Goal: Communication & Community: Share content

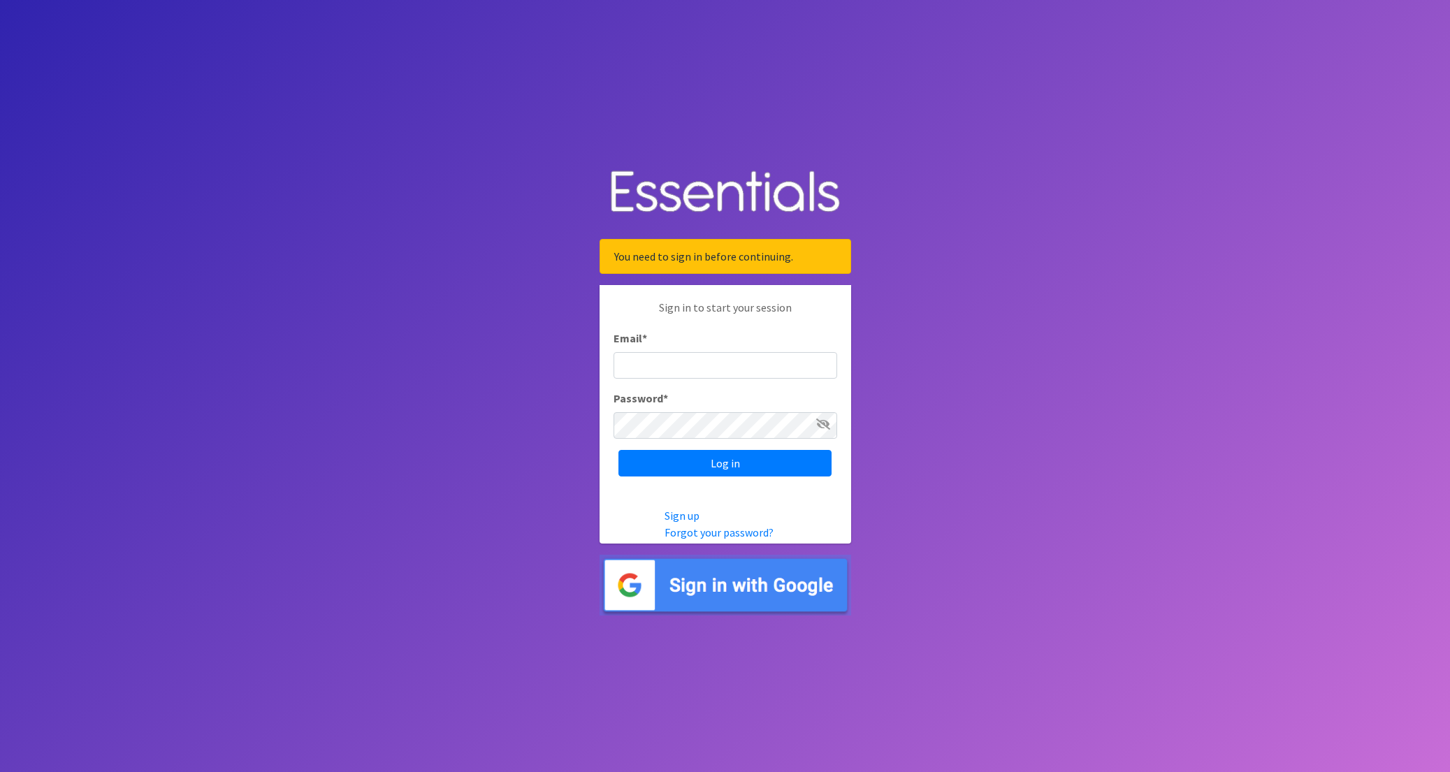
type input "nick@coverdgc.org"
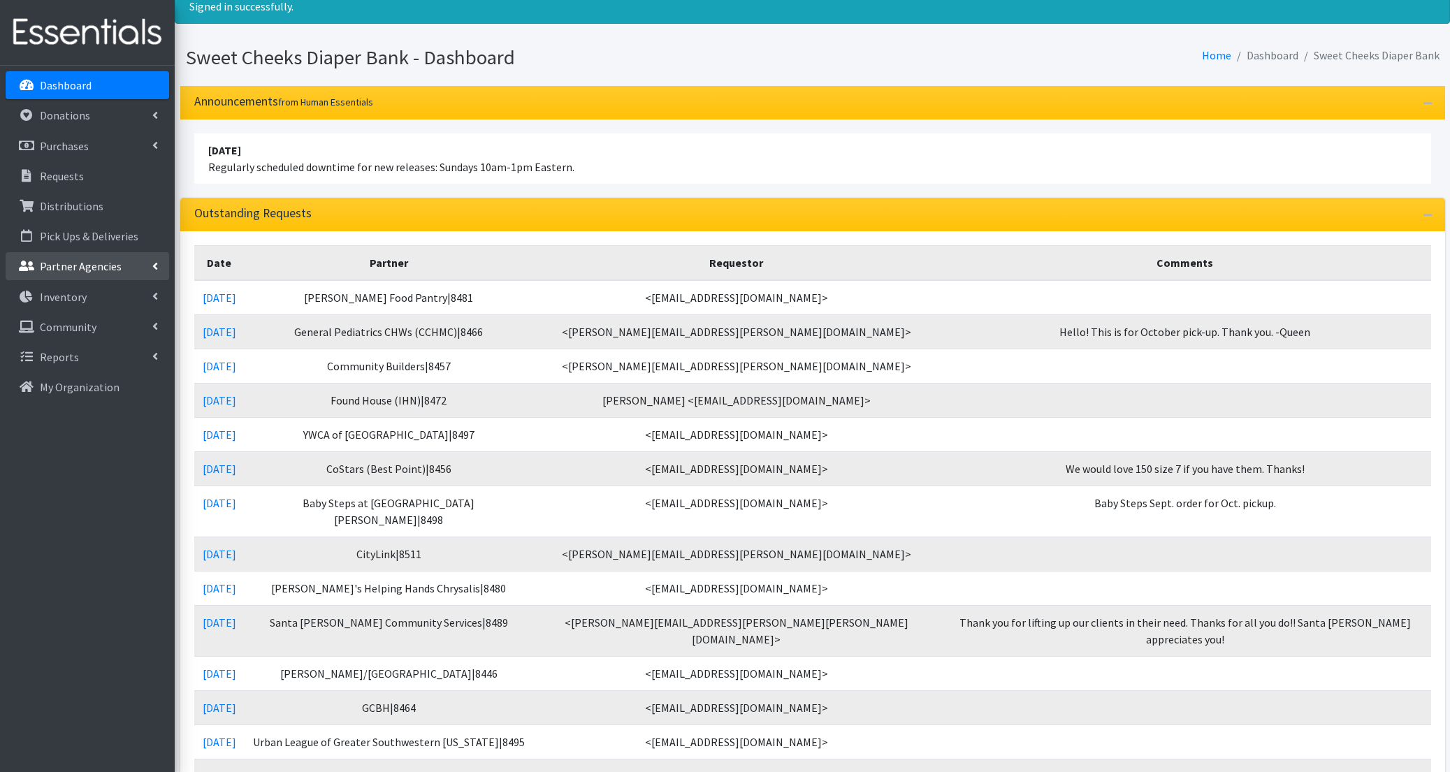
scroll to position [52, 0]
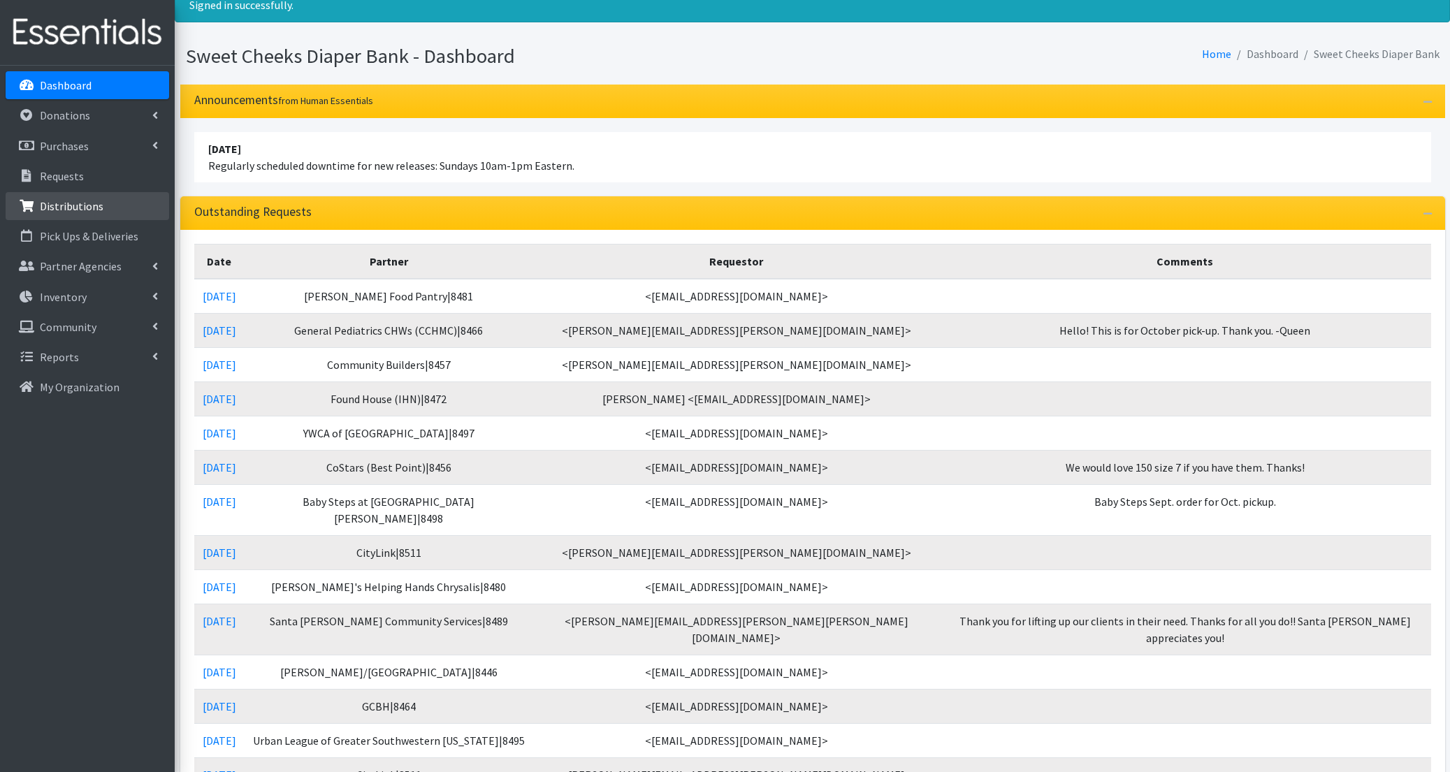
click at [70, 202] on p "Distributions" at bounding box center [72, 206] width 64 height 14
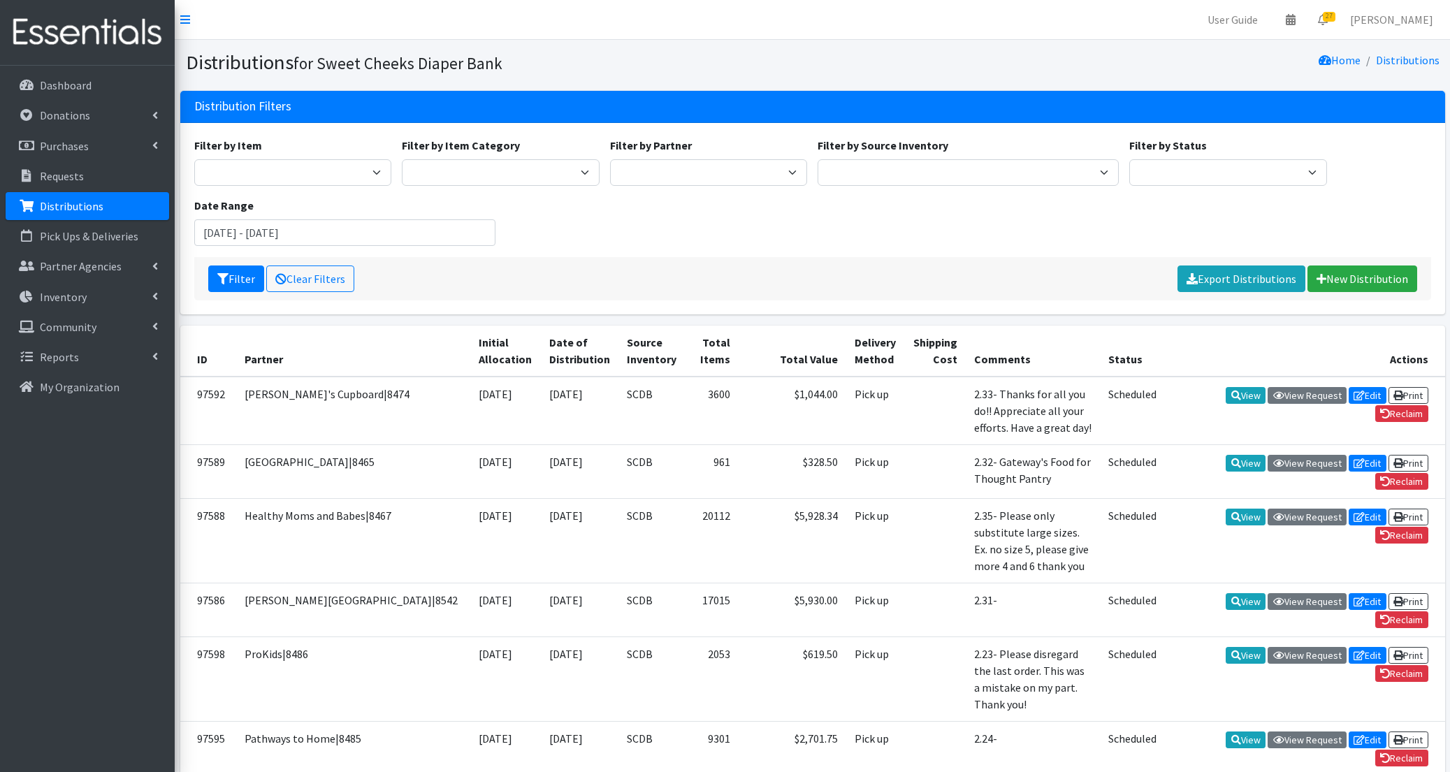
scroll to position [5, 0]
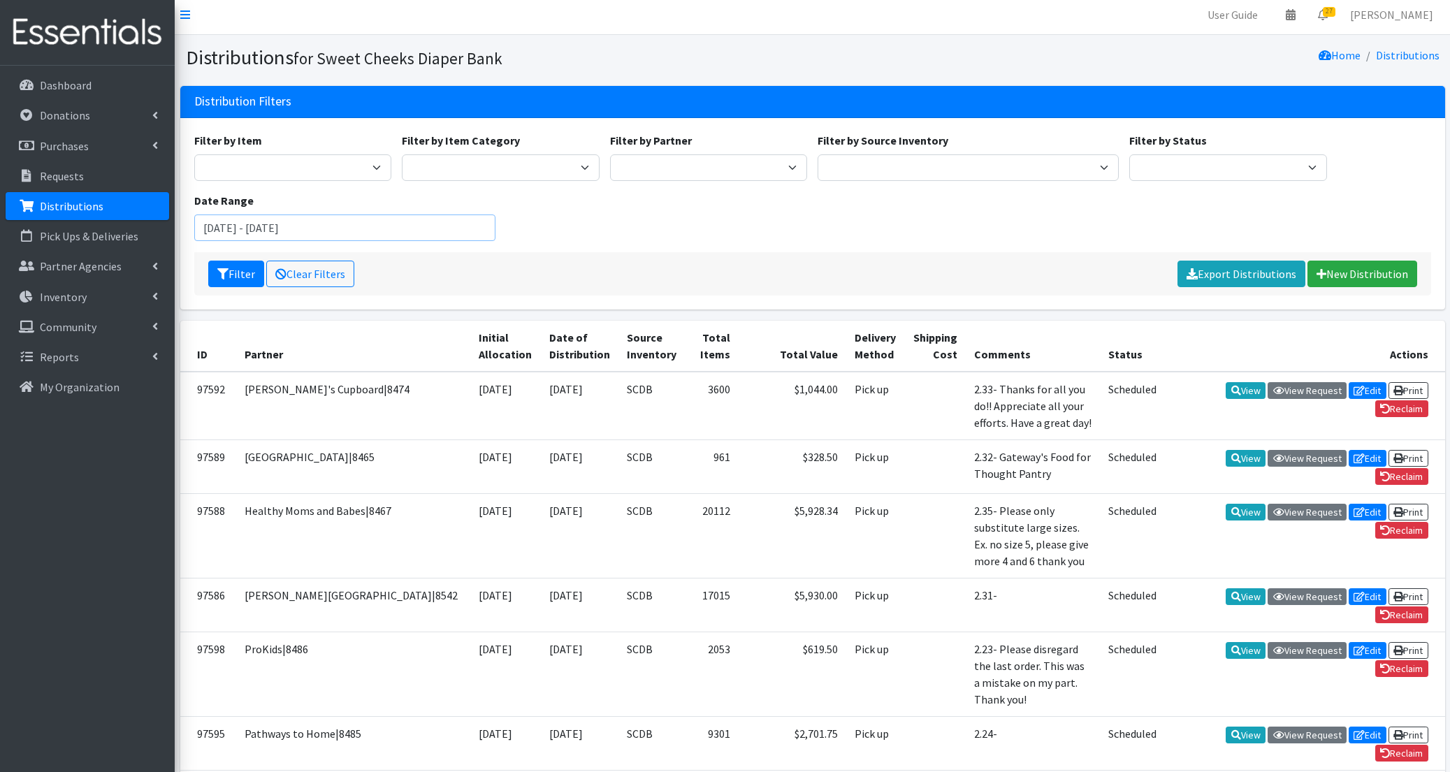
click at [352, 232] on input "[DATE] - [DATE]" at bounding box center [344, 228] width 301 height 27
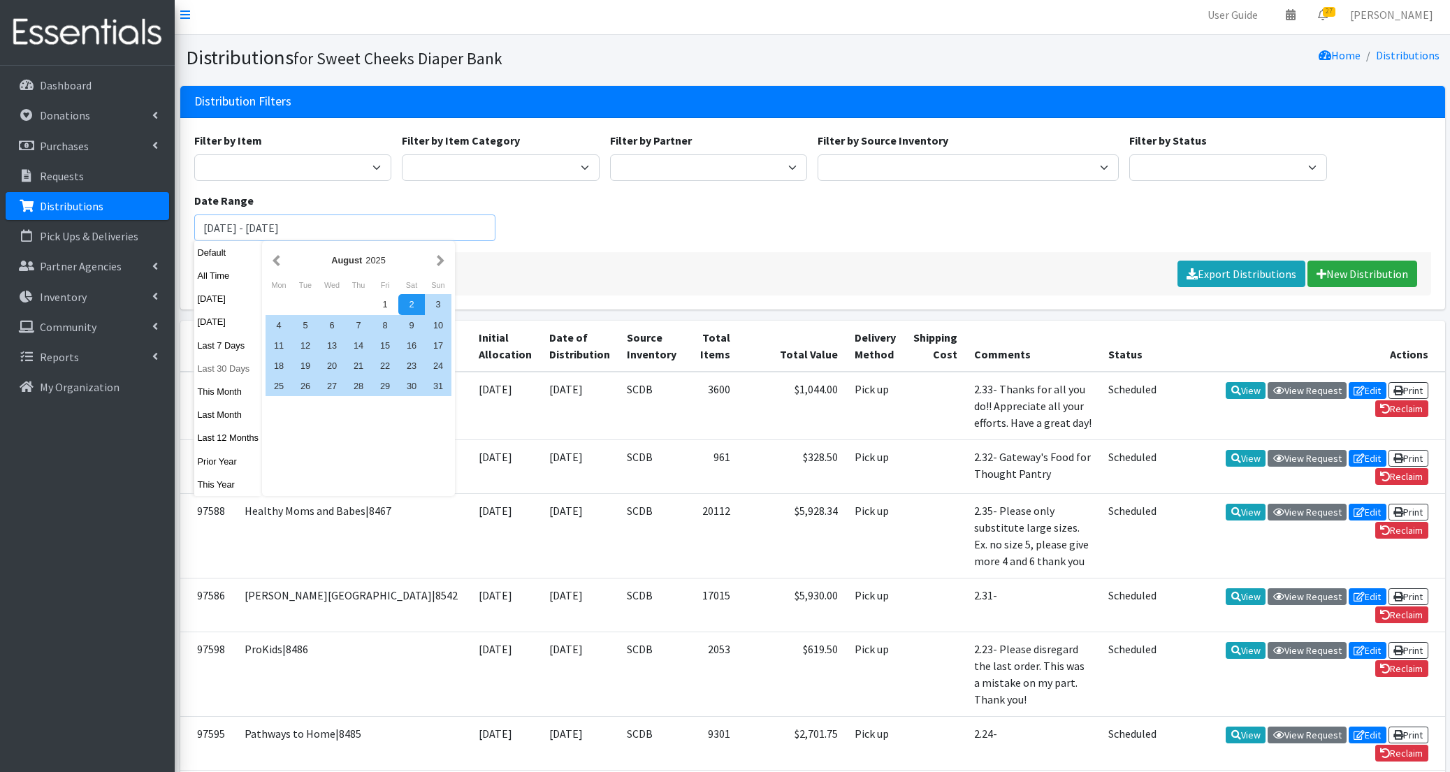
scroll to position [4, 0]
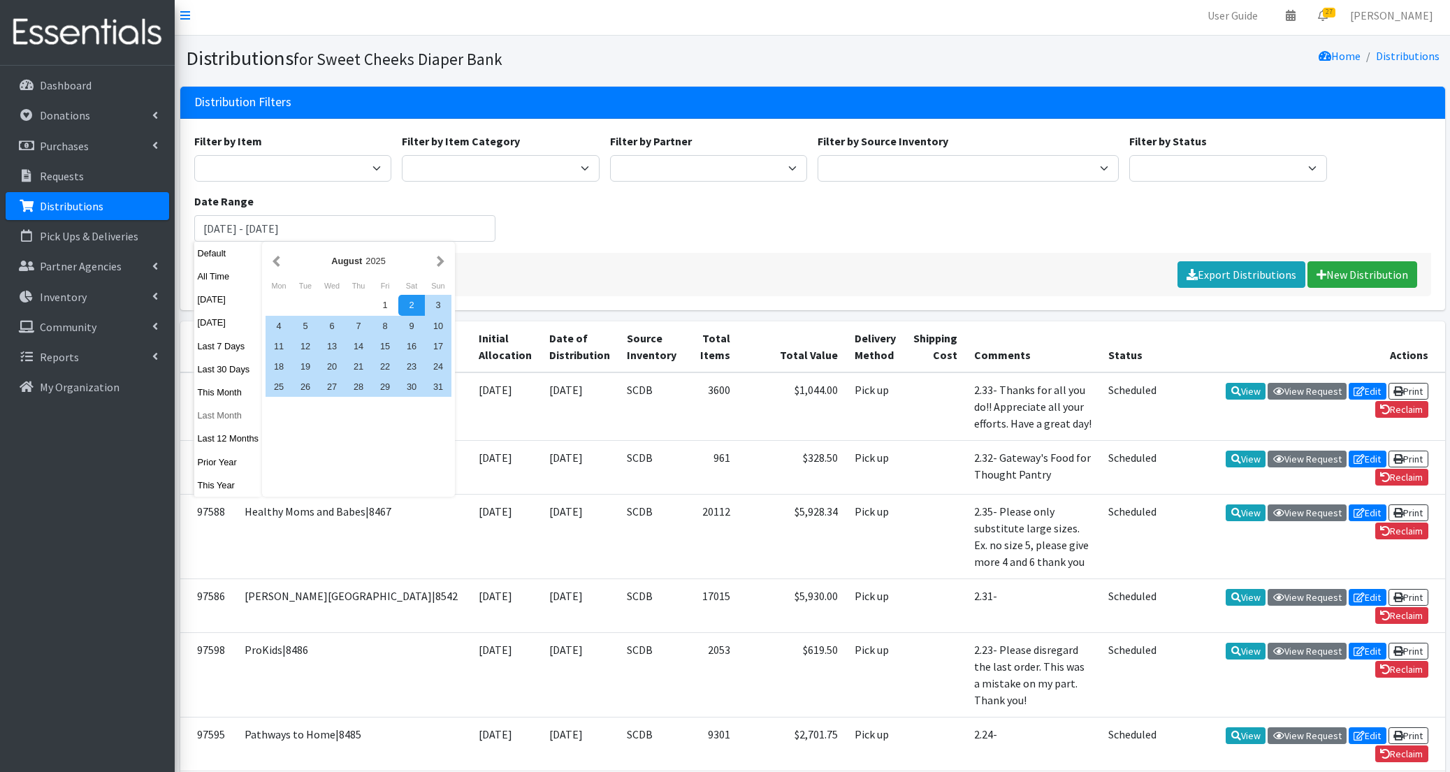
click at [233, 417] on button "Last Month" at bounding box center [228, 415] width 68 height 20
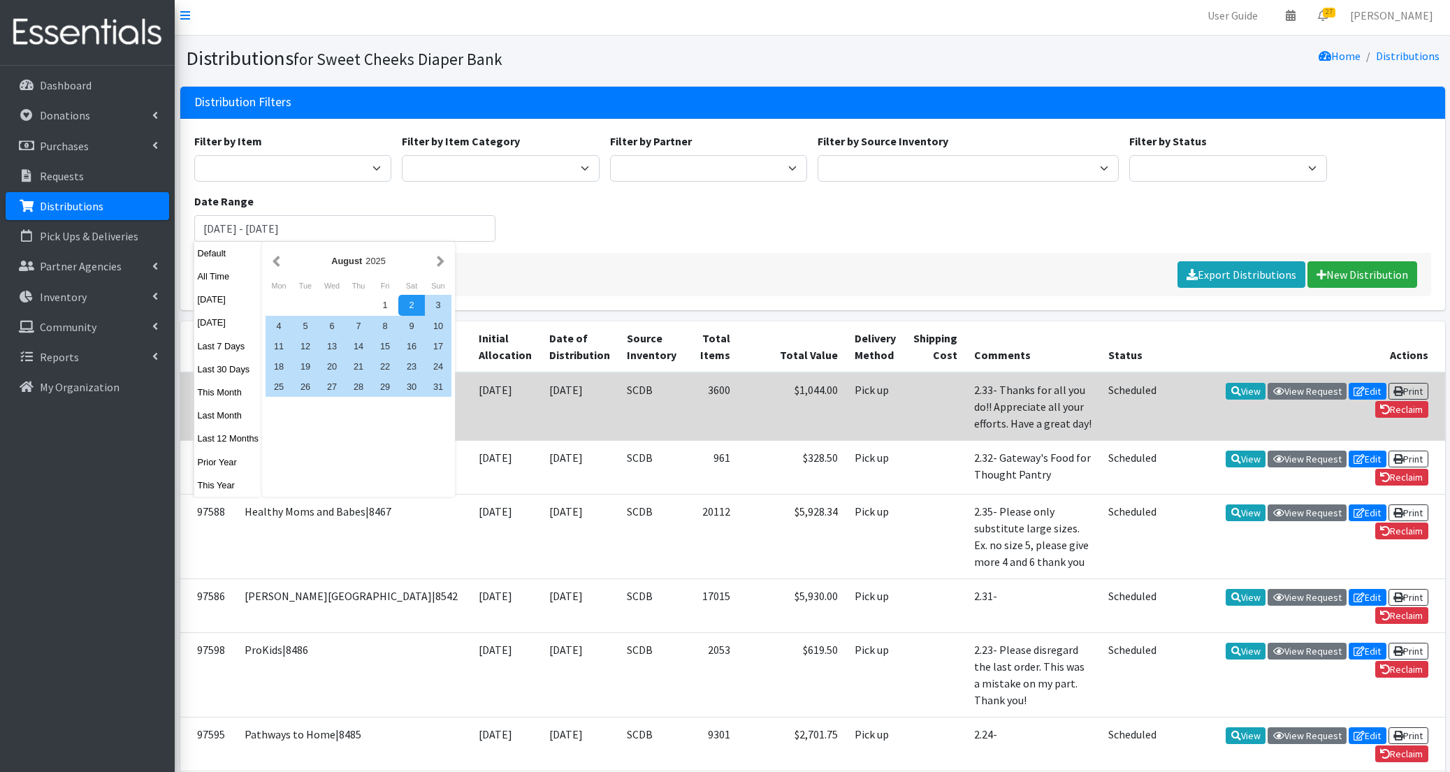
type input "September 1, 2025 - September 30, 2025"
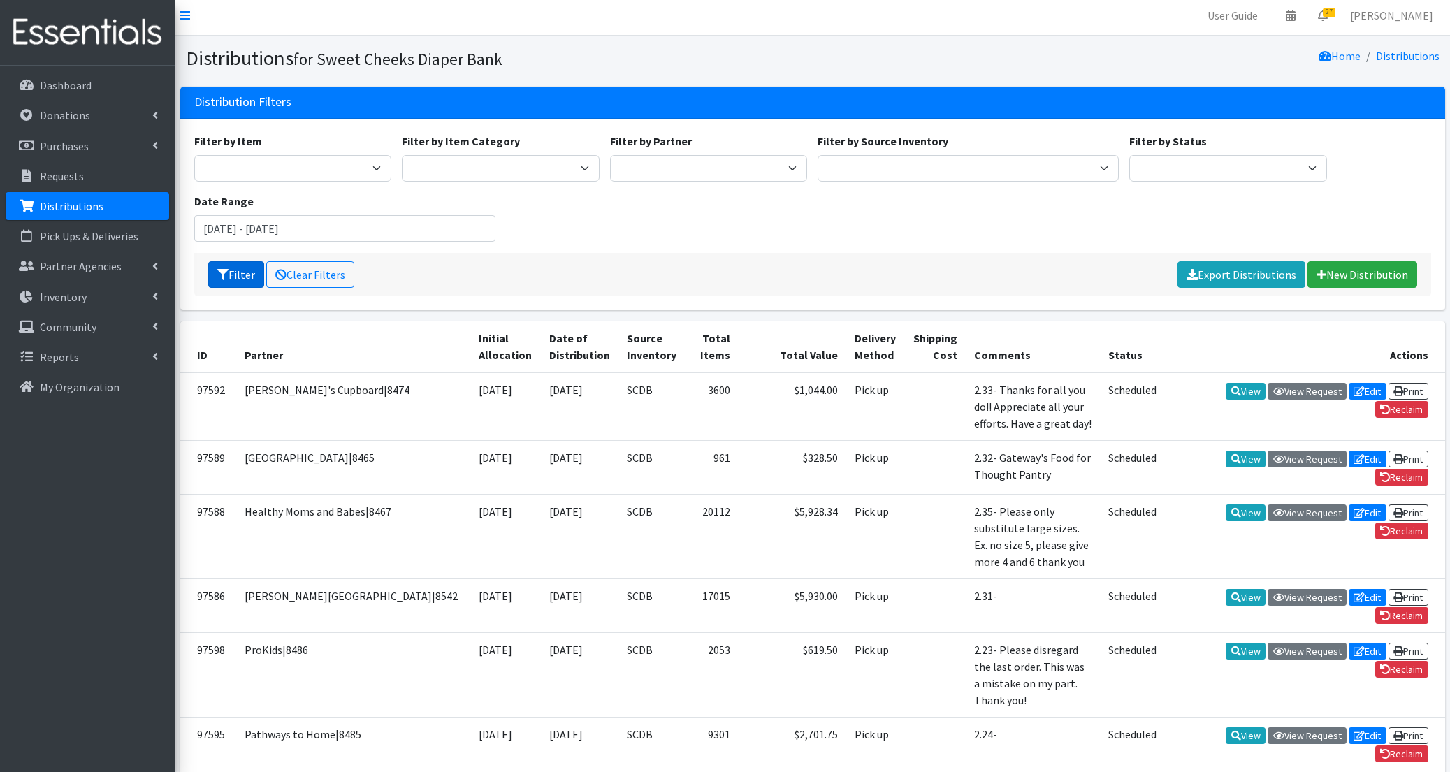
click at [234, 282] on button "Filter" at bounding box center [236, 274] width 56 height 27
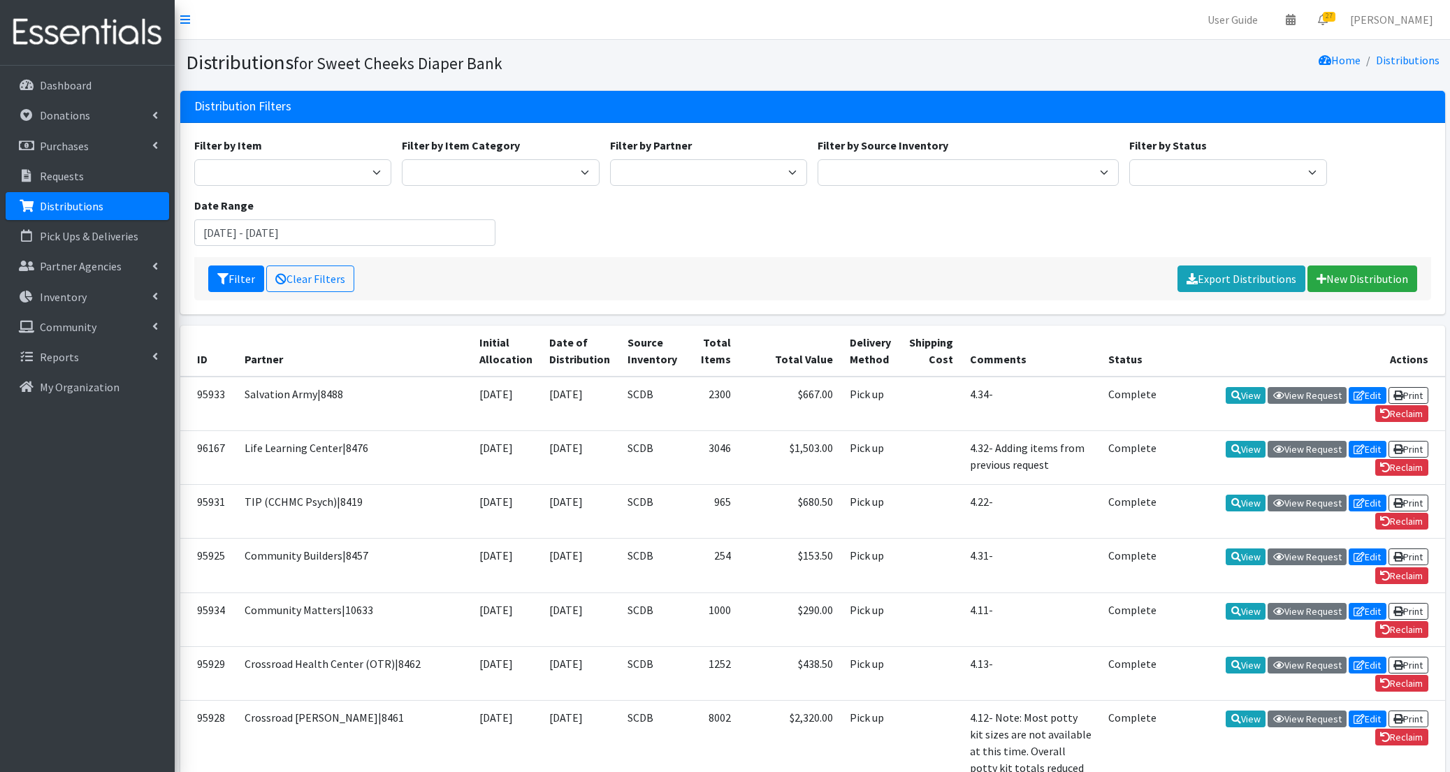
scroll to position [3, 0]
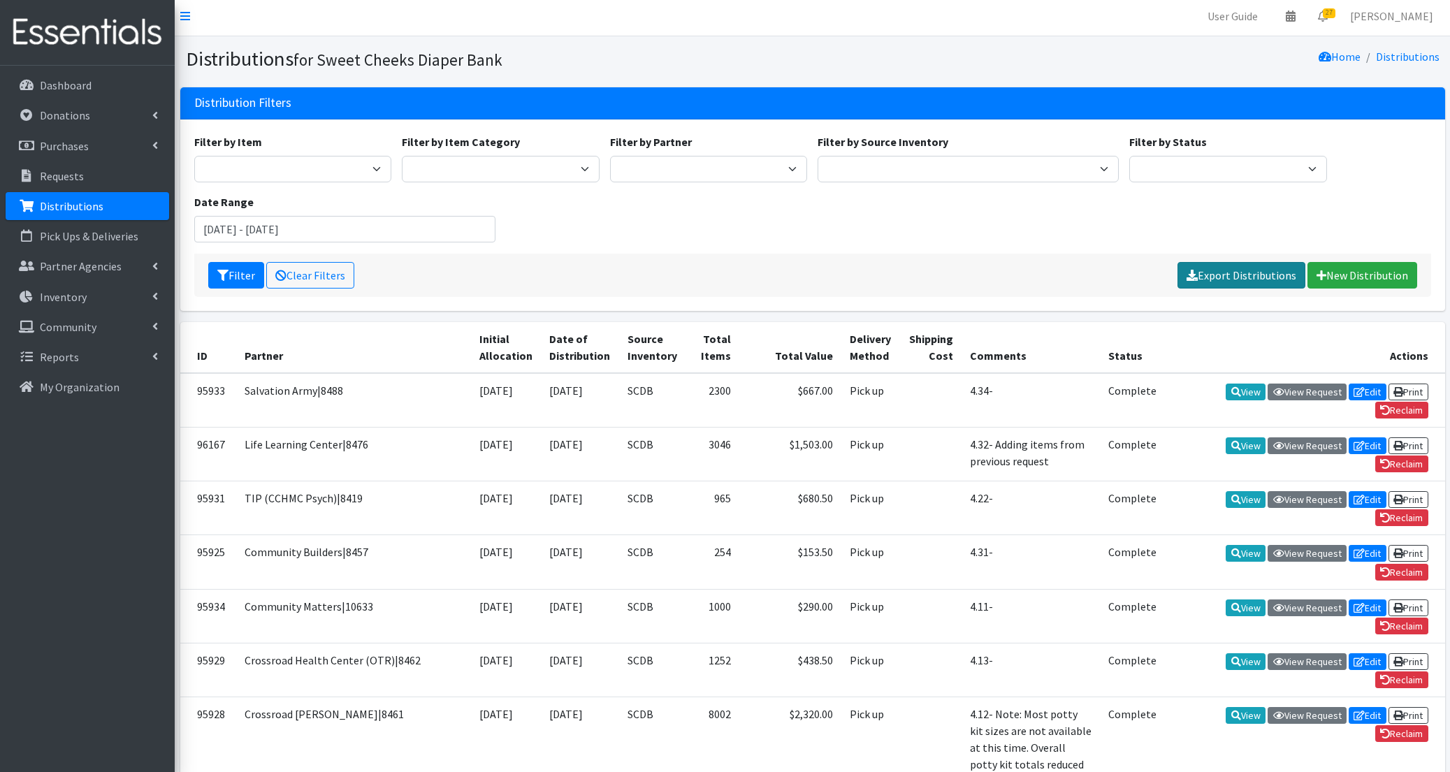
click at [1241, 277] on link "Export Distributions" at bounding box center [1242, 275] width 128 height 27
click at [59, 300] on p "Inventory" at bounding box center [63, 297] width 47 height 14
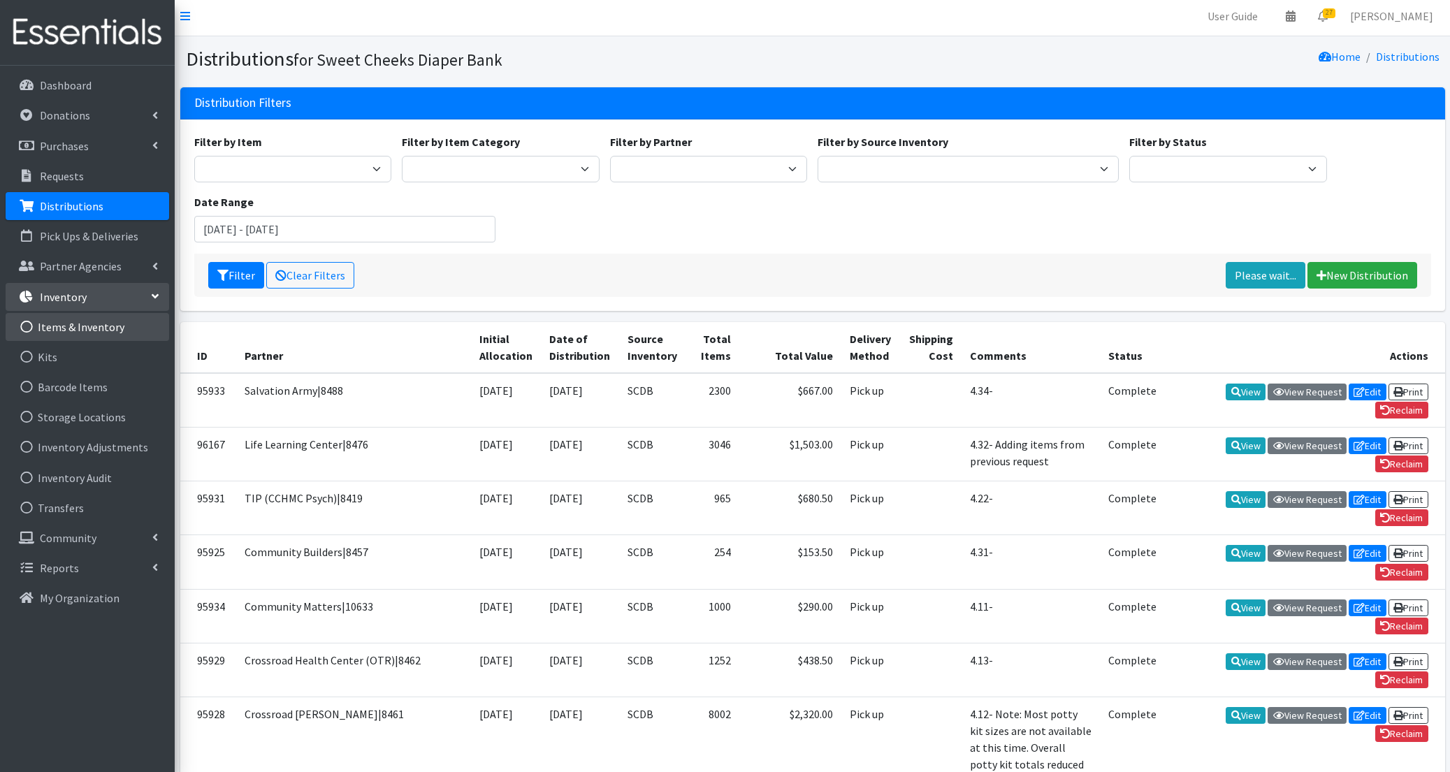
click at [104, 324] on link "Items & Inventory" at bounding box center [88, 327] width 164 height 28
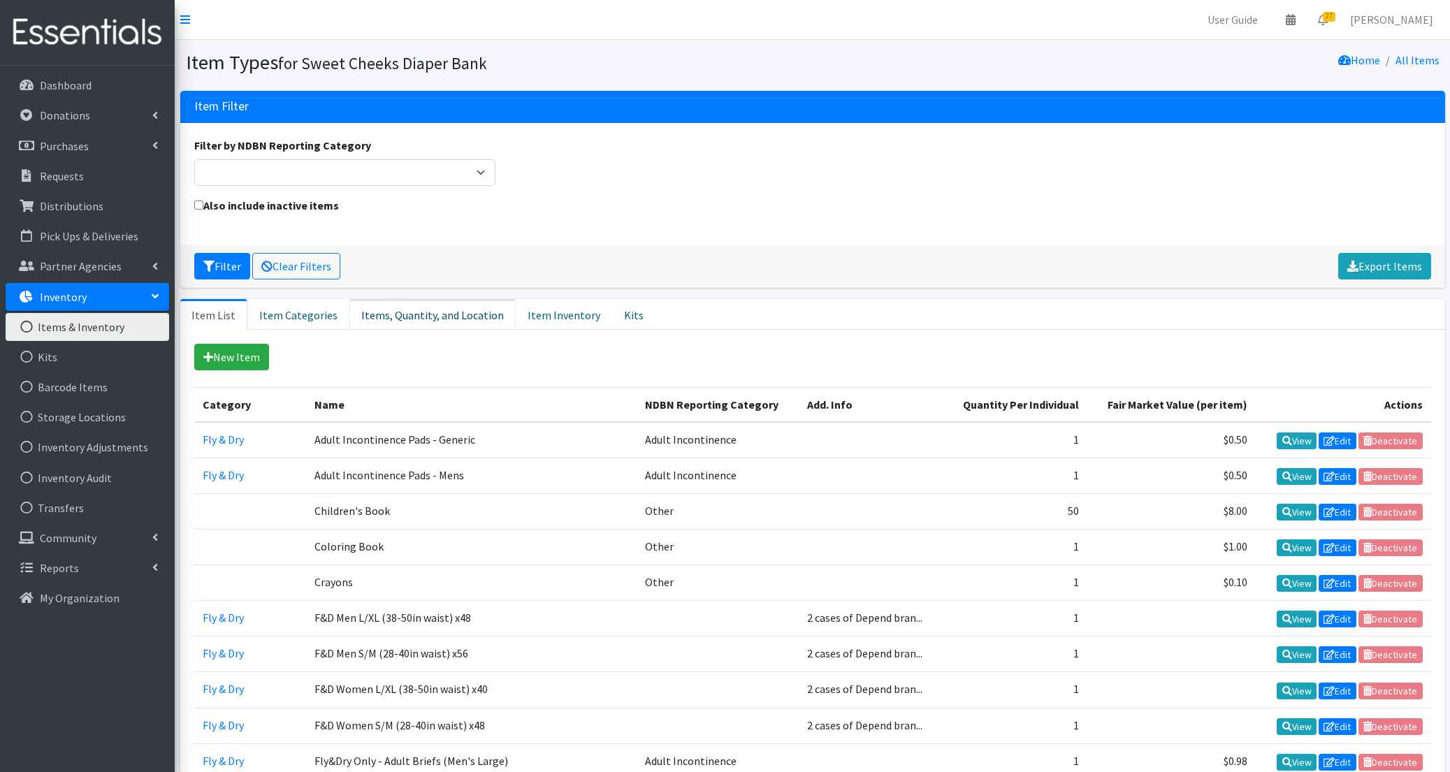
click at [472, 315] on link "Items, Quantity, and Location" at bounding box center [432, 314] width 166 height 31
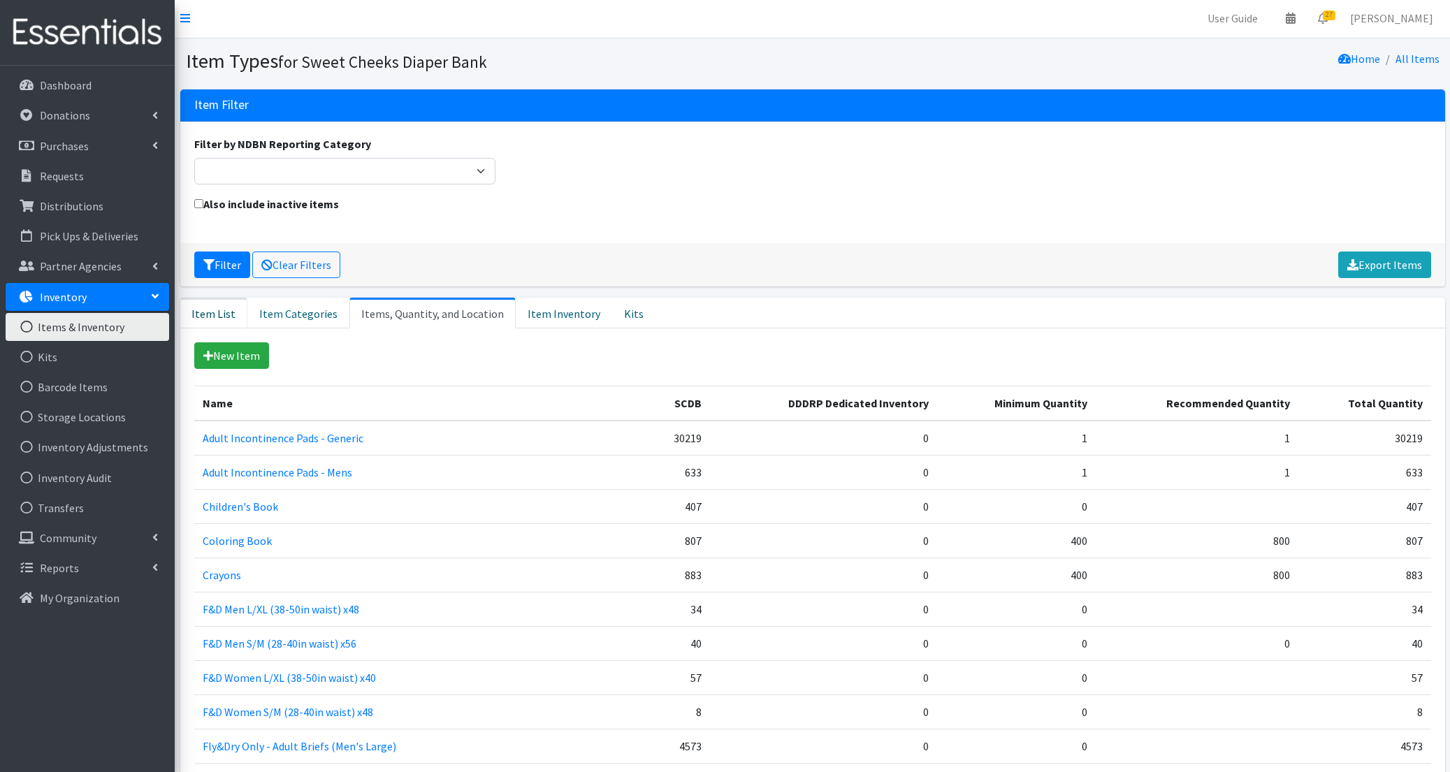
click at [230, 319] on link "Item List" at bounding box center [213, 313] width 67 height 31
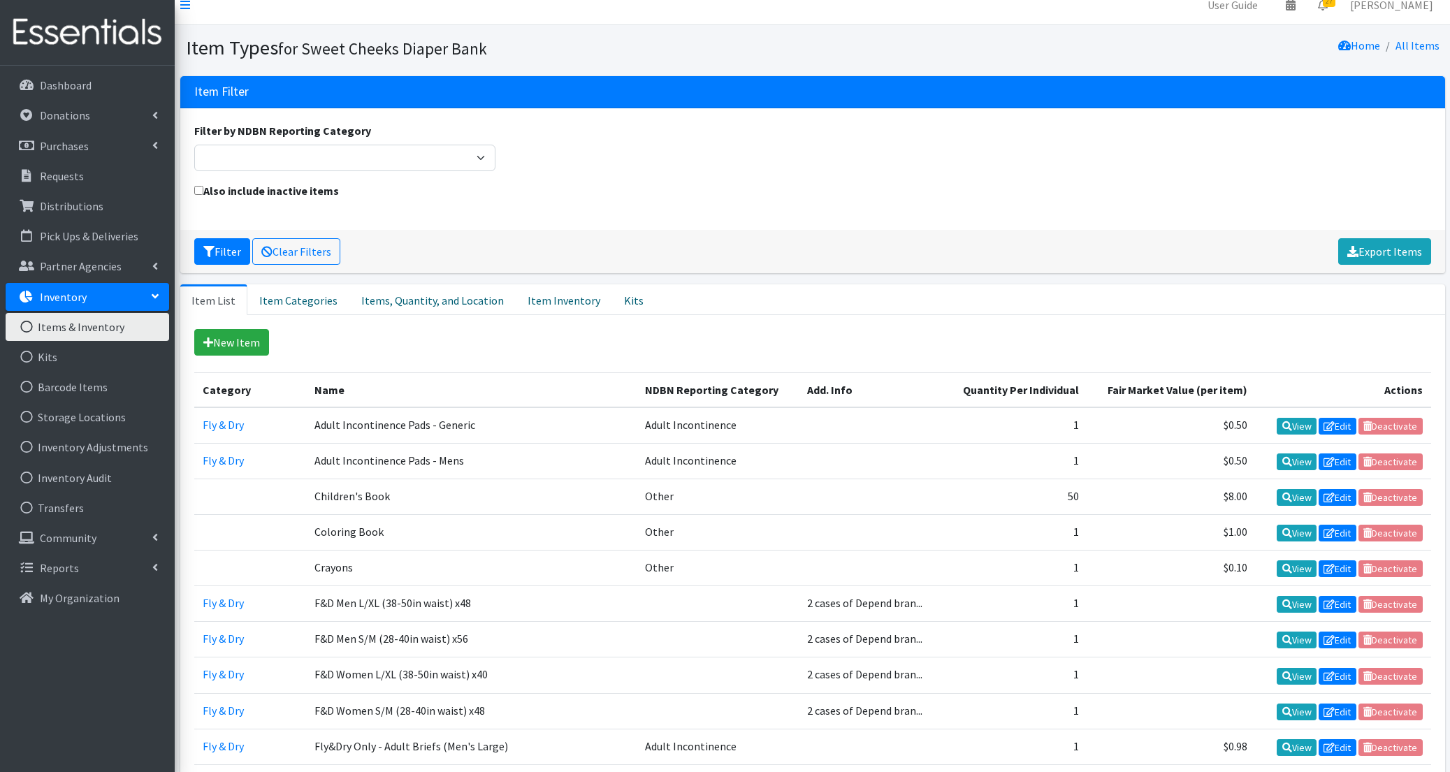
scroll to position [16, 0]
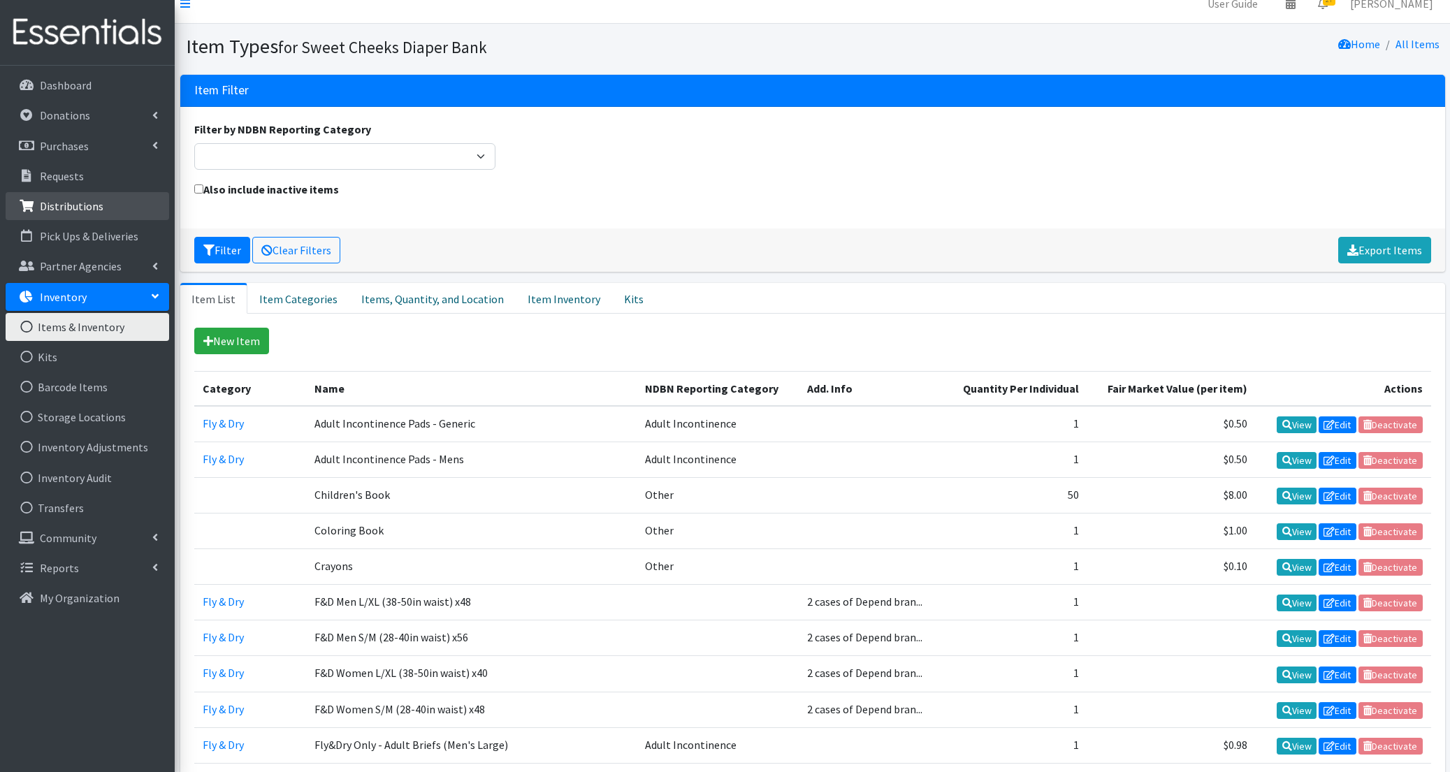
click at [94, 199] on p "Distributions" at bounding box center [72, 206] width 64 height 14
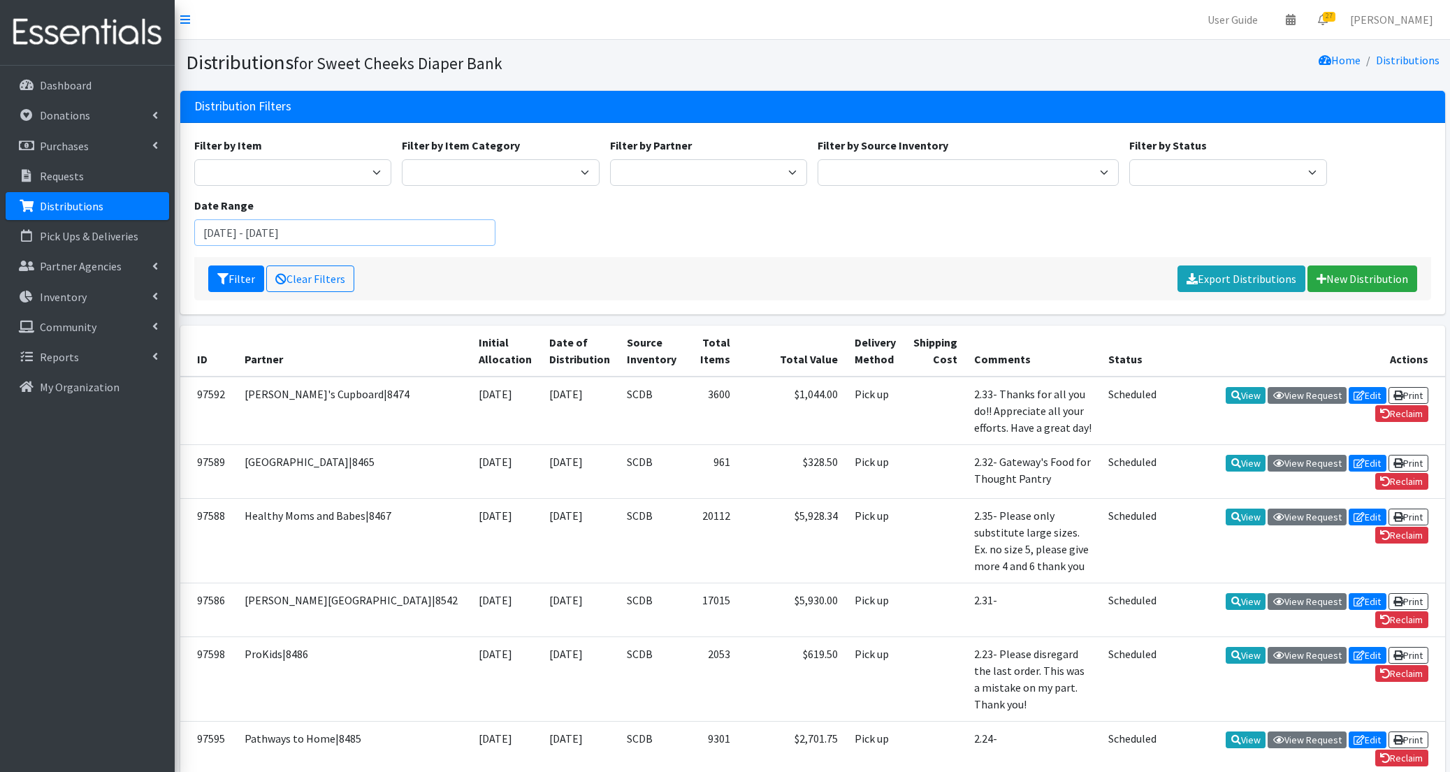
click at [391, 243] on input "[DATE] - [DATE]" at bounding box center [344, 232] width 301 height 27
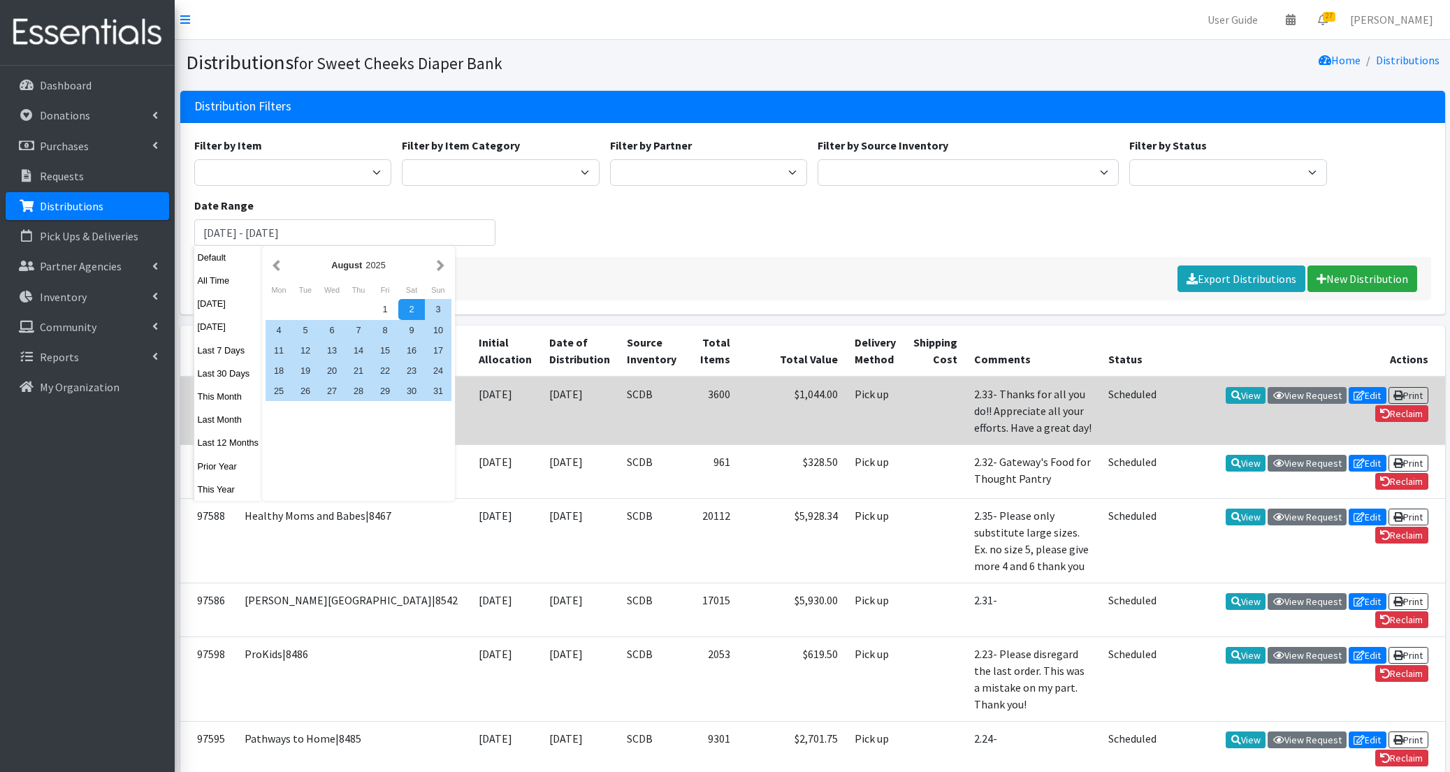
click at [234, 391] on button "This Month" at bounding box center [228, 396] width 68 height 20
type input "[DATE] - [DATE]"
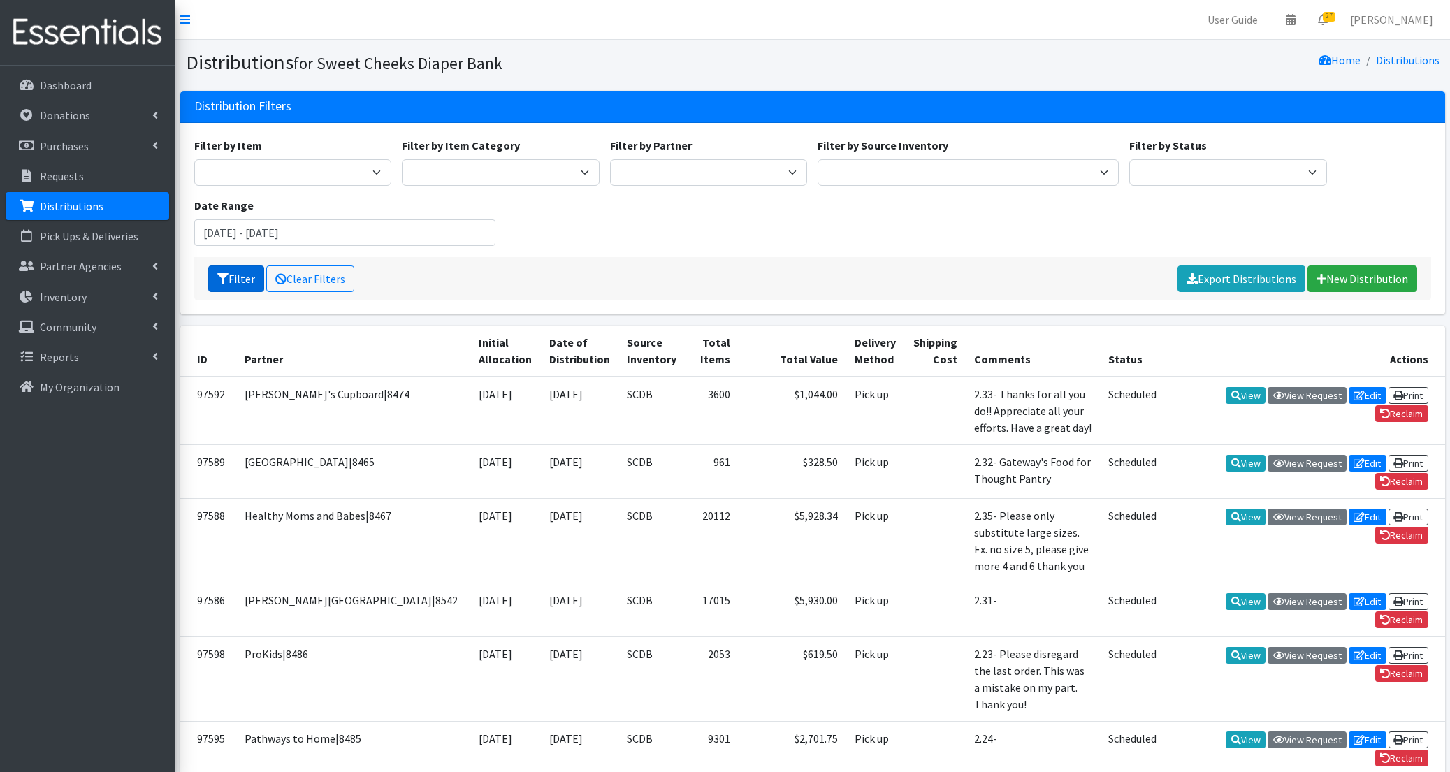
click at [238, 277] on button "Filter" at bounding box center [236, 279] width 56 height 27
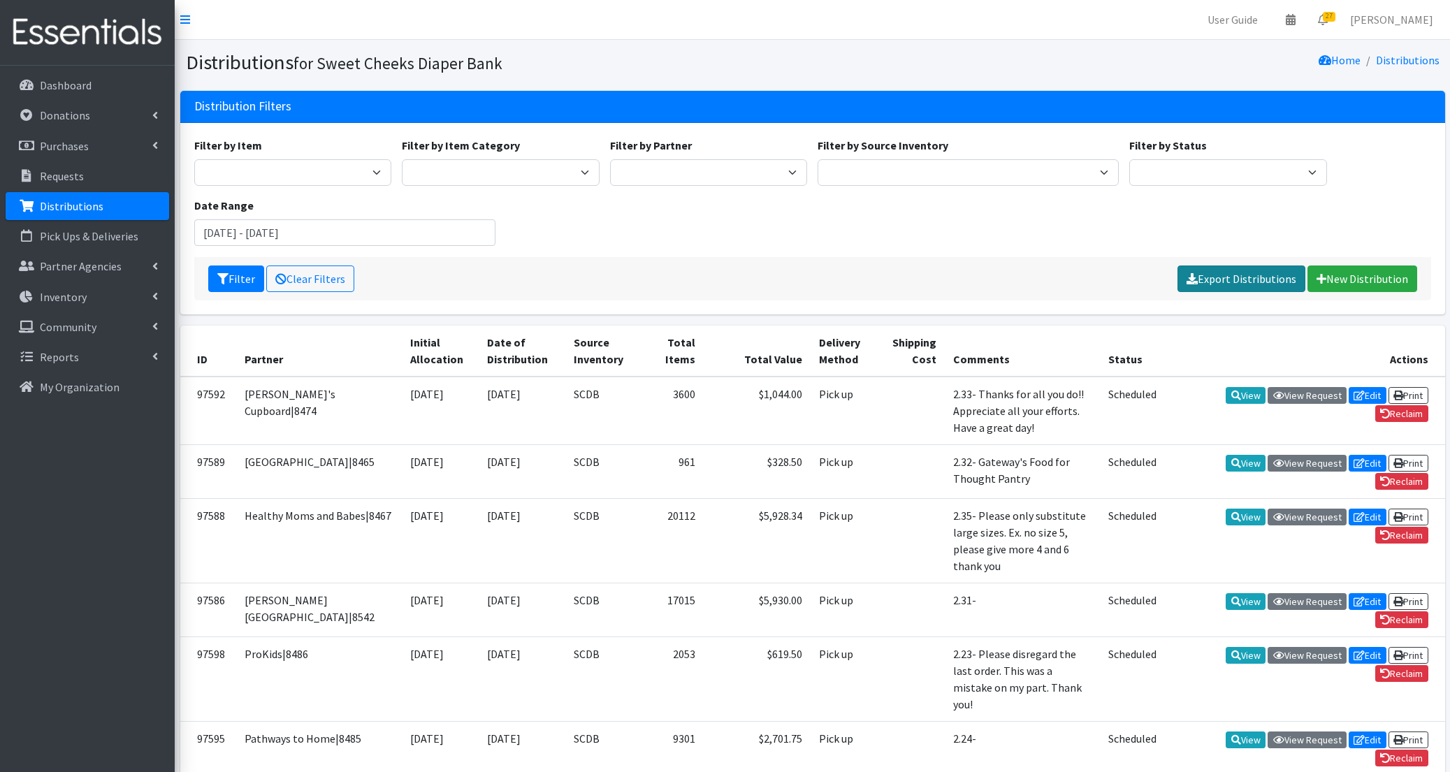
click at [1234, 280] on link "Export Distributions" at bounding box center [1242, 279] width 128 height 27
click at [84, 293] on p "Inventory" at bounding box center [63, 297] width 47 height 14
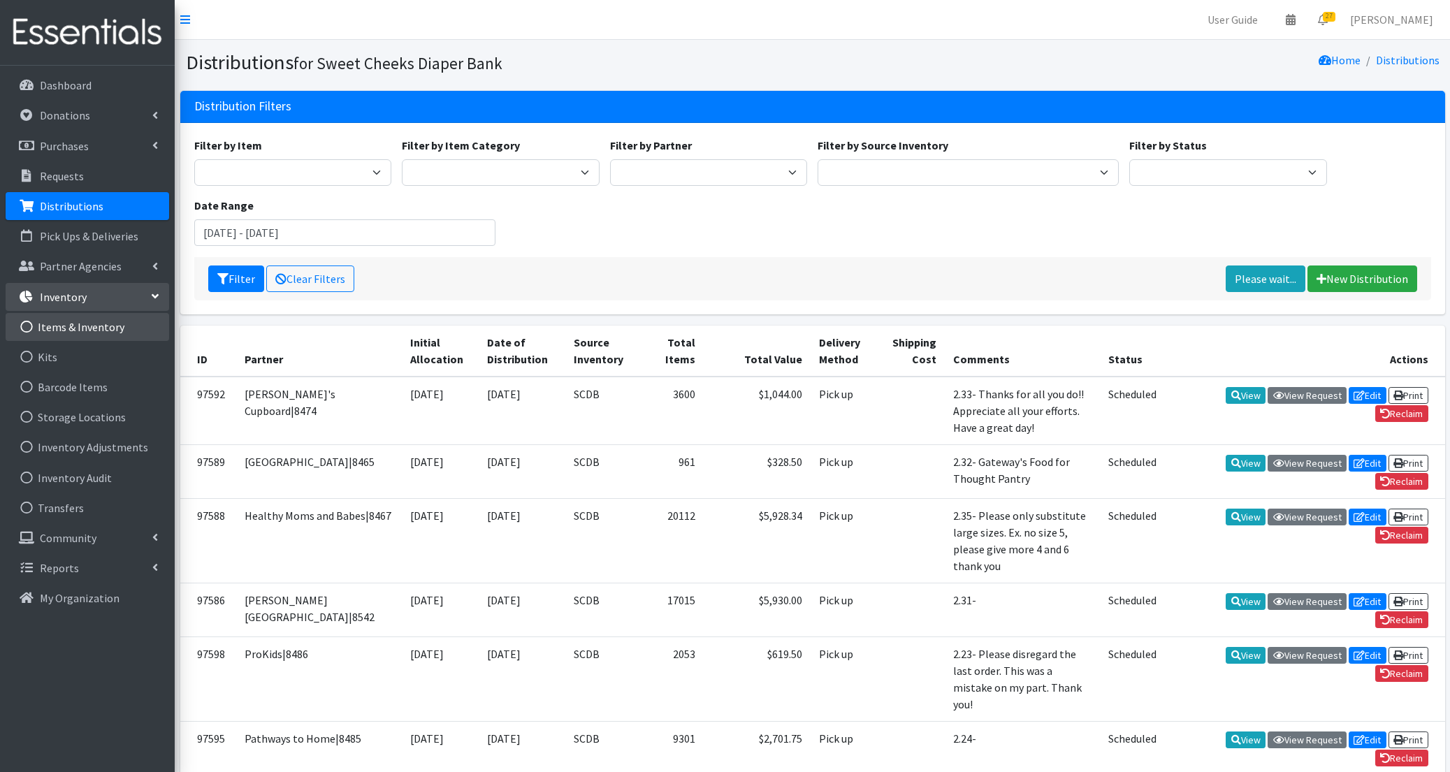
click at [87, 332] on link "Items & Inventory" at bounding box center [88, 327] width 164 height 28
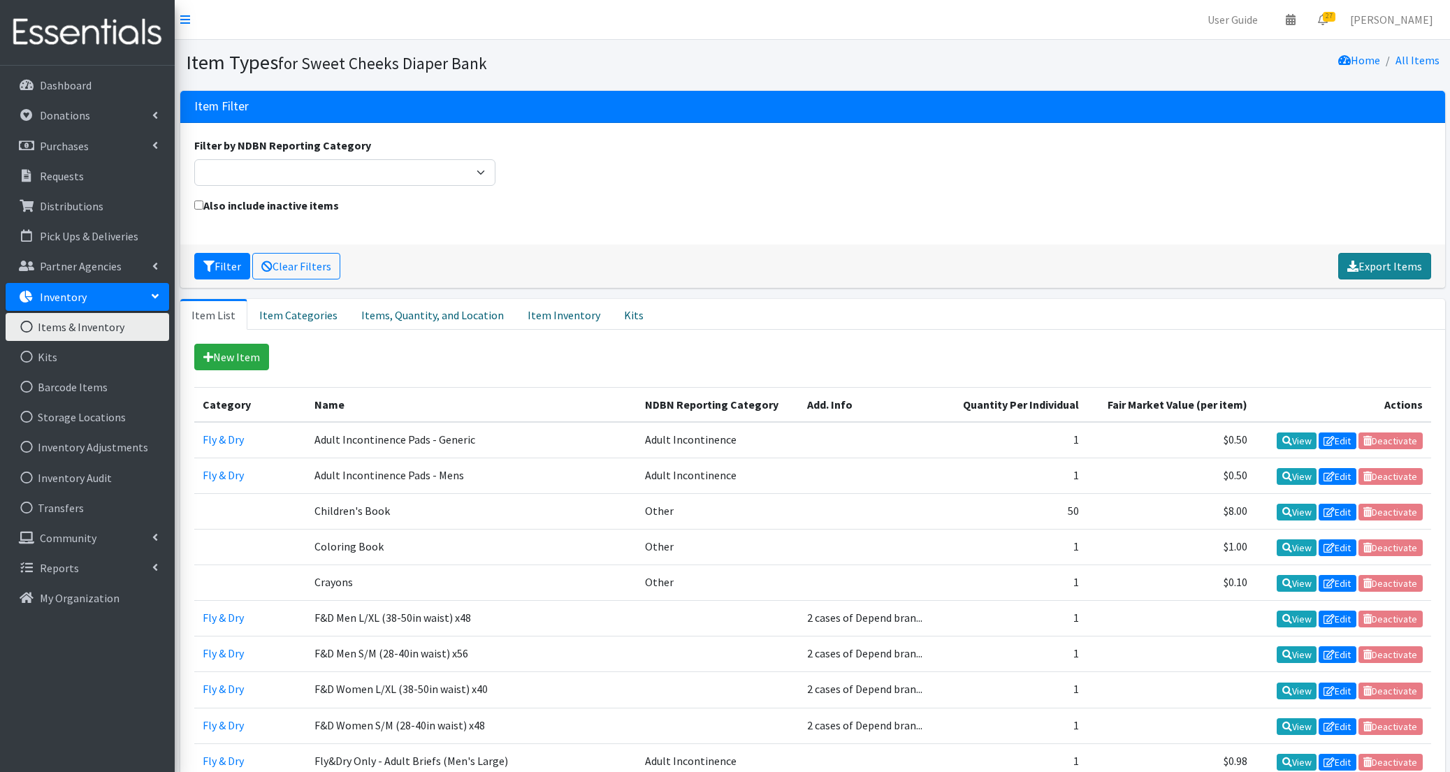
click at [1373, 270] on link "Export Items" at bounding box center [1384, 266] width 93 height 27
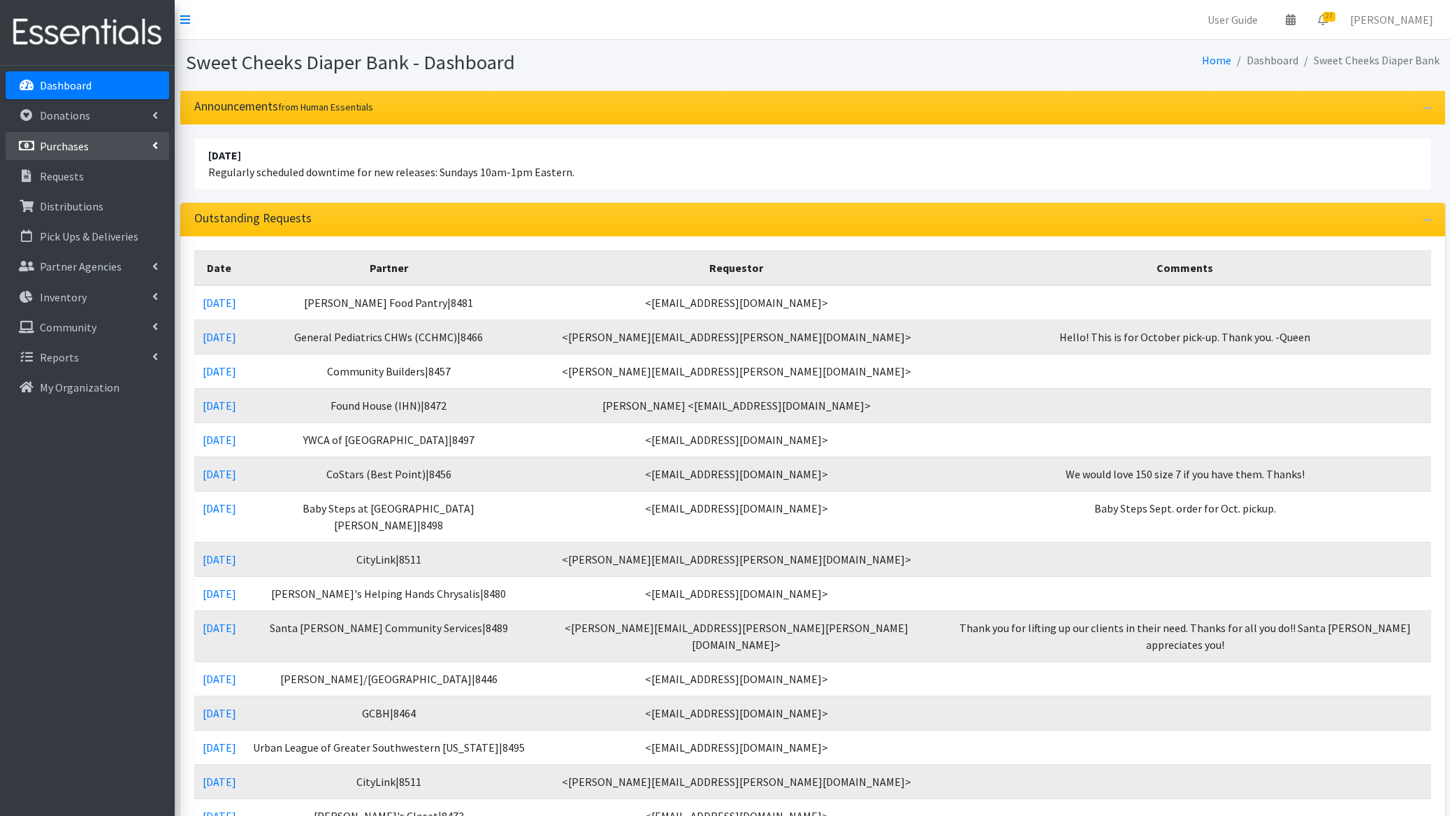
click at [94, 147] on link "Purchases" at bounding box center [88, 146] width 164 height 28
click at [95, 180] on link "All Purchases" at bounding box center [88, 176] width 164 height 28
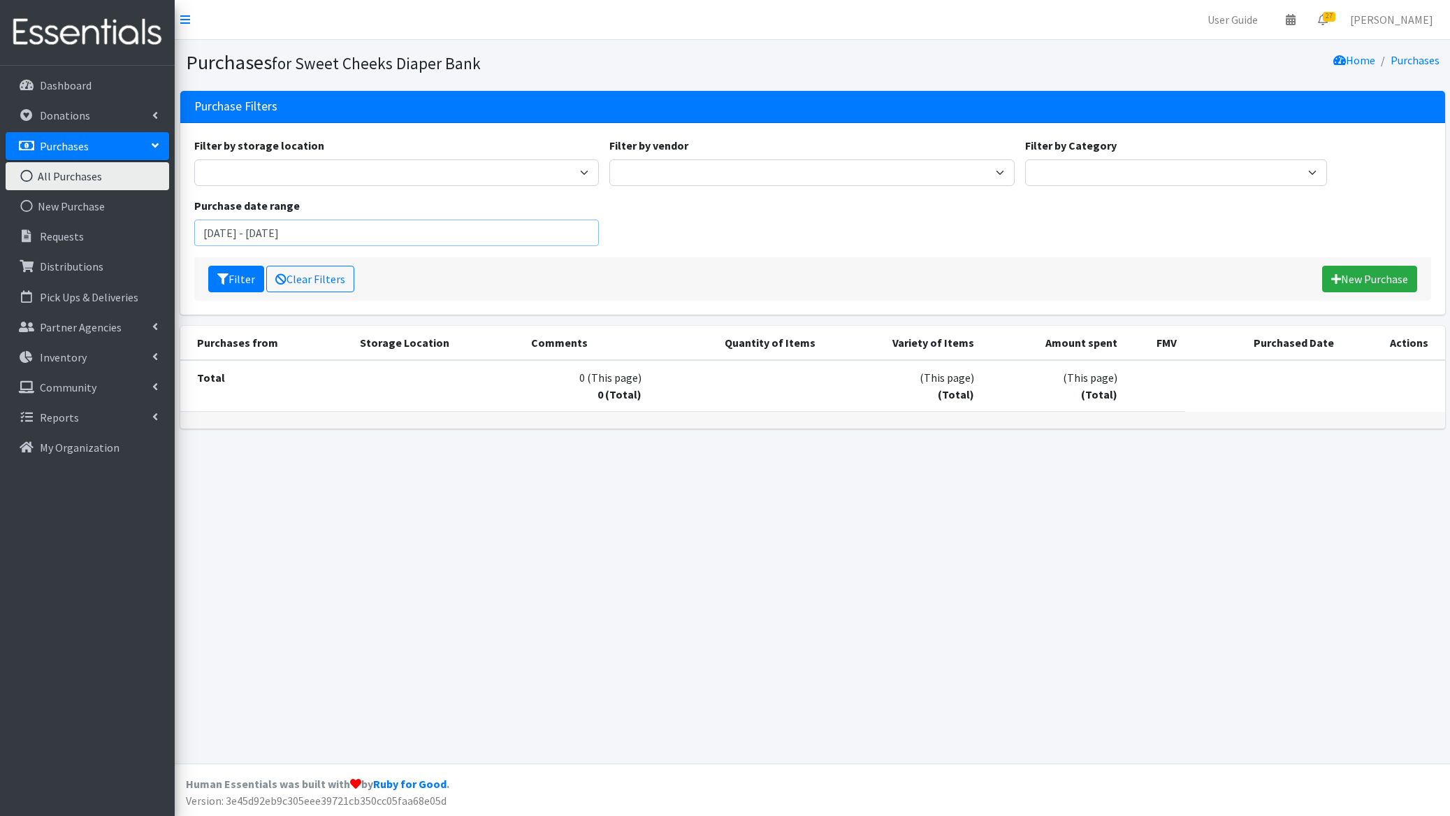
click at [314, 230] on input "August 2, 2025 - November 2, 2025" at bounding box center [396, 232] width 405 height 27
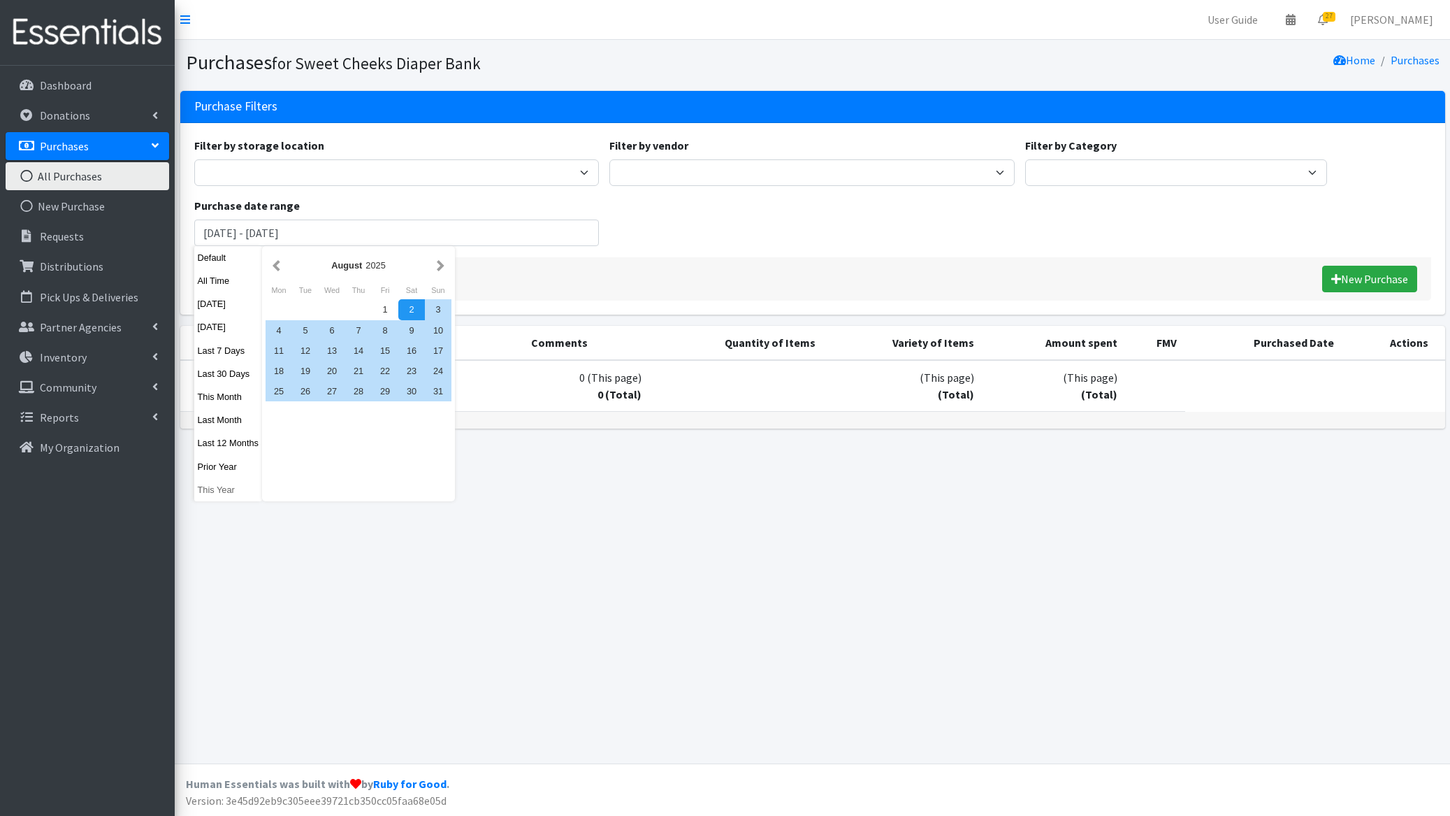
click at [208, 491] on button "This Year" at bounding box center [228, 489] width 68 height 20
type input "[DATE] - [DATE]"
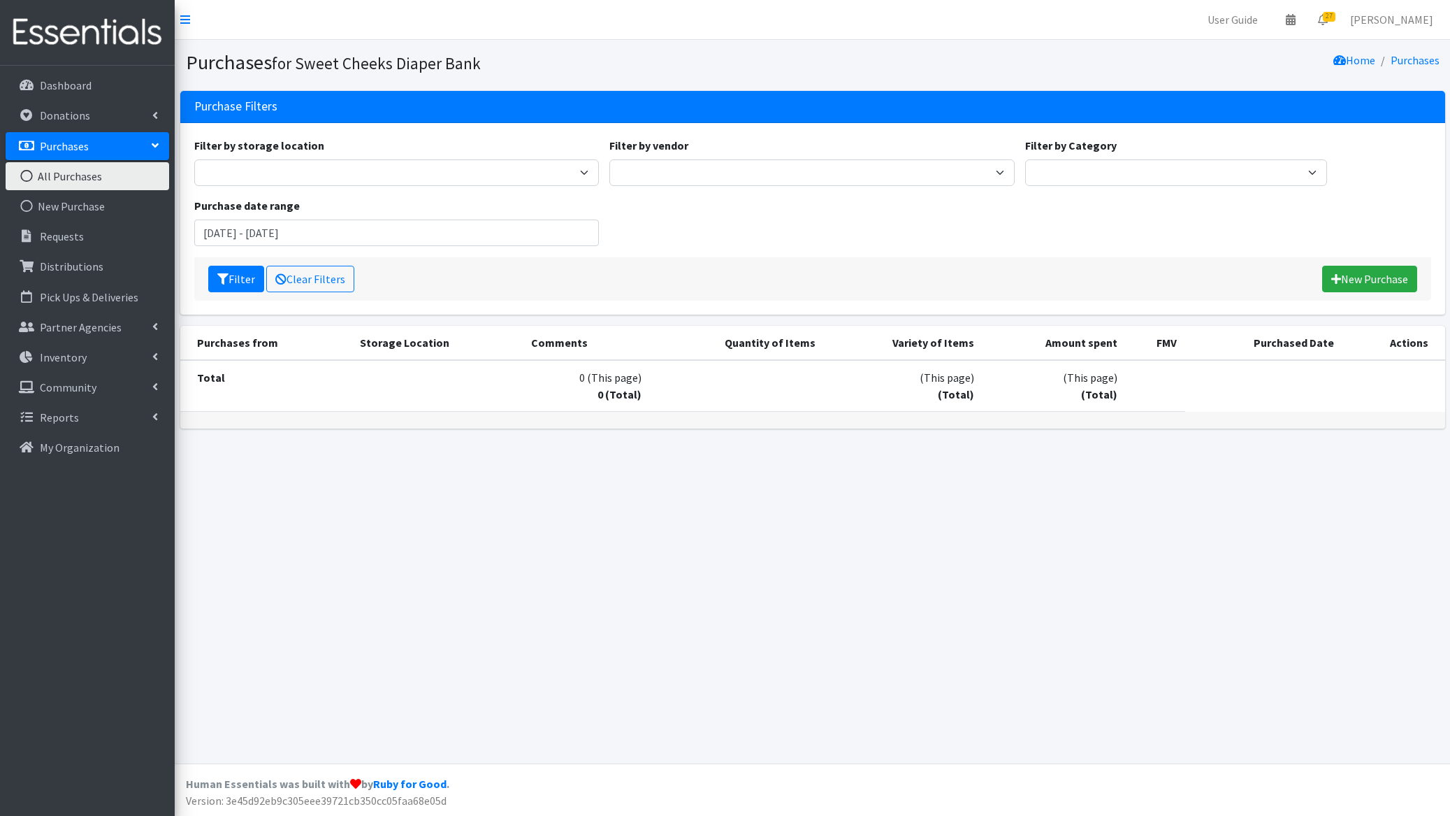
click at [229, 263] on div "Filter Clear Filters New Purchase" at bounding box center [812, 278] width 1237 height 43
drag, startPoint x: 229, startPoint y: 271, endPoint x: 245, endPoint y: 273, distance: 15.4
click at [229, 271] on button "Filter" at bounding box center [236, 279] width 56 height 27
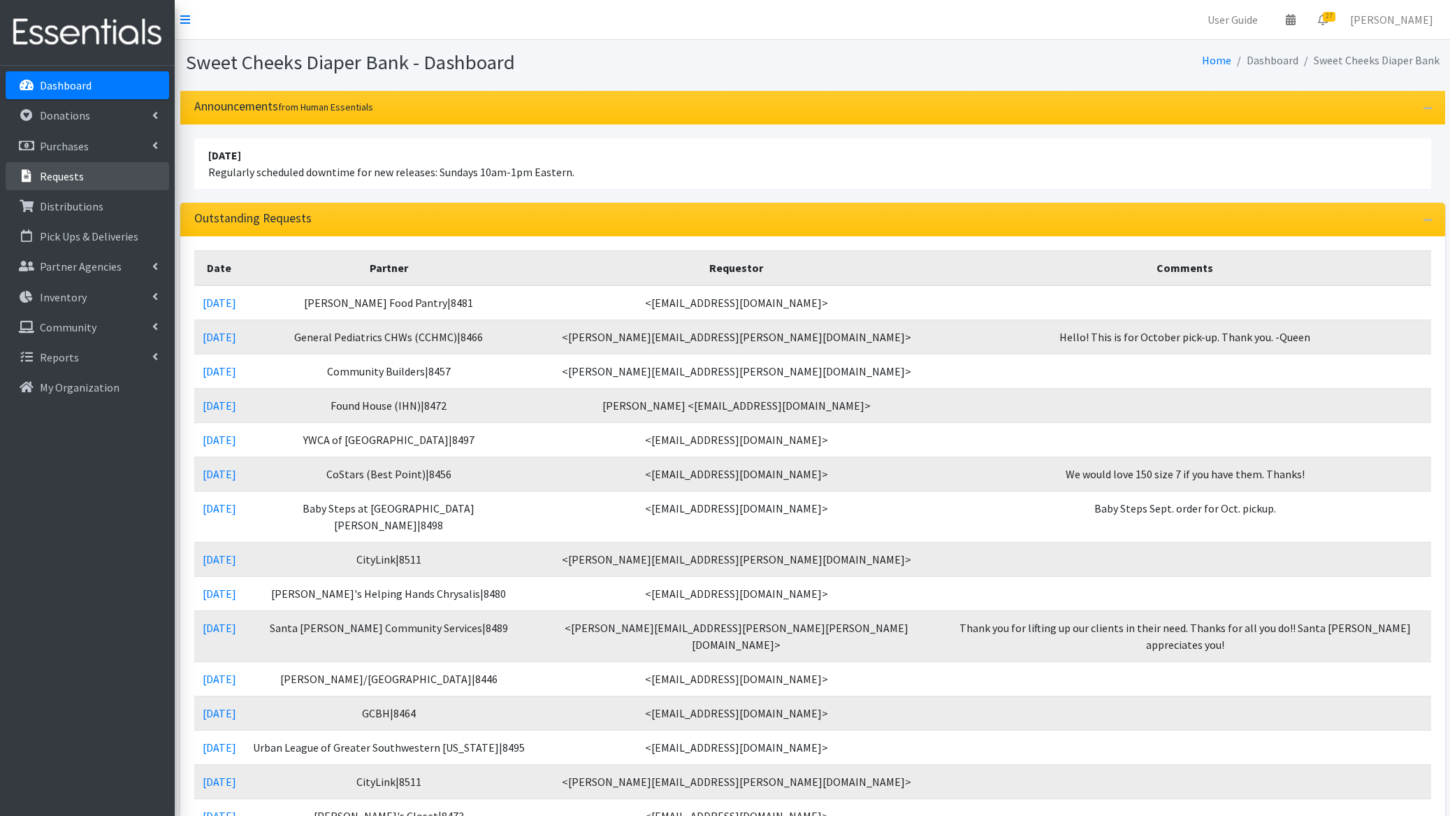
click at [94, 181] on link "Requests" at bounding box center [88, 176] width 164 height 28
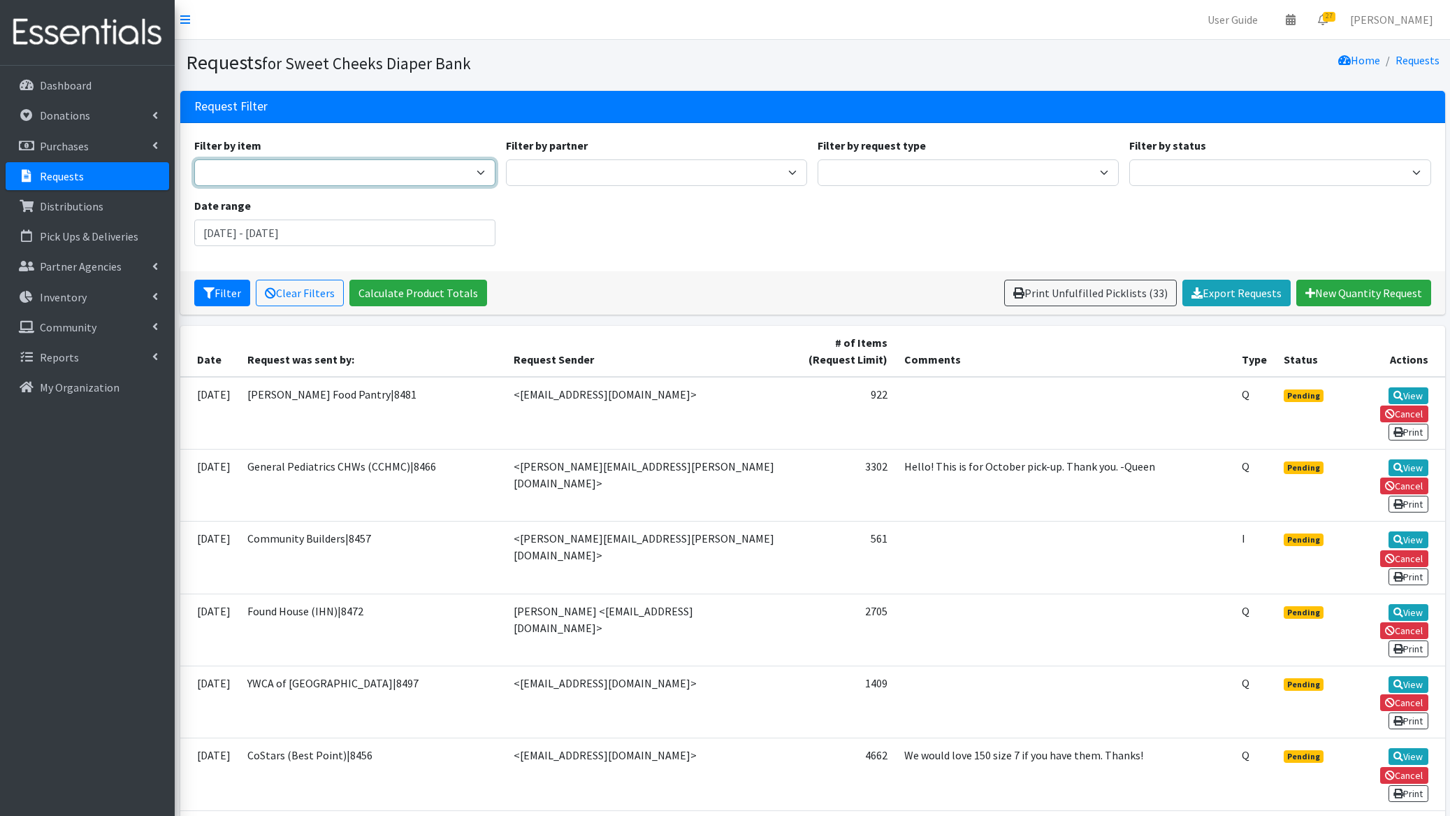
click at [449, 172] on select "Adult Briefs - Generic Large Adult Briefs - Generic Medium Adult Briefs - Men S…" at bounding box center [344, 172] width 301 height 27
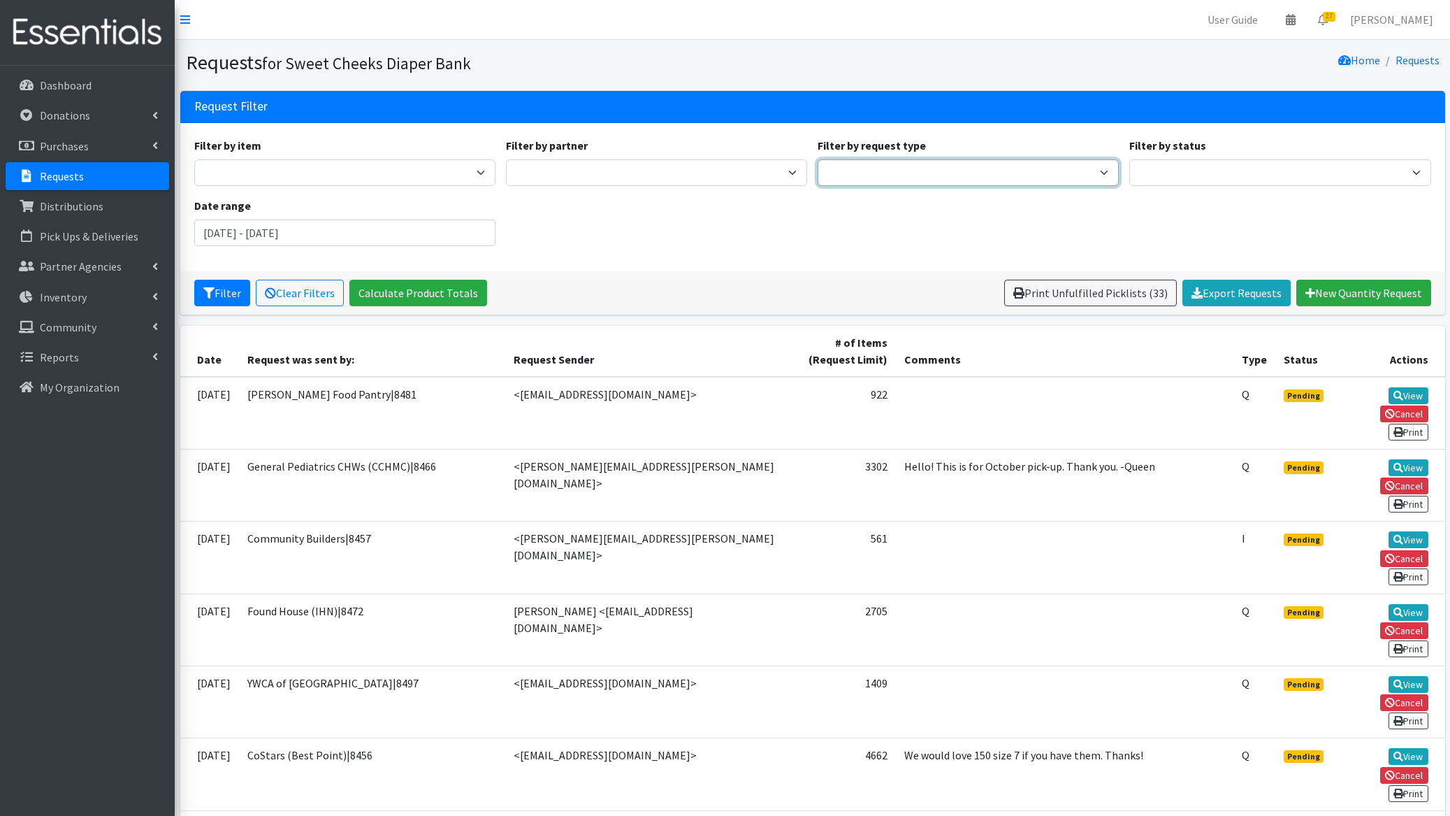
click at [891, 171] on select "Quantity Individual Child" at bounding box center [968, 172] width 301 height 27
click at [964, 170] on select "Quantity Individual Child" at bounding box center [968, 172] width 301 height 27
select select "child"
click at [818, 159] on select "Quantity Individual Child" at bounding box center [968, 172] width 301 height 27
click at [233, 294] on button "Filter" at bounding box center [222, 293] width 56 height 27
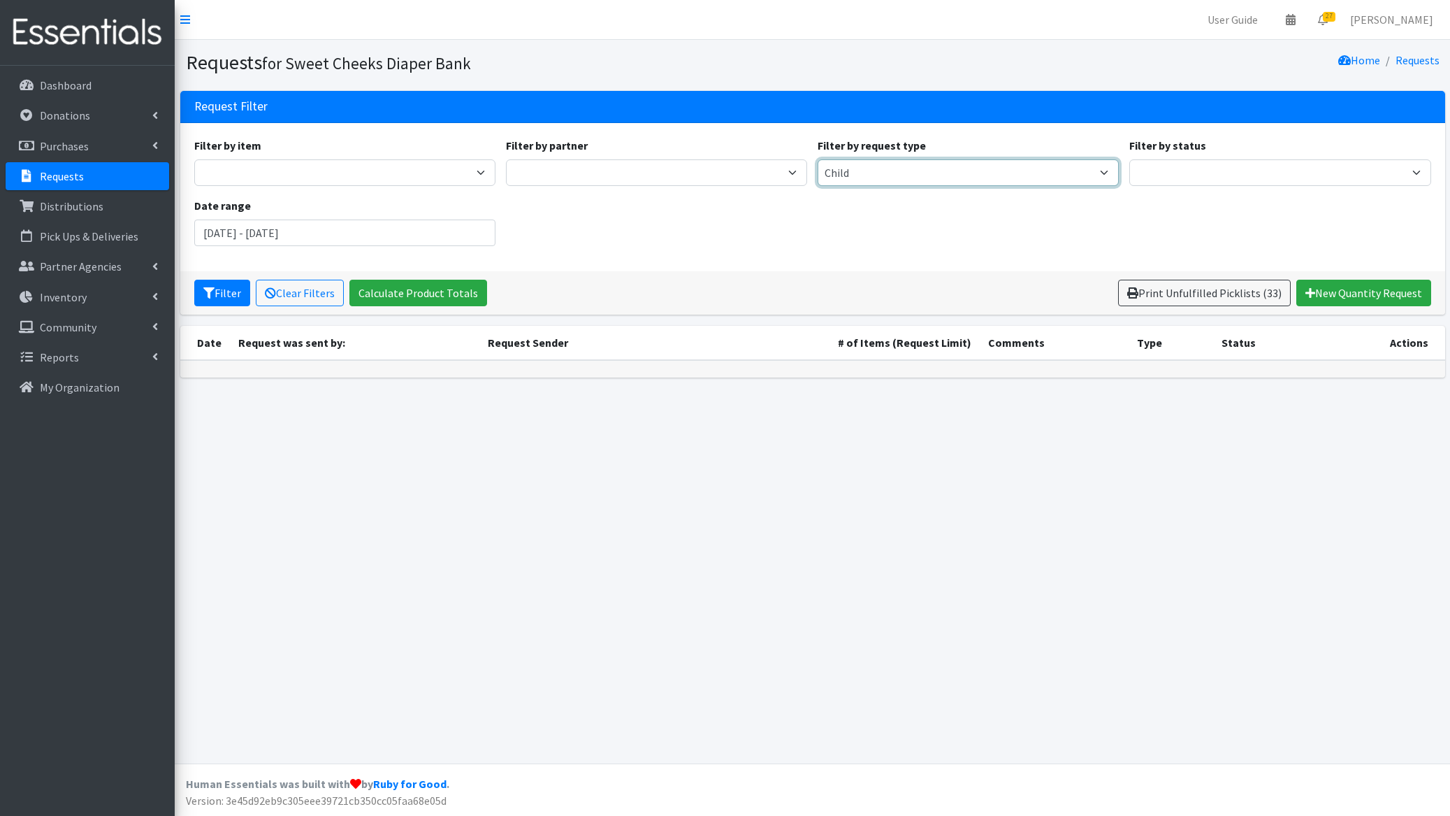
click at [964, 174] on select "Quantity Individual Child" at bounding box center [968, 172] width 301 height 27
select select "individual"
click at [818, 159] on select "Quantity Individual Child" at bounding box center [968, 172] width 301 height 27
click at [209, 289] on icon "submit" at bounding box center [208, 292] width 11 height 11
drag, startPoint x: 85, startPoint y: 112, endPoint x: 88, endPoint y: 120, distance: 8.2
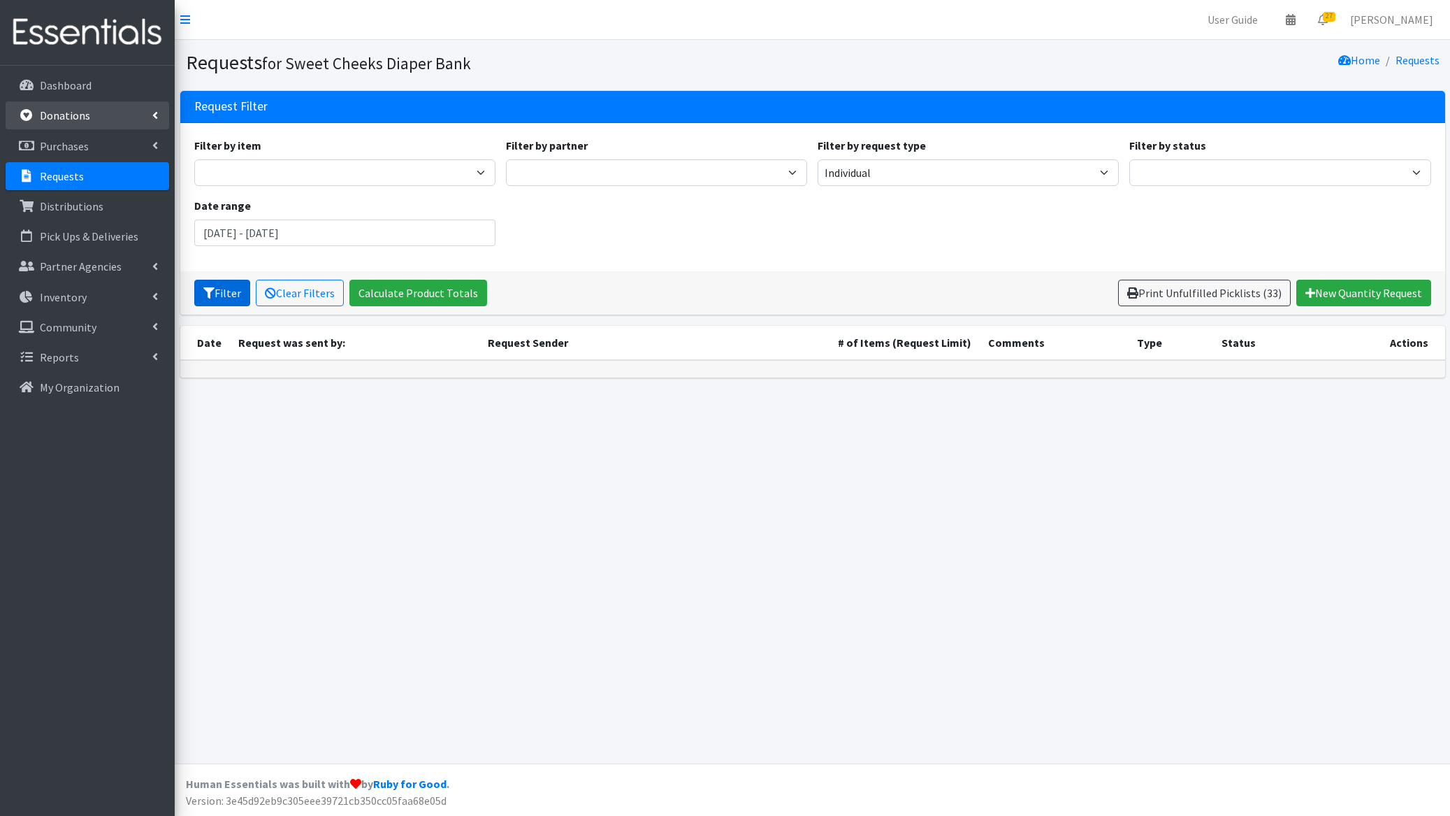
click at [85, 112] on p "Donations" at bounding box center [65, 115] width 50 height 14
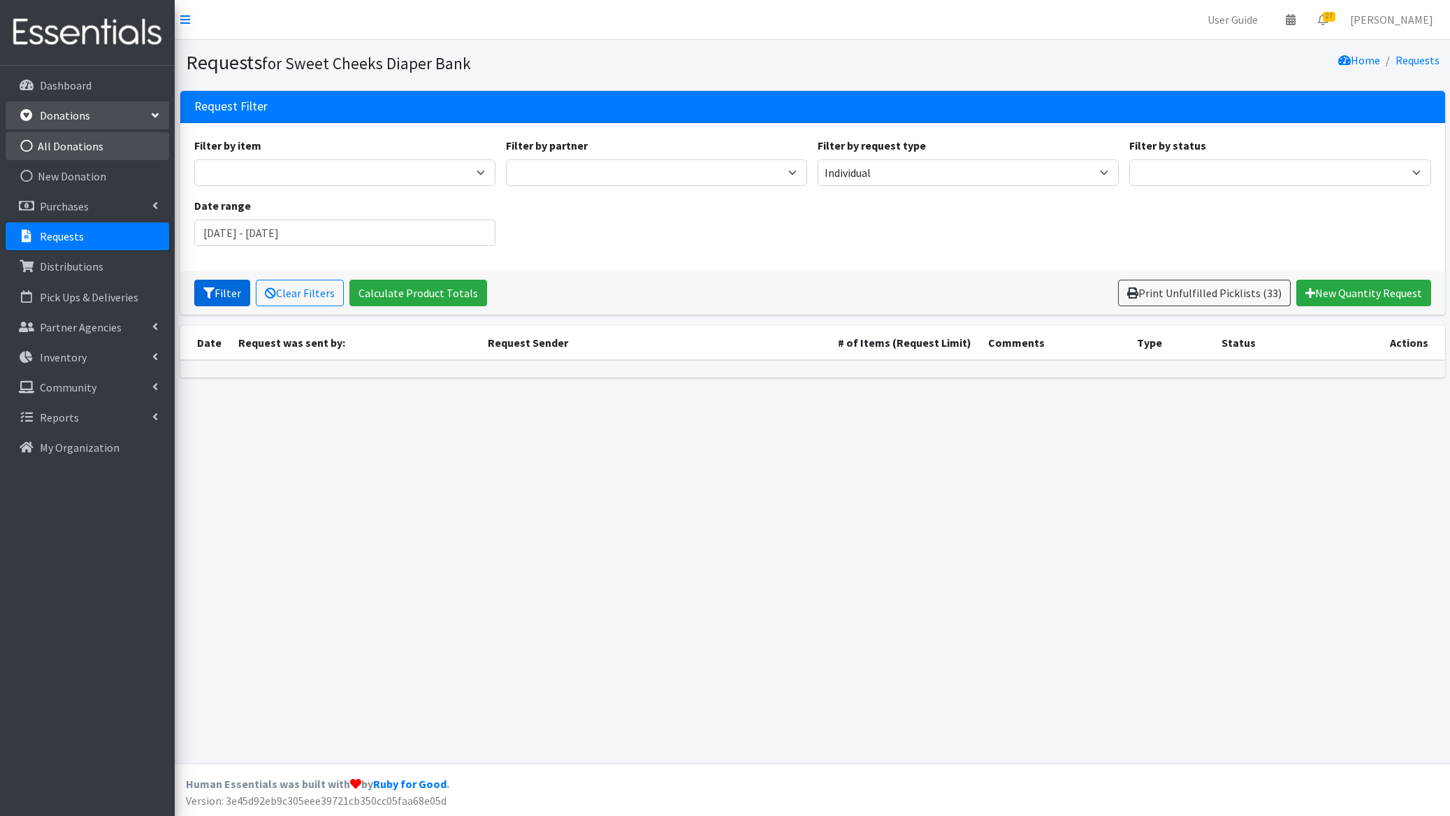
click at [115, 149] on link "All Donations" at bounding box center [88, 146] width 164 height 28
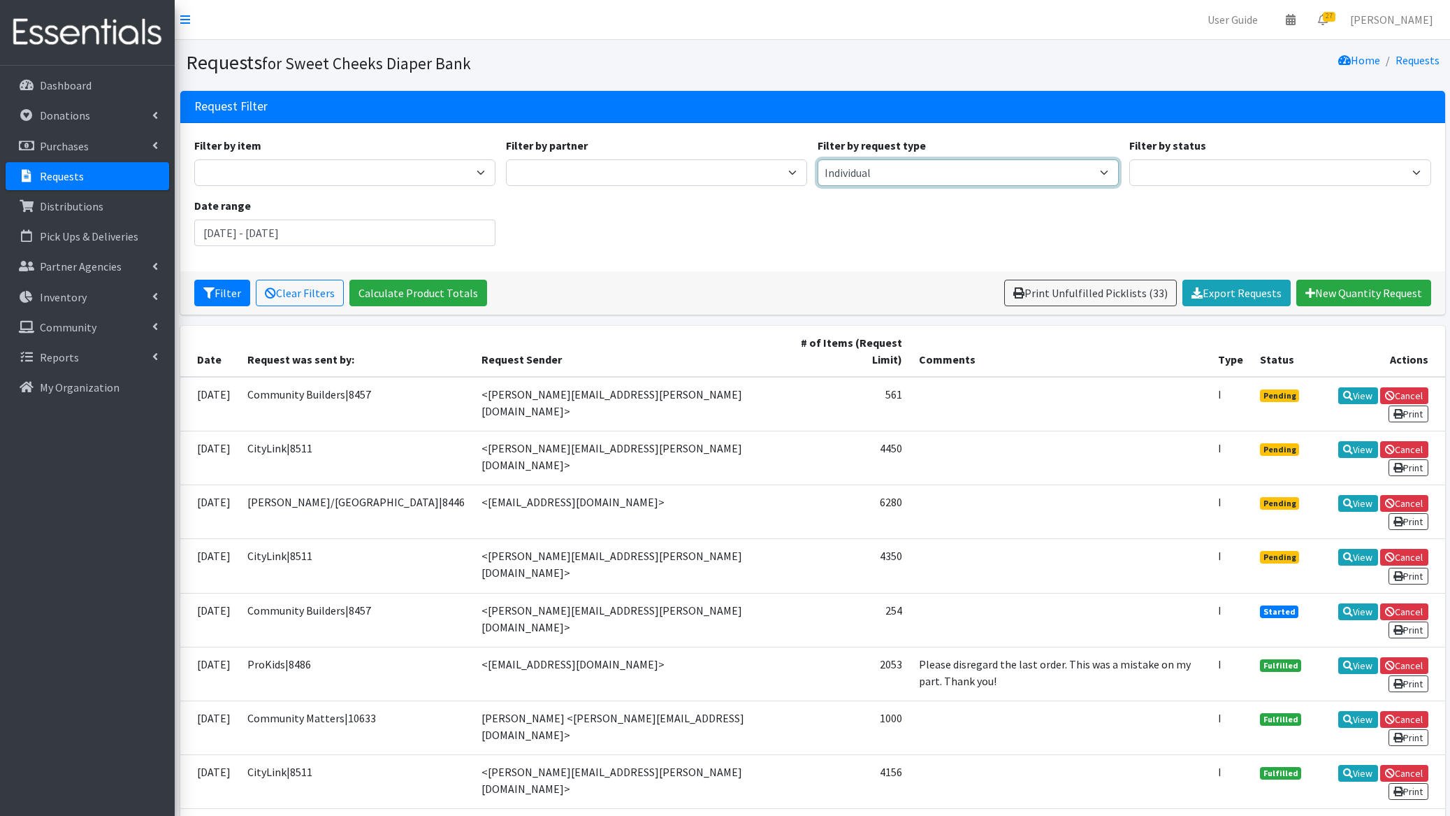
click at [851, 169] on select "Quantity Individual Child" at bounding box center [968, 172] width 301 height 27
select select "quantity"
click at [818, 159] on select "Quantity Individual Child" at bounding box center [968, 172] width 301 height 27
click at [205, 292] on icon "submit" at bounding box center [208, 292] width 11 height 11
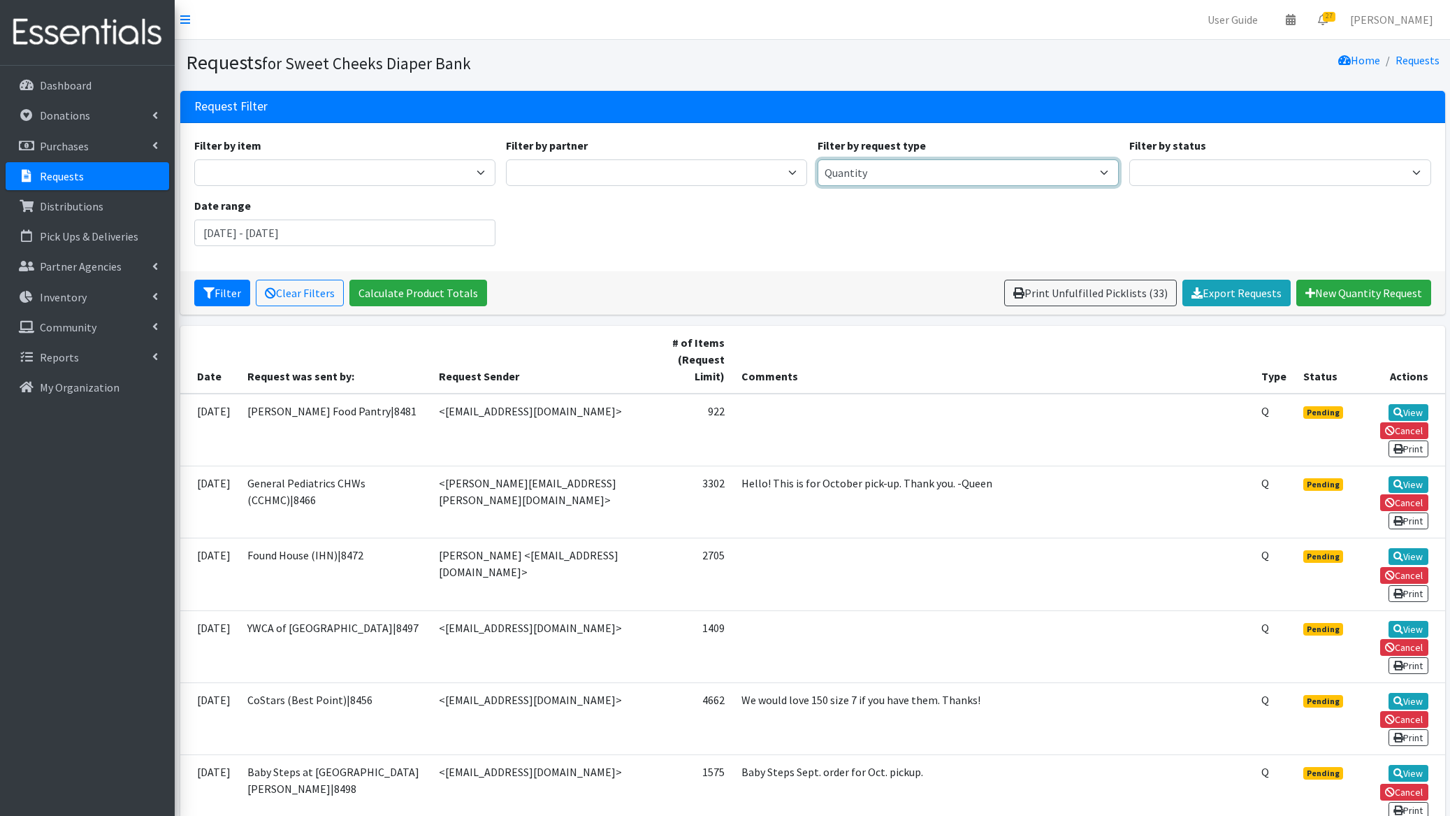
click at [855, 170] on select "Quantity Individual Child" at bounding box center [968, 172] width 301 height 27
select select "individual"
click at [818, 159] on select "Quantity Individual Child" at bounding box center [968, 172] width 301 height 27
click at [235, 293] on button "Filter" at bounding box center [222, 293] width 56 height 27
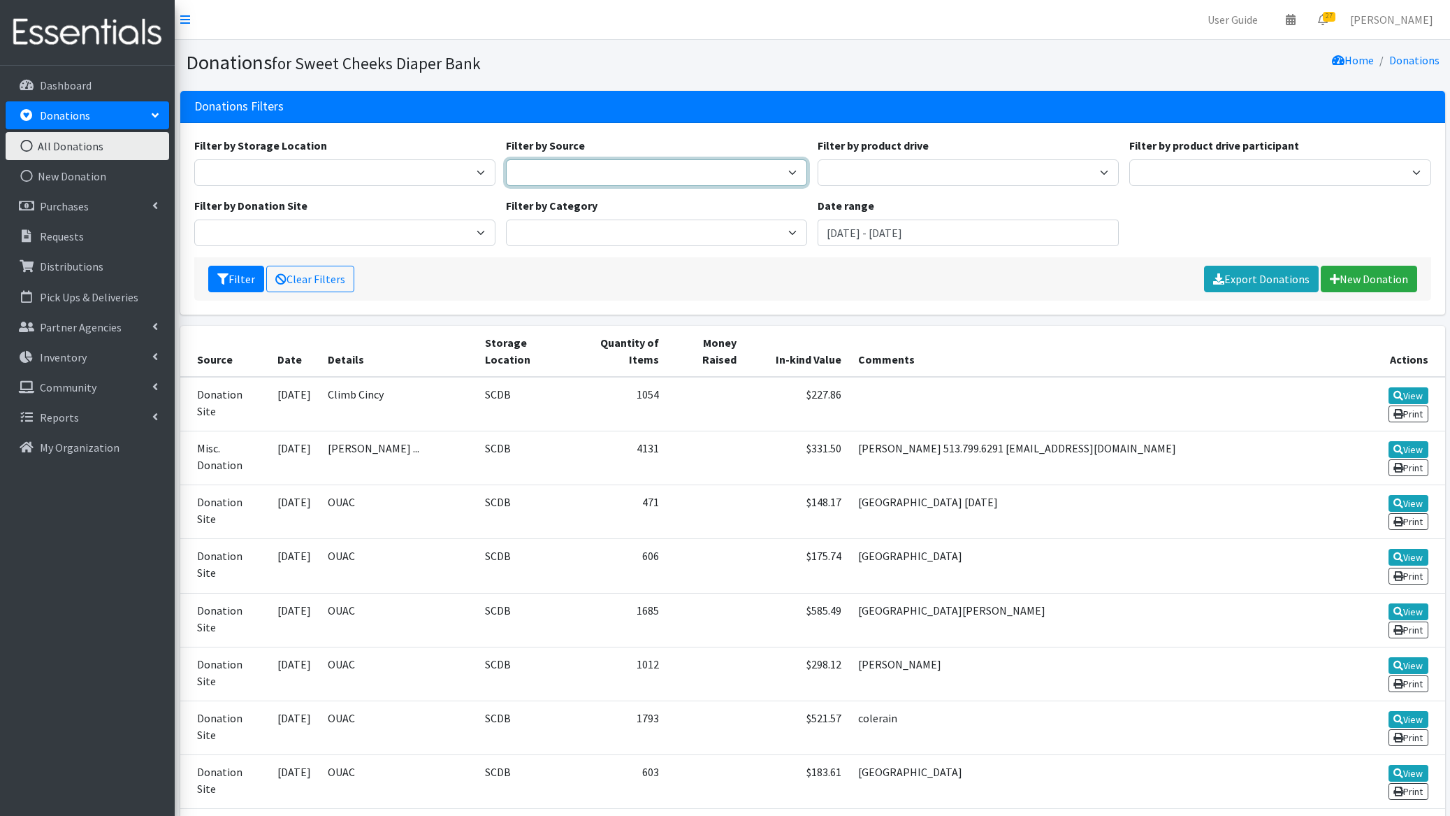
click at [625, 166] on select "Donation Site Misc. Donation Product Drive" at bounding box center [656, 172] width 301 height 27
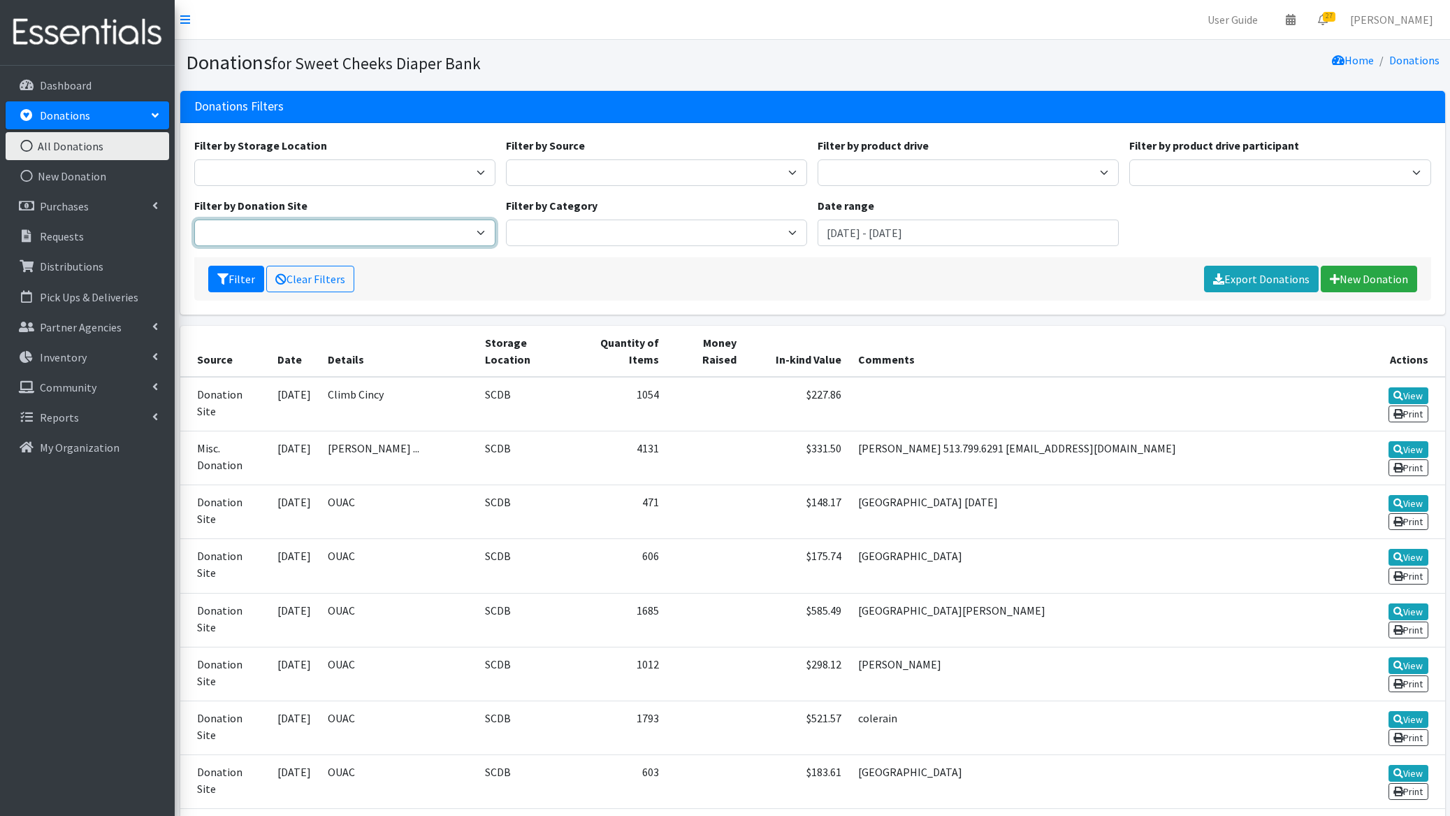
click at [413, 231] on select "Climb Cincy OUAC" at bounding box center [344, 232] width 301 height 27
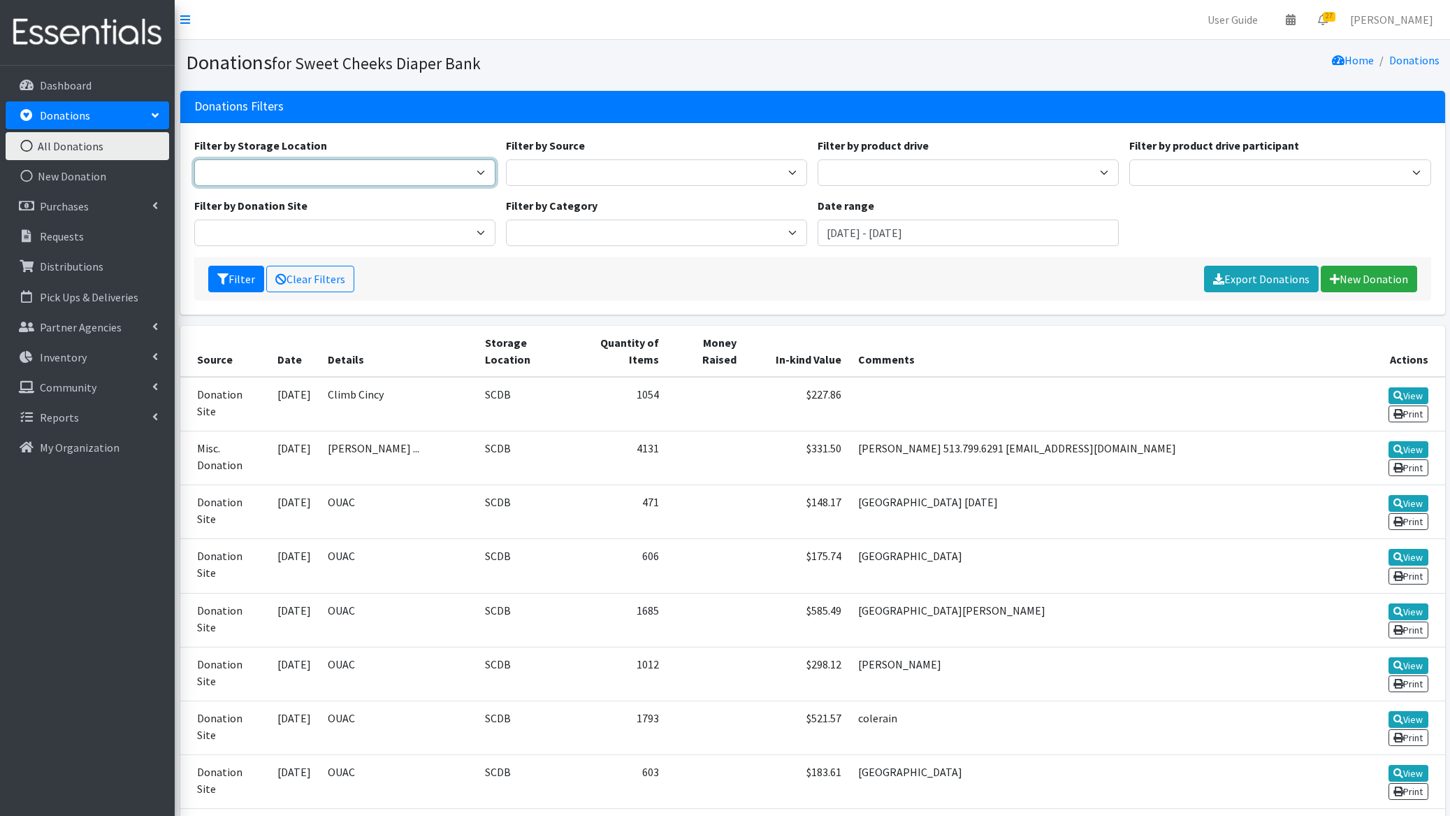
click at [412, 173] on select "SCDB" at bounding box center [344, 172] width 301 height 27
click at [194, 159] on select "SCDB" at bounding box center [344, 172] width 301 height 27
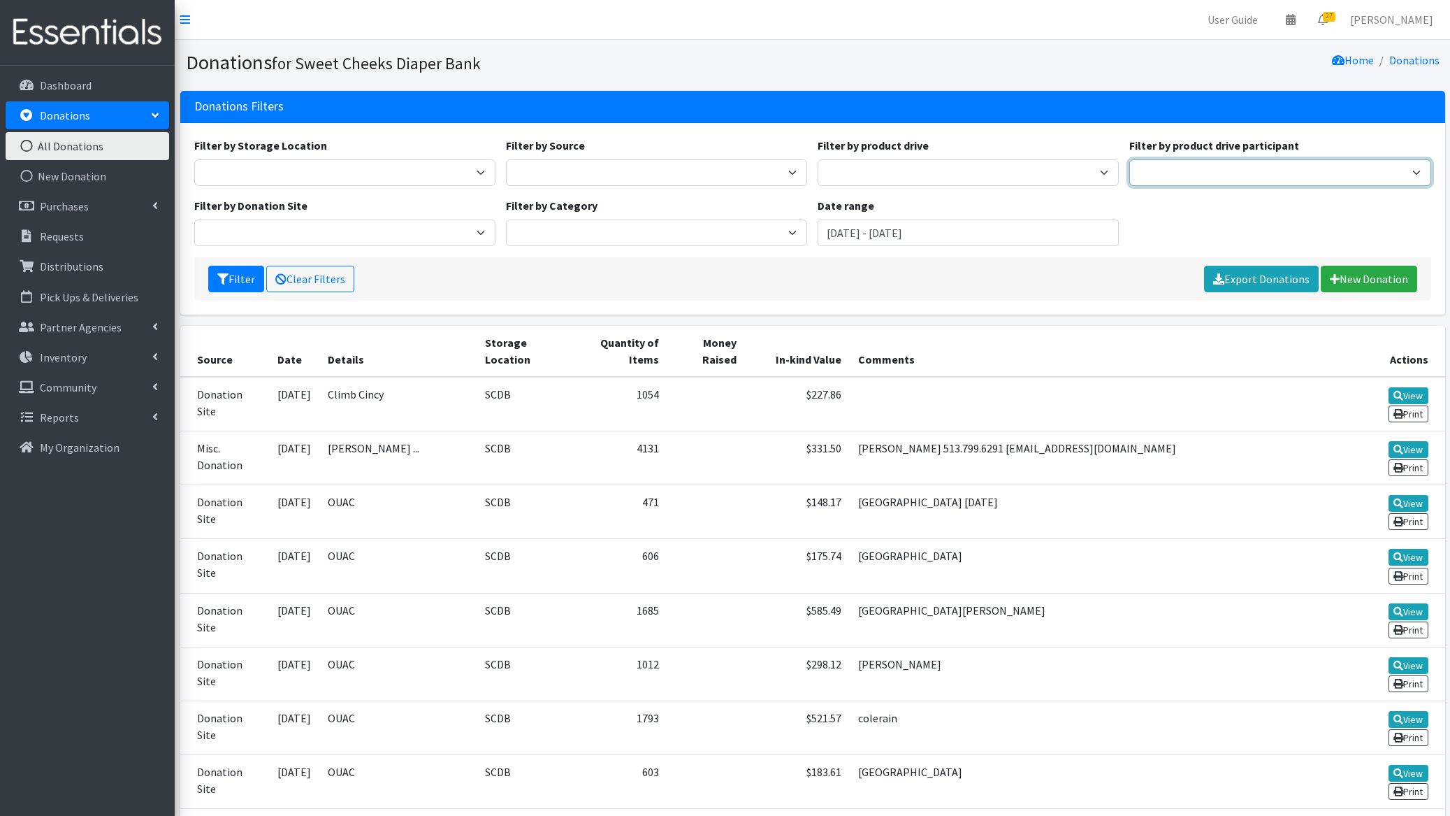
click at [1131, 171] on select "OMYA Caldwell Group Realty Mayfield Clinic Roebling Point Books St. Thomas Nurs…" at bounding box center [1279, 172] width 301 height 27
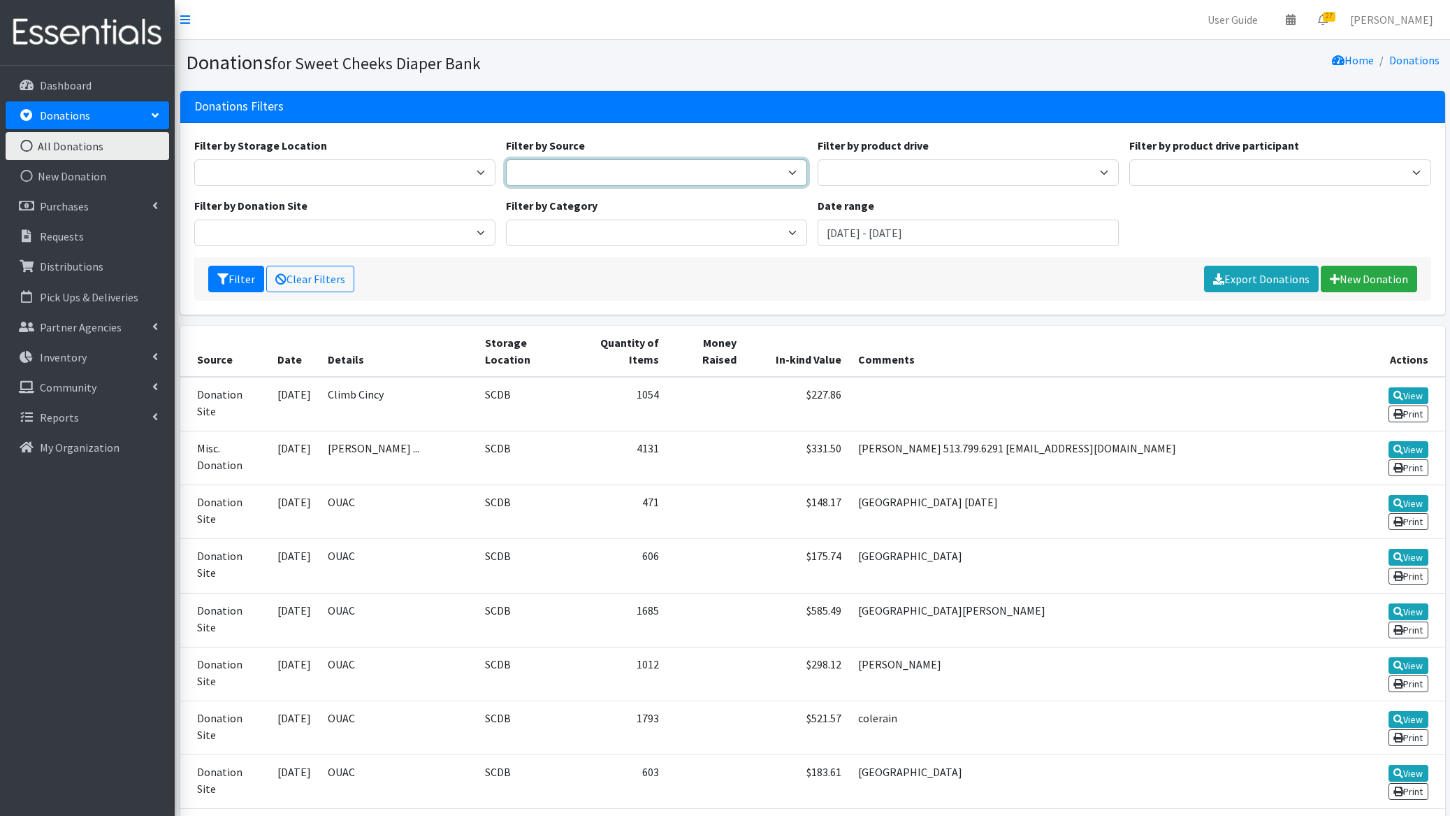
click at [784, 171] on select "Donation Site Misc. Donation Product Drive" at bounding box center [656, 172] width 301 height 27
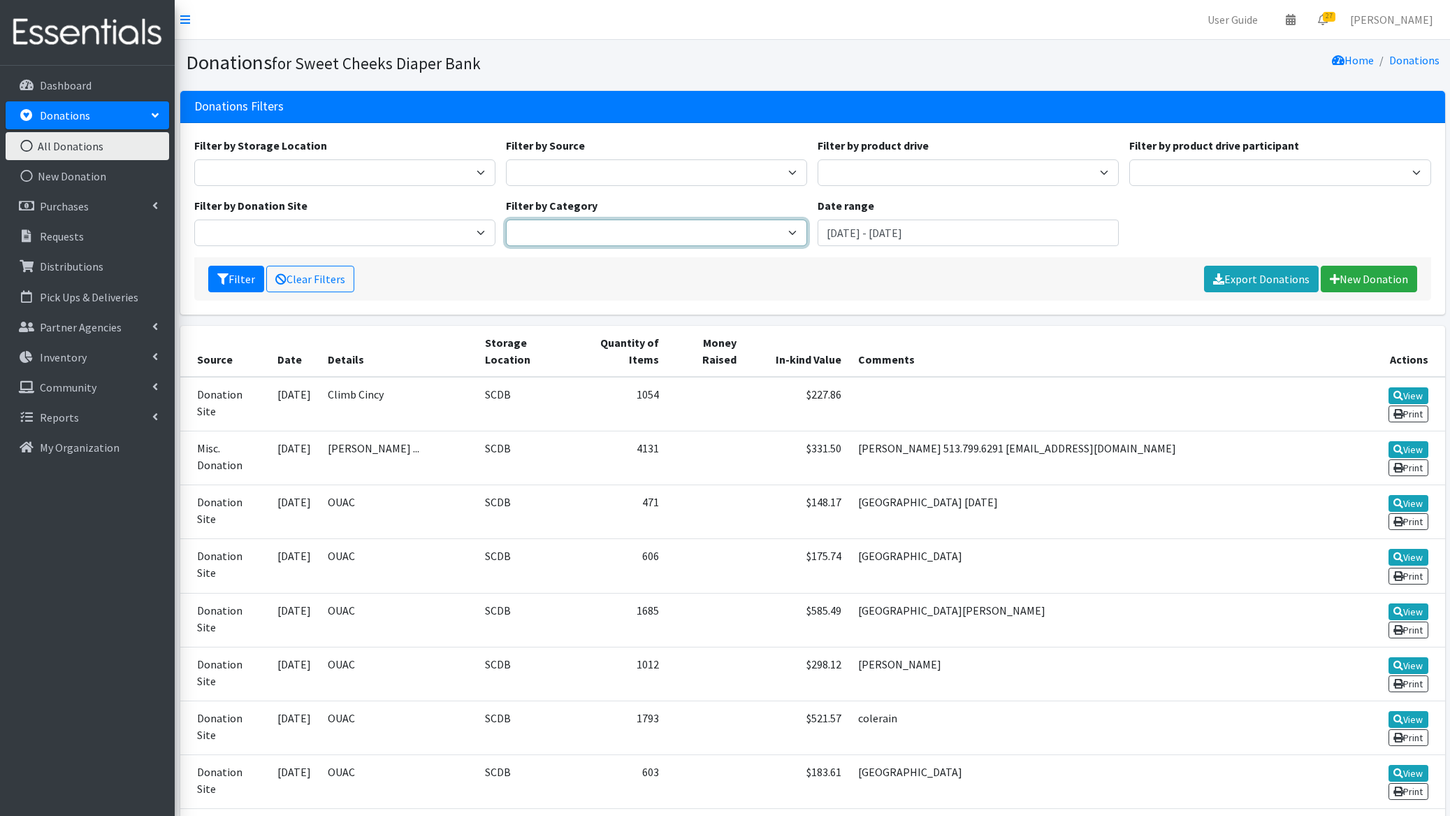
click at [691, 244] on select "SCDB Tidal Babe TB (bulk, not kits) Pull-Ups Fly & Dry" at bounding box center [656, 232] width 301 height 27
click at [939, 154] on div "Filter by product drive 3C Christian Church All About Kids American Royal Beaut…" at bounding box center [969, 161] width 312 height 49
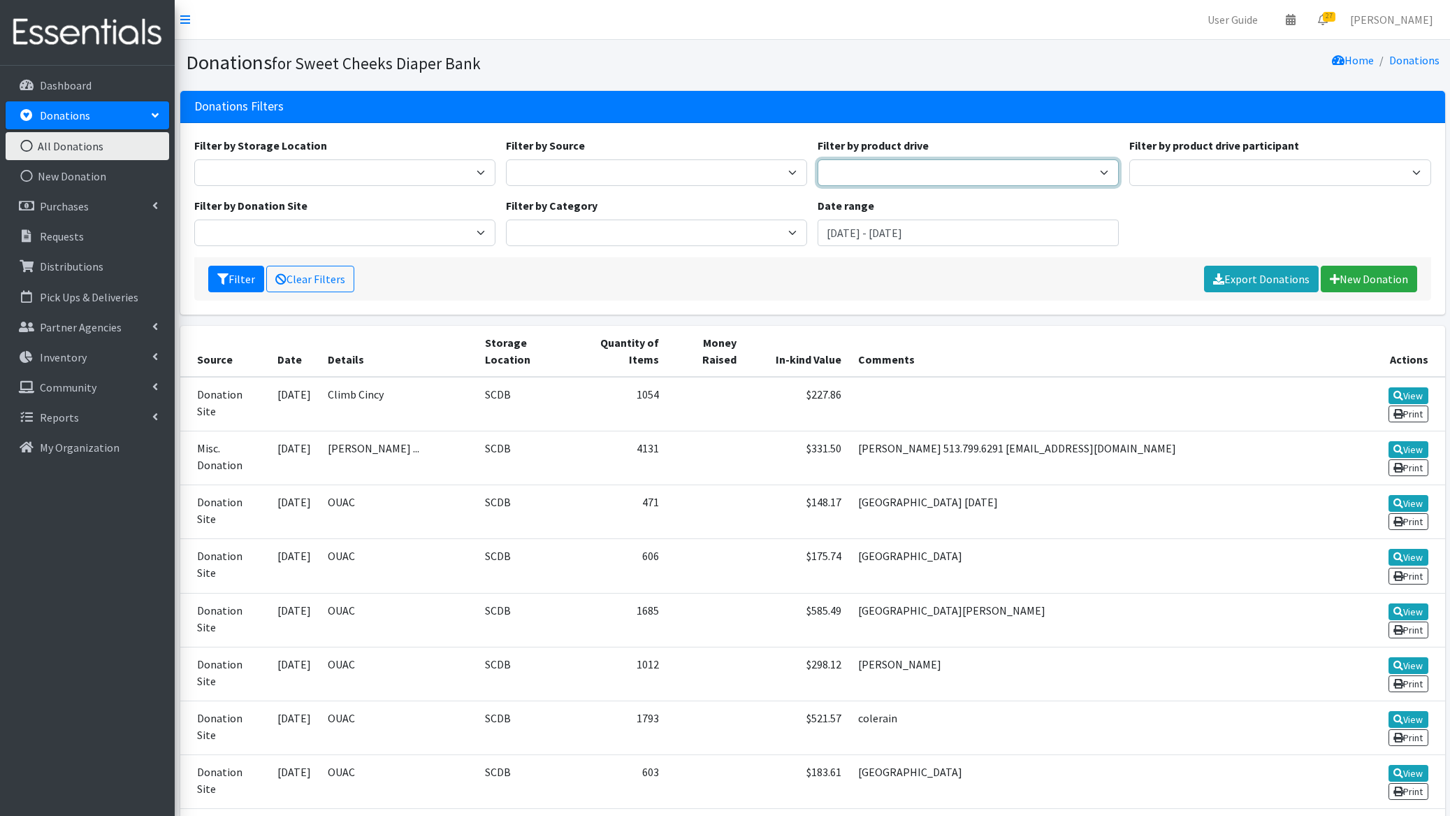
click at [939, 159] on select "3C Christian Church All About Kids American Royal Beauties Pageant American Roy…" at bounding box center [968, 172] width 301 height 27
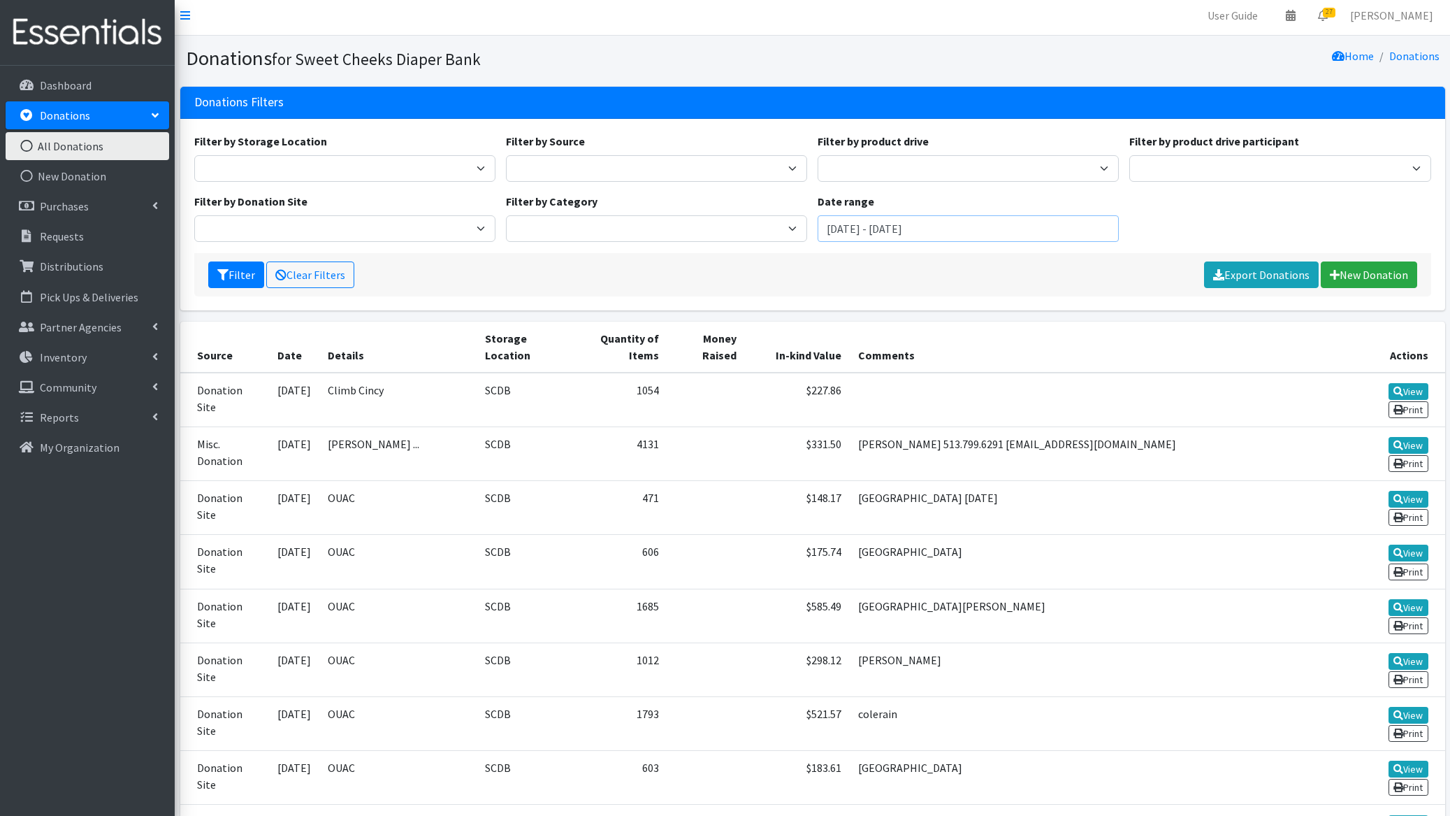
click at [875, 233] on input "August 2, 2025 - November 2, 2025" at bounding box center [968, 228] width 301 height 27
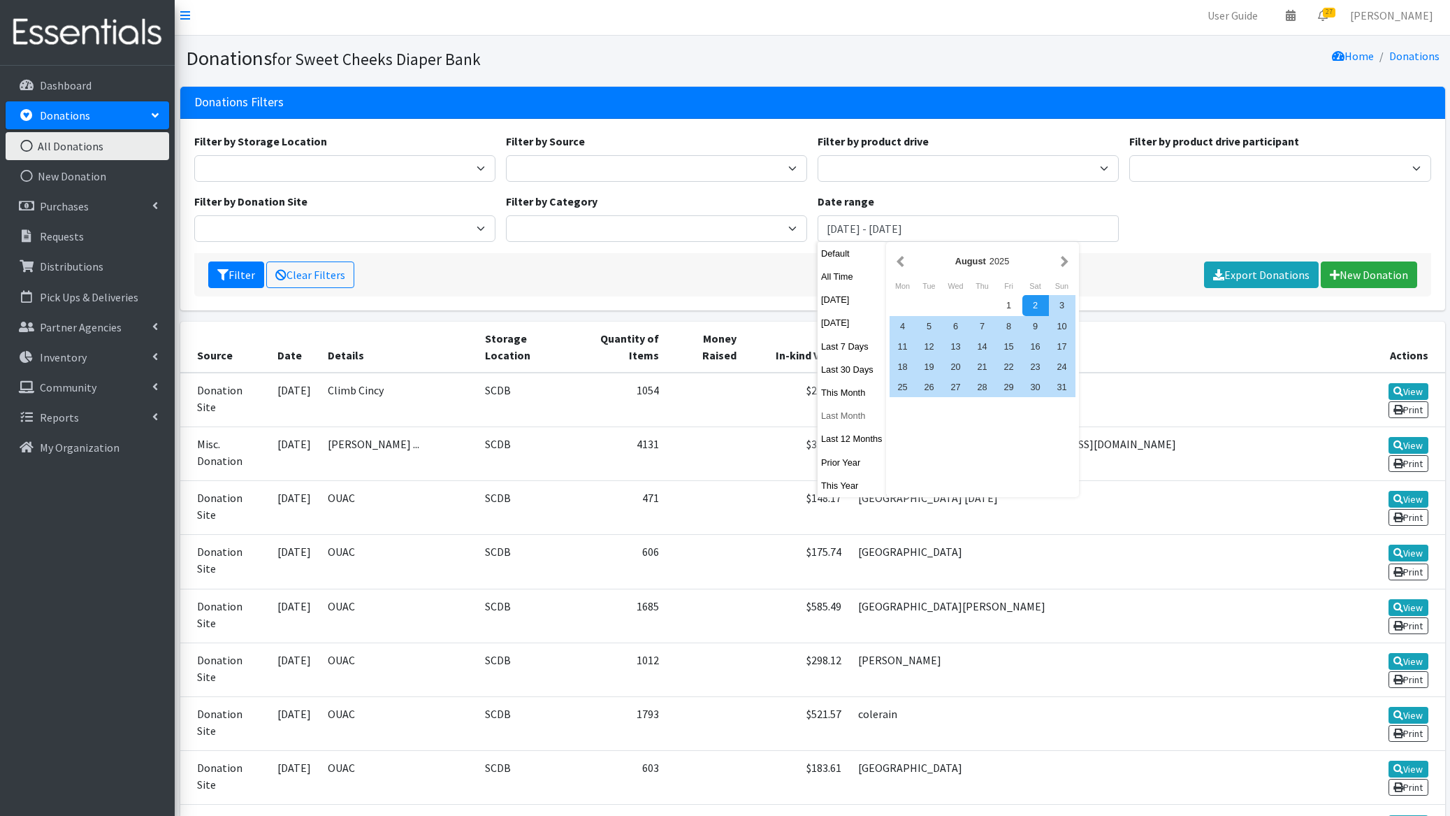
click at [849, 414] on button "Last Month" at bounding box center [852, 415] width 68 height 20
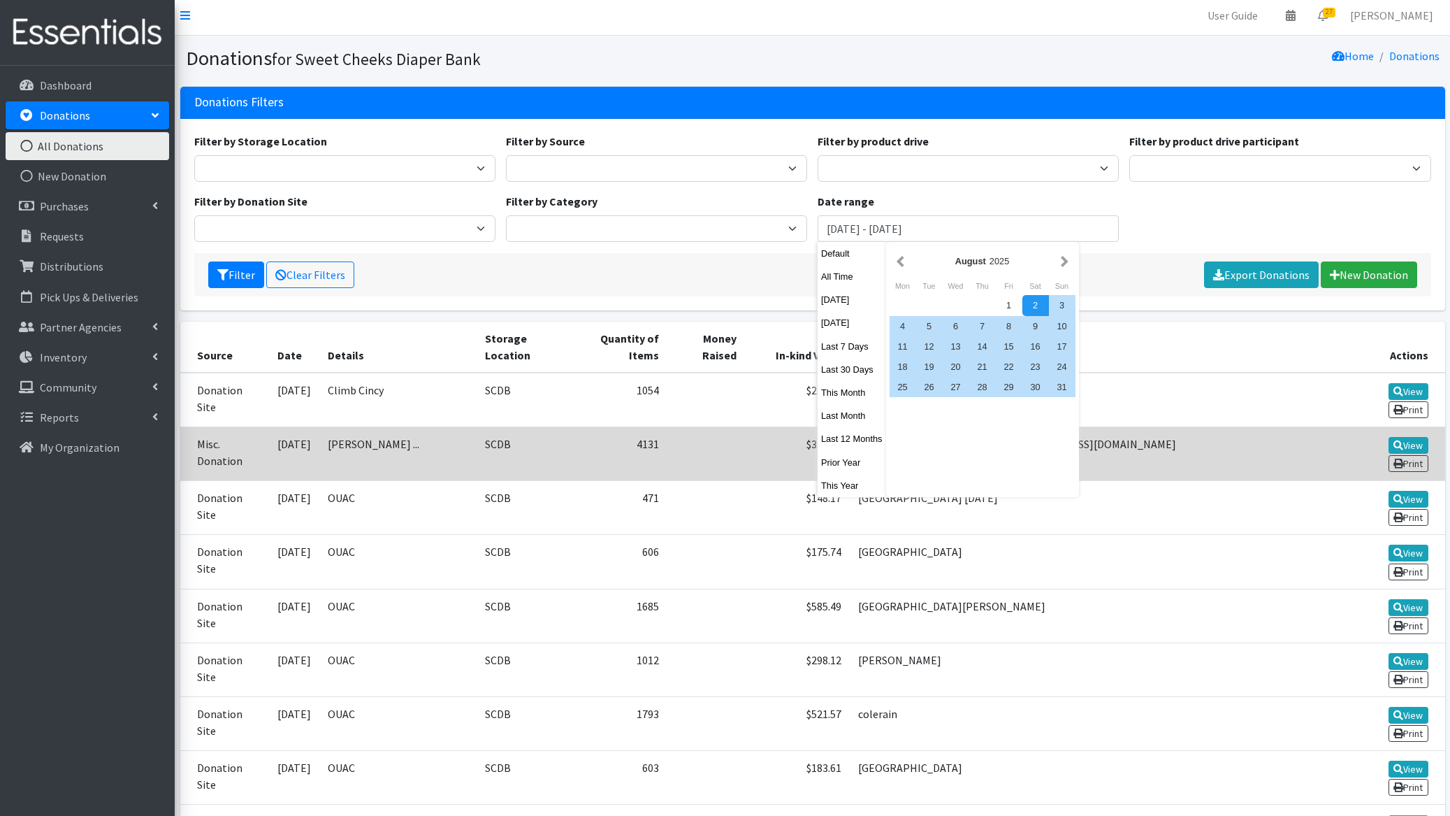
type input "September 1, 2025 - September 30, 2025"
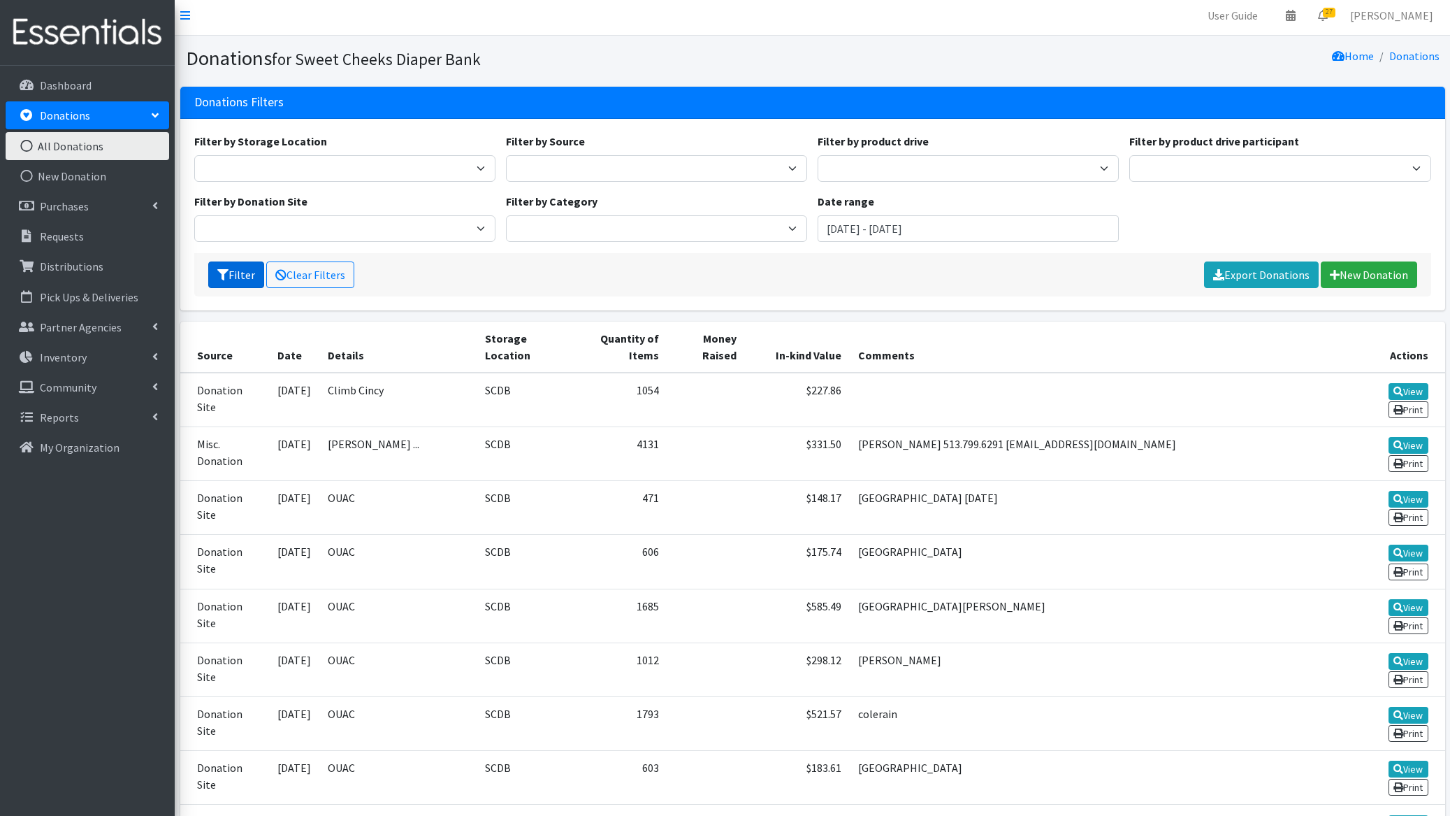
click at [238, 277] on button "Filter" at bounding box center [236, 274] width 56 height 27
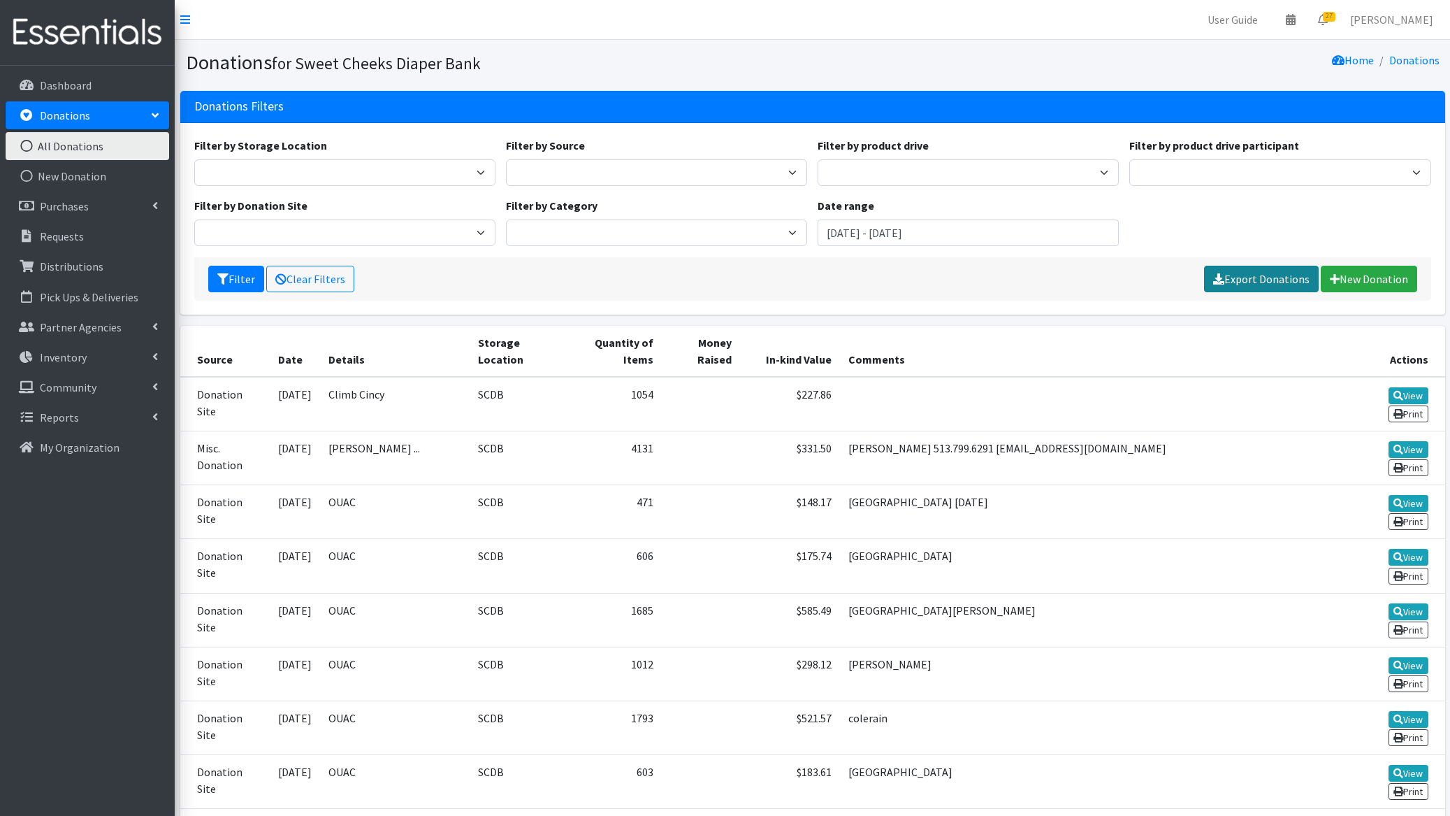
click at [1272, 277] on link "Export Donations" at bounding box center [1261, 279] width 115 height 27
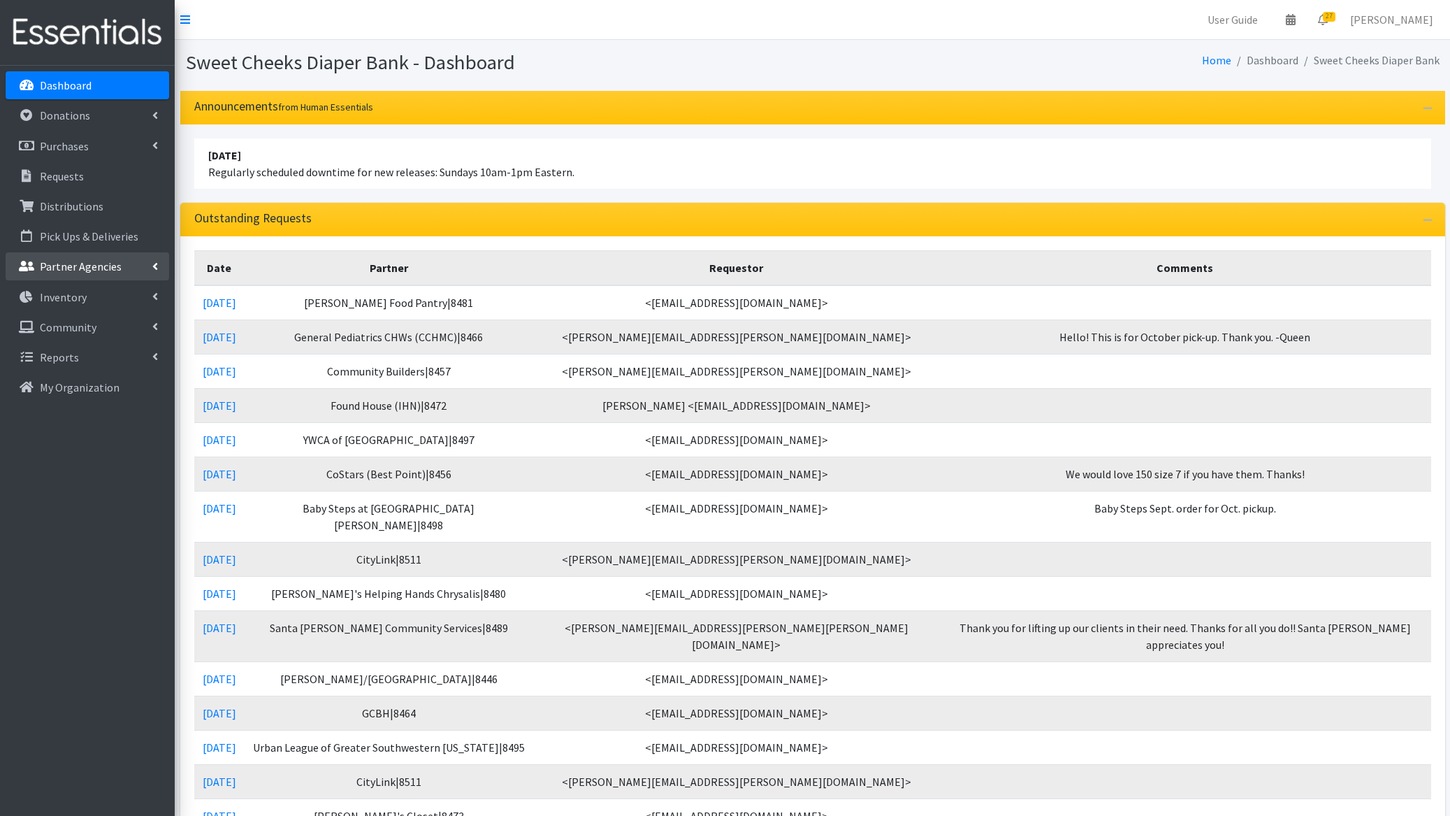
click at [85, 254] on link "Partner Agencies" at bounding box center [88, 266] width 164 height 28
click at [101, 288] on link "All Partners" at bounding box center [88, 297] width 164 height 28
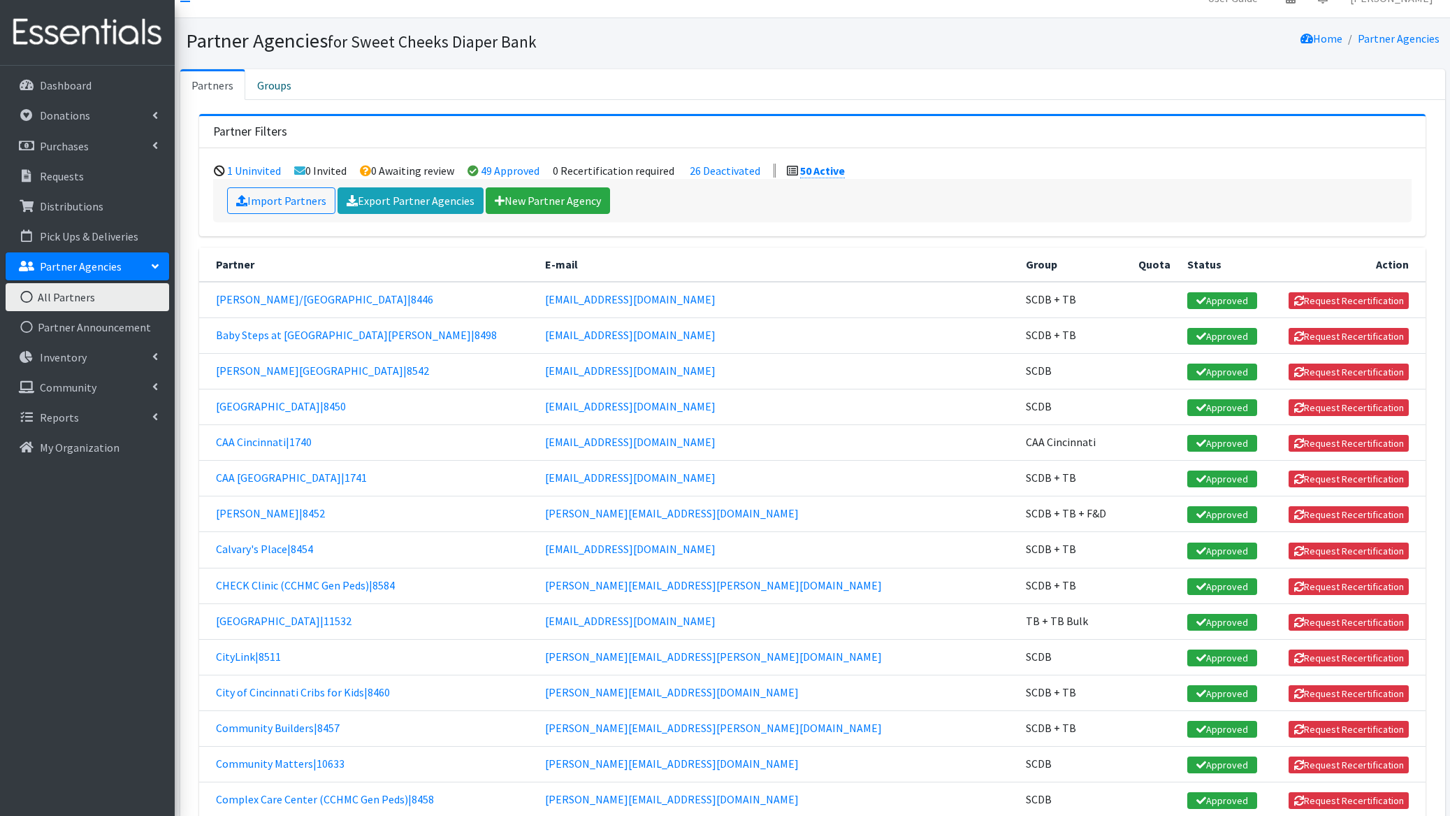
scroll to position [9, 0]
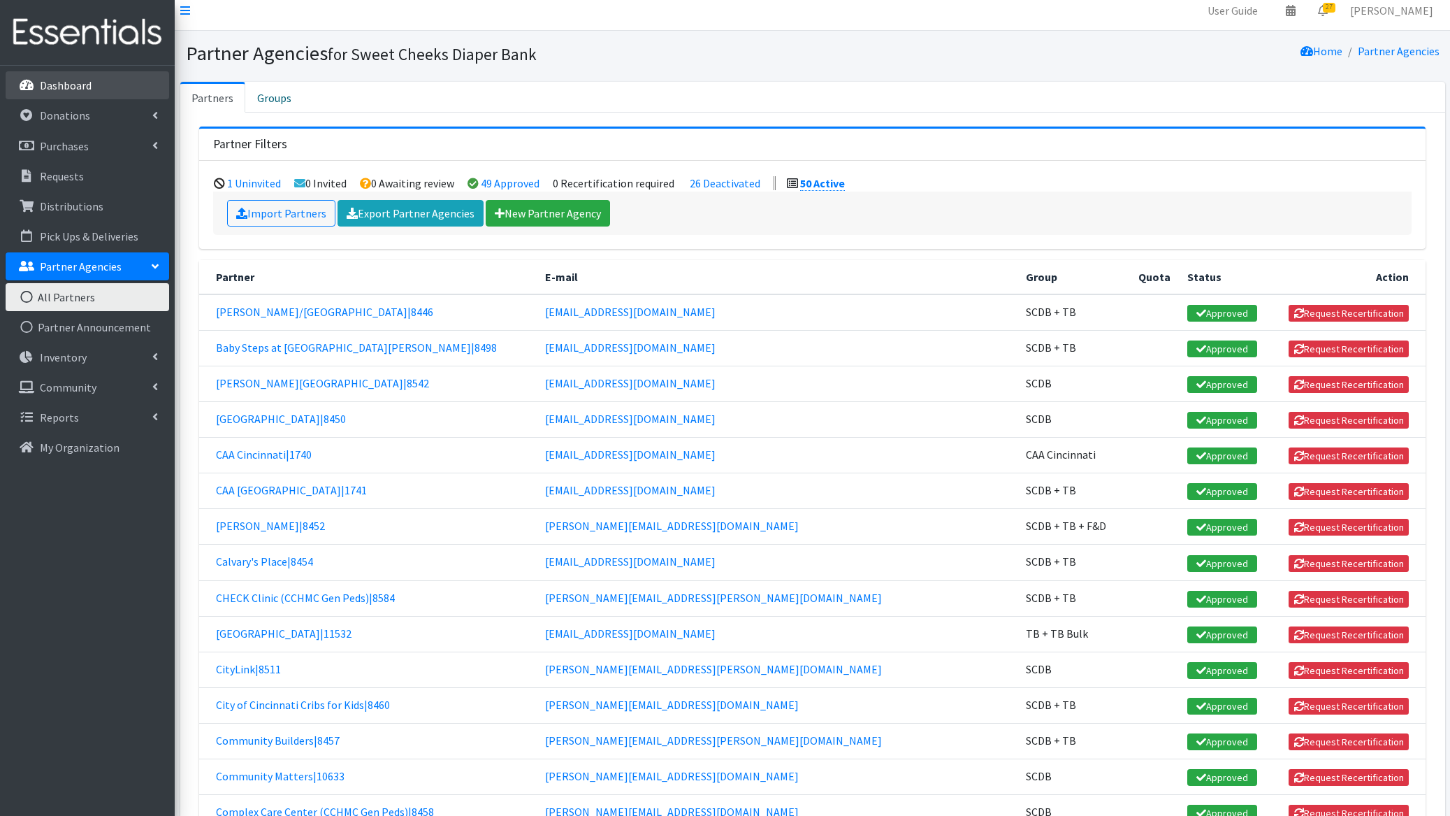
click at [76, 73] on link "Dashboard" at bounding box center [88, 85] width 164 height 28
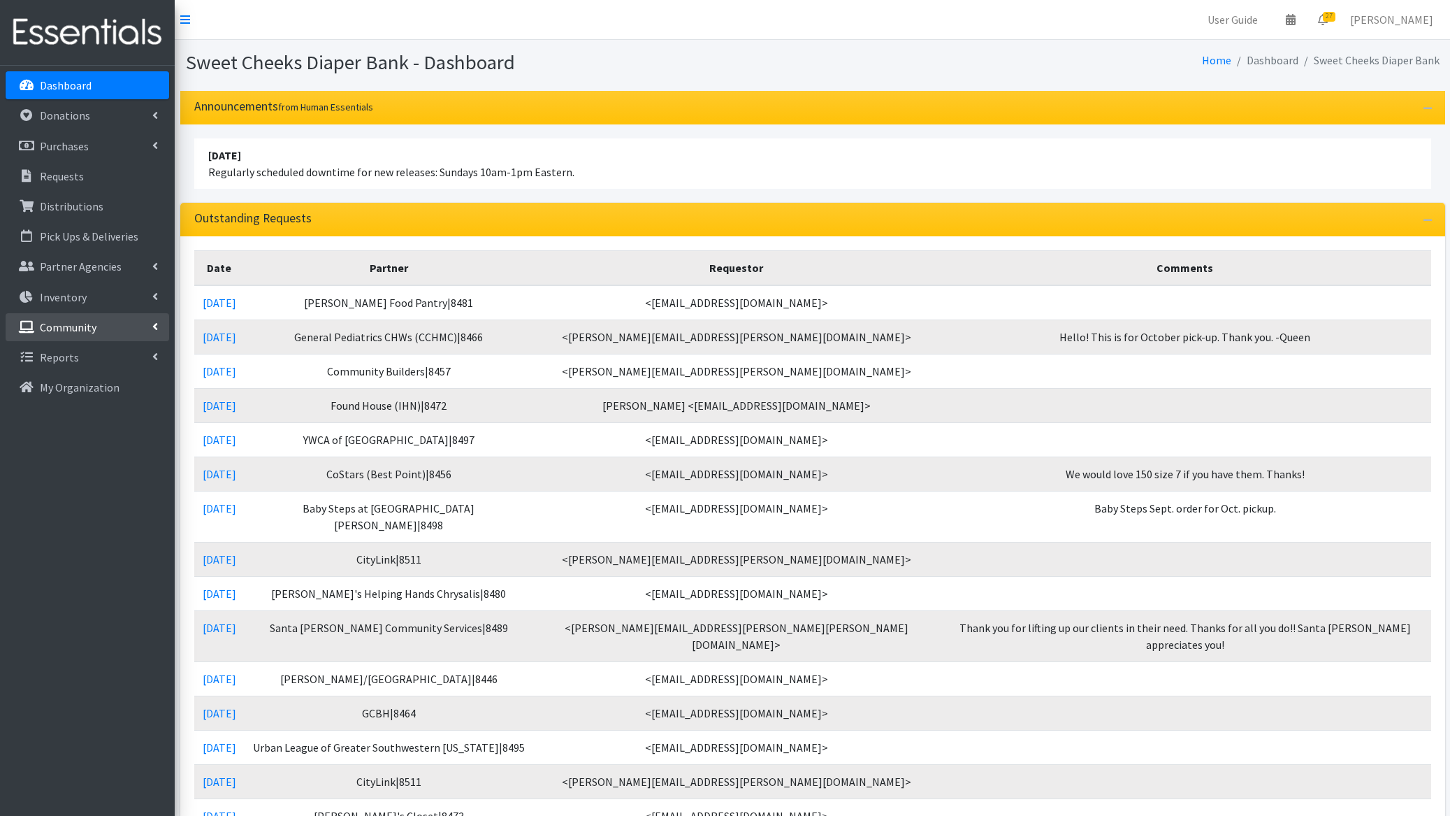
click at [109, 323] on link "Community" at bounding box center [88, 327] width 164 height 28
click at [108, 289] on link "Inventory" at bounding box center [88, 297] width 164 height 28
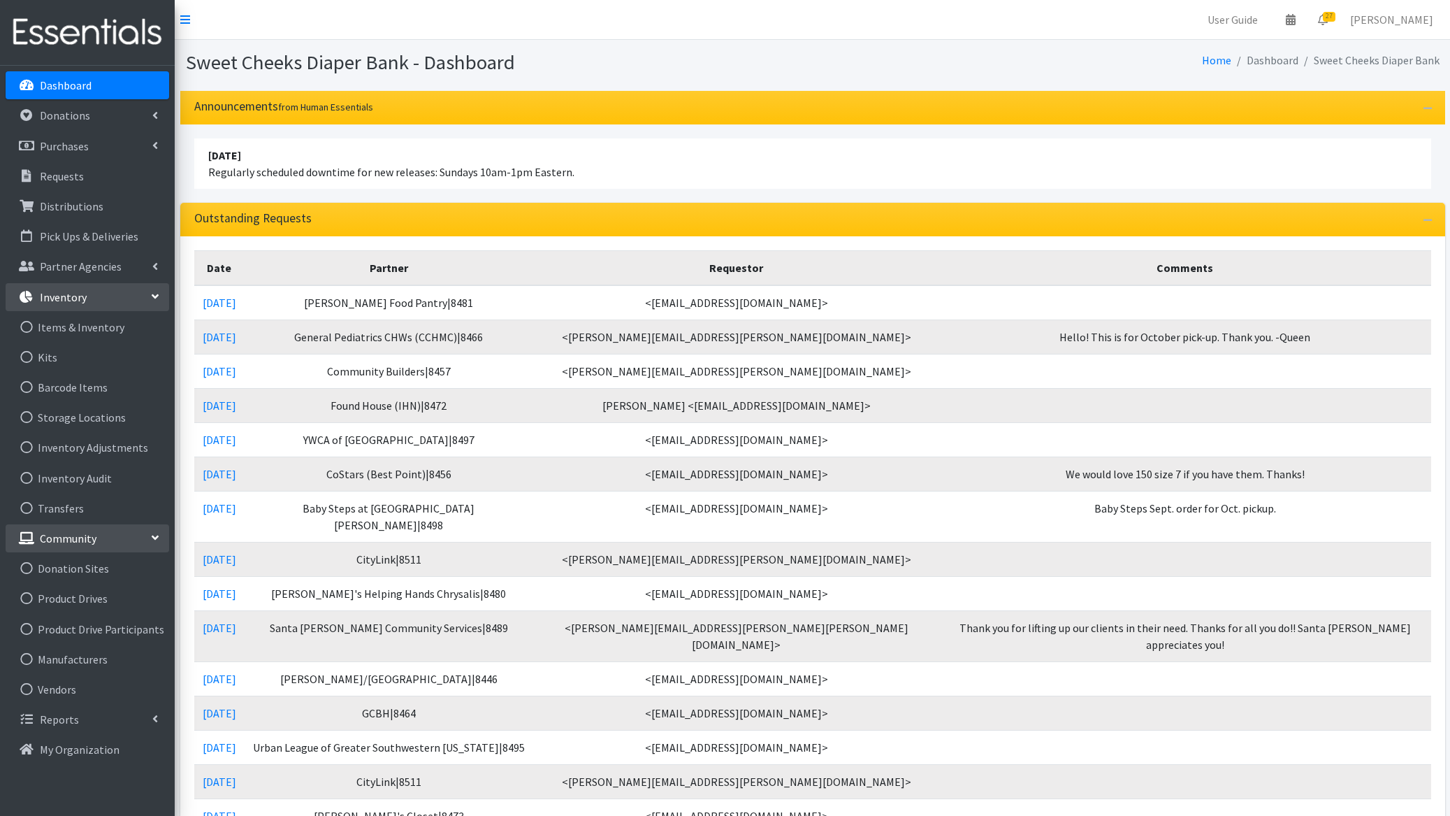
click at [75, 291] on p "Inventory" at bounding box center [63, 297] width 47 height 14
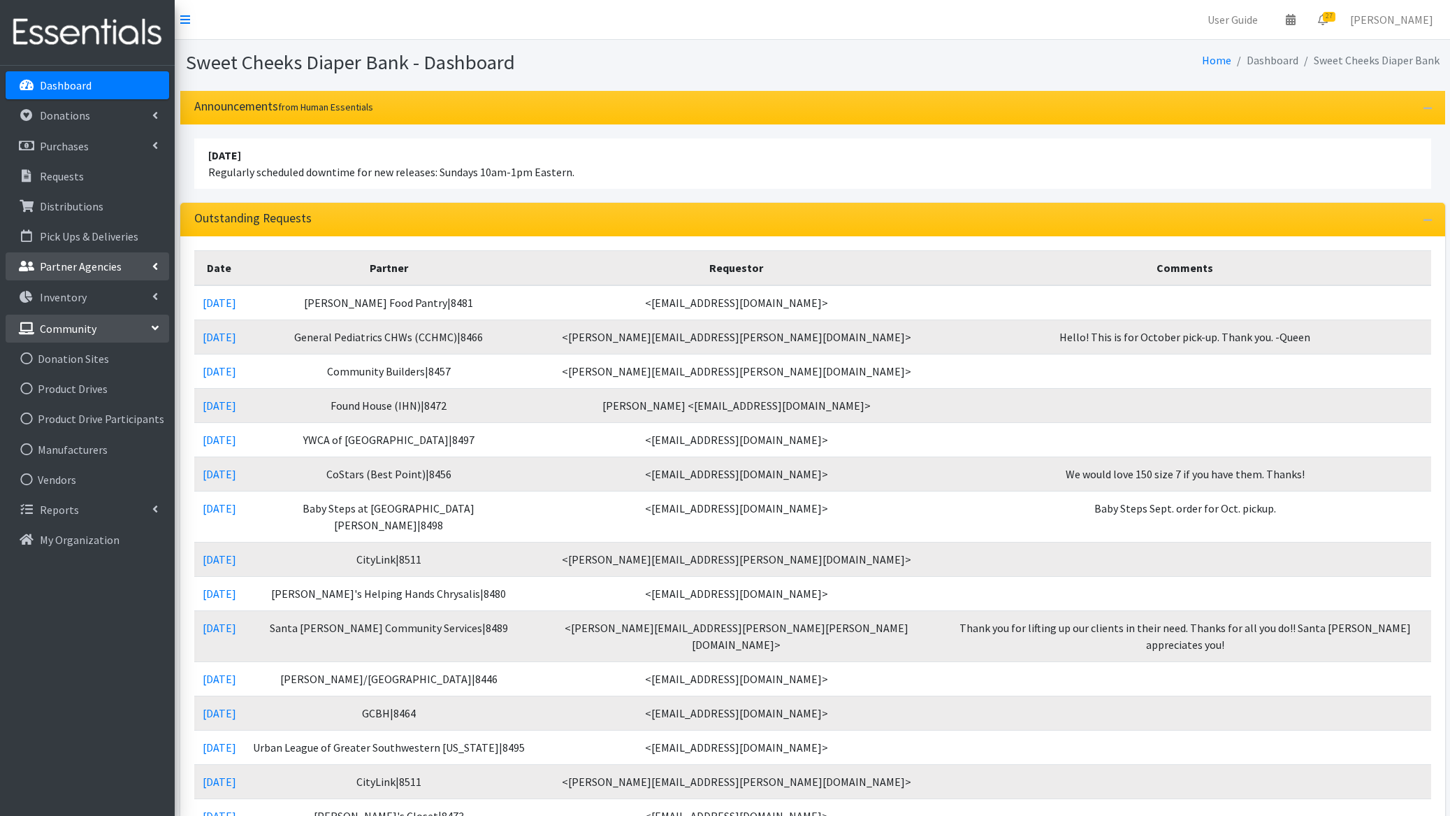
click at [80, 267] on p "Partner Agencies" at bounding box center [81, 266] width 82 height 14
click at [97, 332] on link "Partner Announcement" at bounding box center [88, 327] width 164 height 28
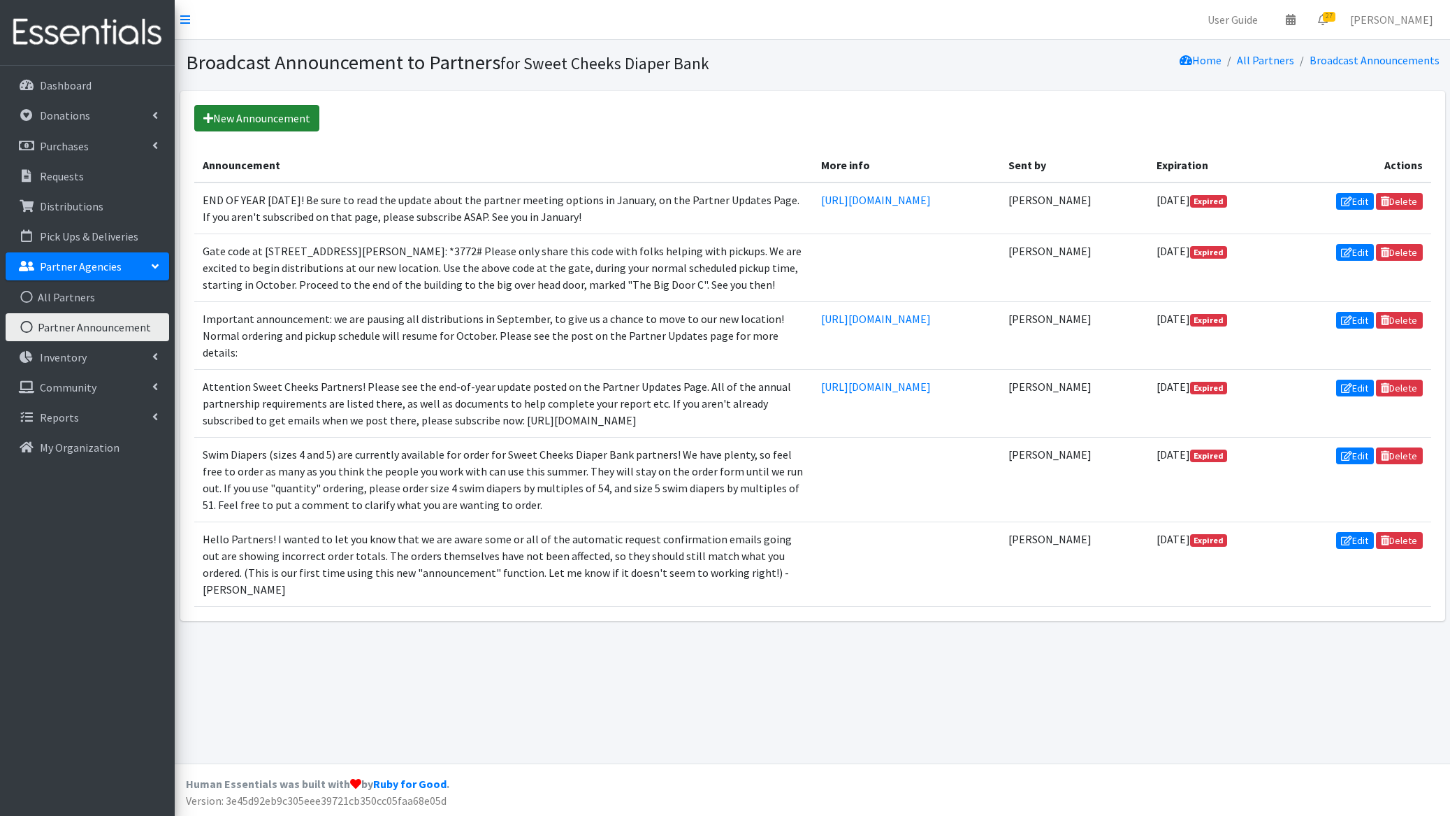
click at [297, 122] on link "New Announcement" at bounding box center [256, 118] width 125 height 27
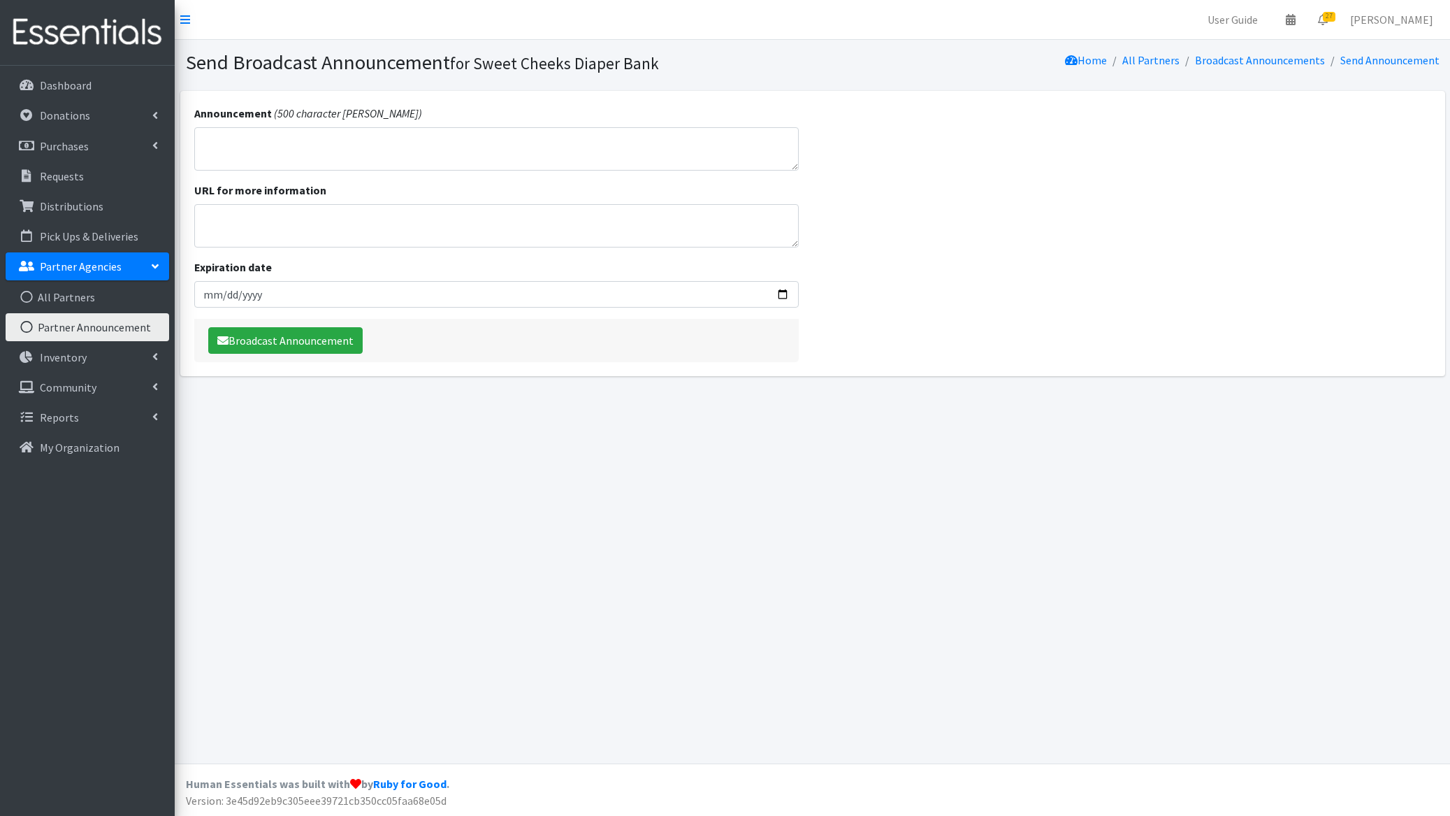
click at [289, 142] on textarea "Announcement" at bounding box center [496, 148] width 605 height 43
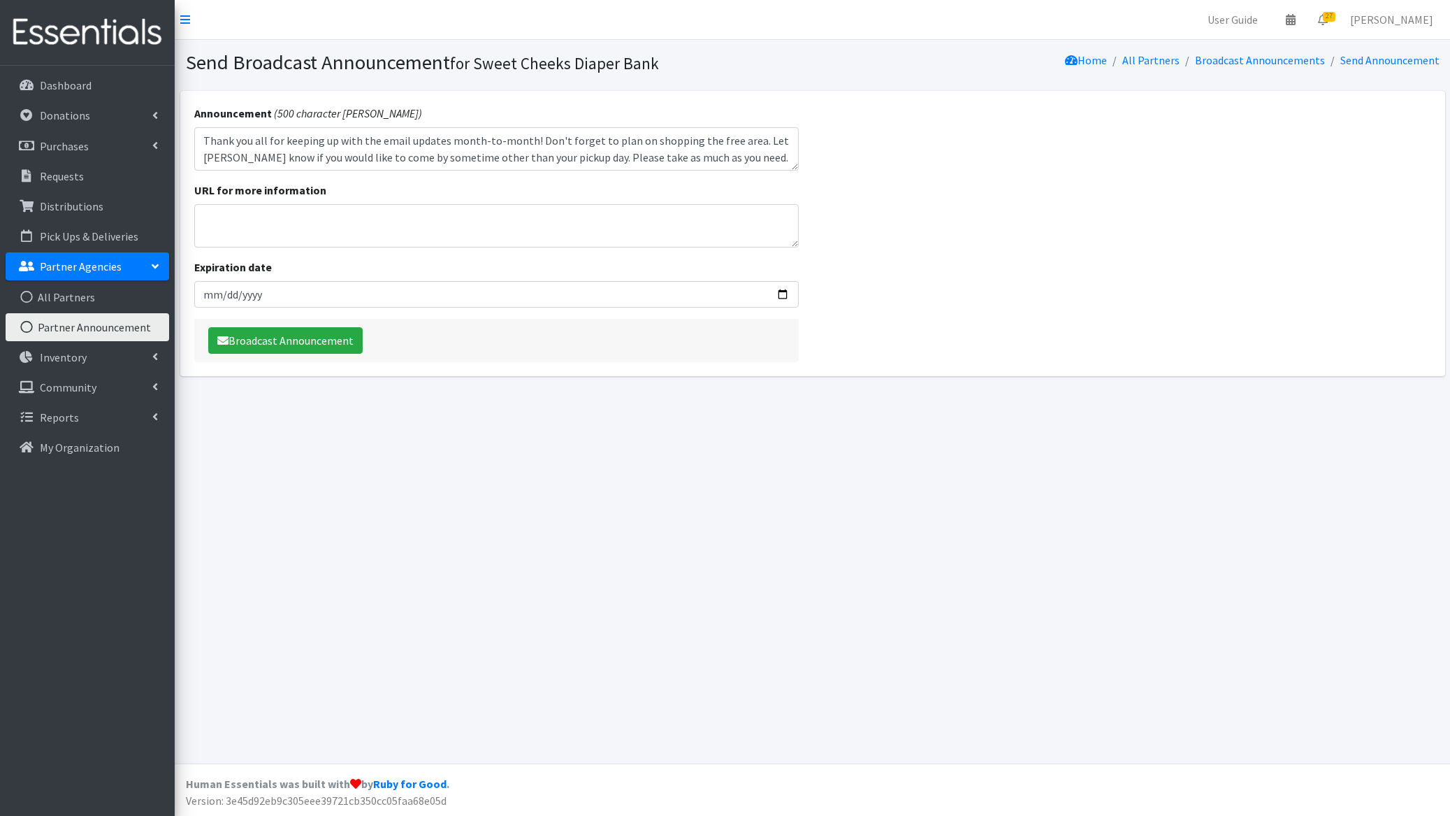
scroll to position [11, 0]
click at [646, 157] on textarea "Thank you all for keeping up with the email updates month-to-month! Don't forge…" at bounding box center [496, 148] width 605 height 43
drag, startPoint x: 328, startPoint y: 164, endPoint x: 287, endPoint y: 161, distance: 41.3
click at [282, 163] on textarea "Thank you all for keeping up with the email updates month-to-month! Don't forge…" at bounding box center [496, 148] width 605 height 43
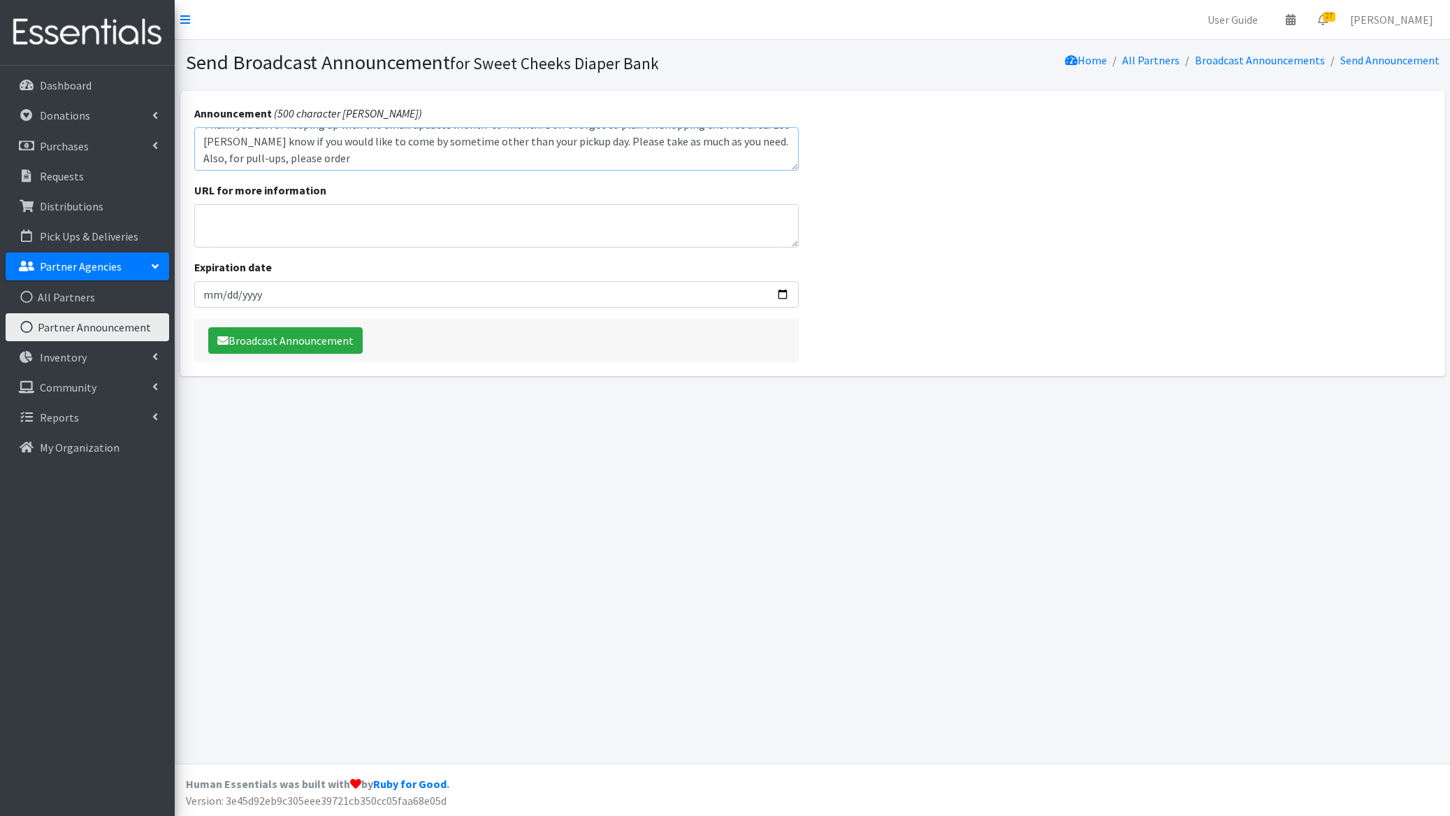
click at [427, 154] on textarea "Thank you all for keeping up with the email updates month-to-month! Don't forge…" at bounding box center [496, 148] width 605 height 43
click at [570, 162] on textarea "Thank you all for keeping up with the email updates month-to-month! Don't forge…" at bounding box center [496, 148] width 605 height 43
click at [726, 156] on textarea "Thank you all for keeping up with the email updates month-to-month! Don't forge…" at bounding box center [496, 148] width 605 height 43
type textarea "Thank you all for keeping up with the email updates month-to-month! Don't forge…"
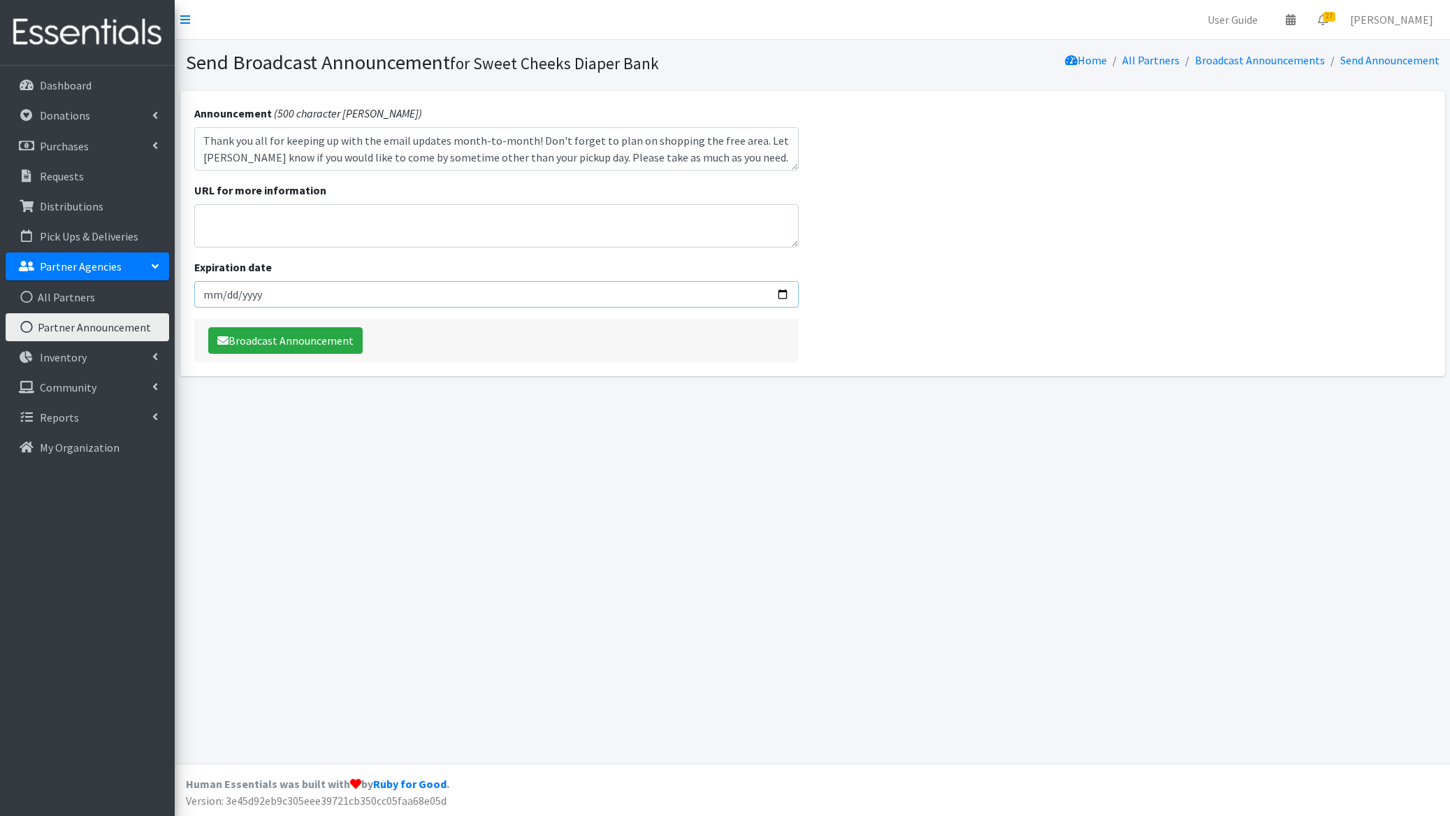
click at [282, 293] on input "Expiration date" at bounding box center [496, 294] width 605 height 27
click at [780, 287] on input "Expiration date" at bounding box center [496, 294] width 605 height 27
type input "2025-12-31"
click at [252, 339] on button "Broadcast Announcement" at bounding box center [285, 340] width 154 height 27
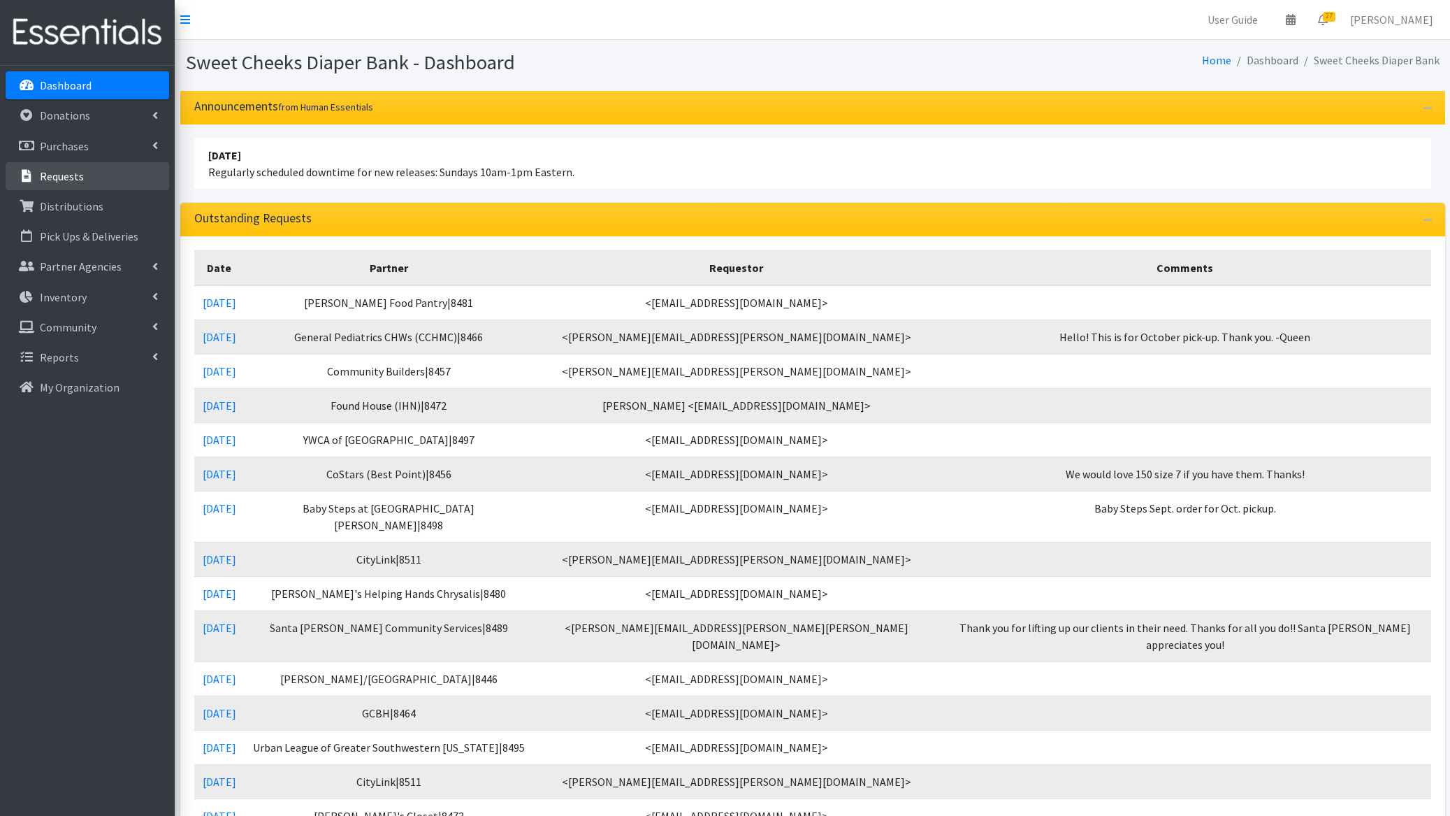
click at [48, 178] on p "Requests" at bounding box center [62, 176] width 44 height 14
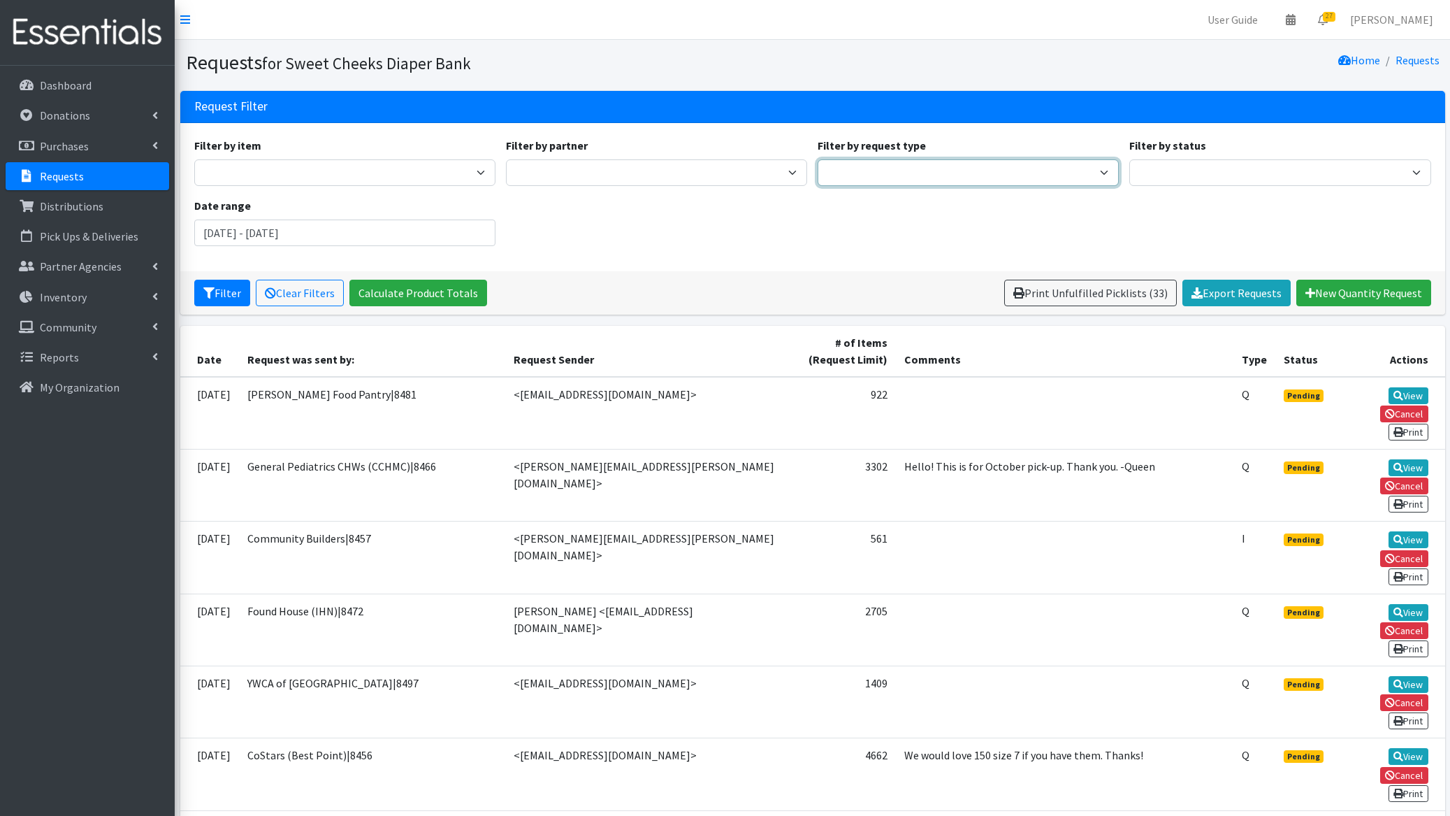
click at [958, 176] on select "Quantity Individual Child" at bounding box center [968, 172] width 301 height 27
select select "quantity"
click at [818, 159] on select "Quantity Individual Child" at bounding box center [968, 172] width 301 height 27
click at [229, 294] on button "Filter" at bounding box center [222, 293] width 56 height 27
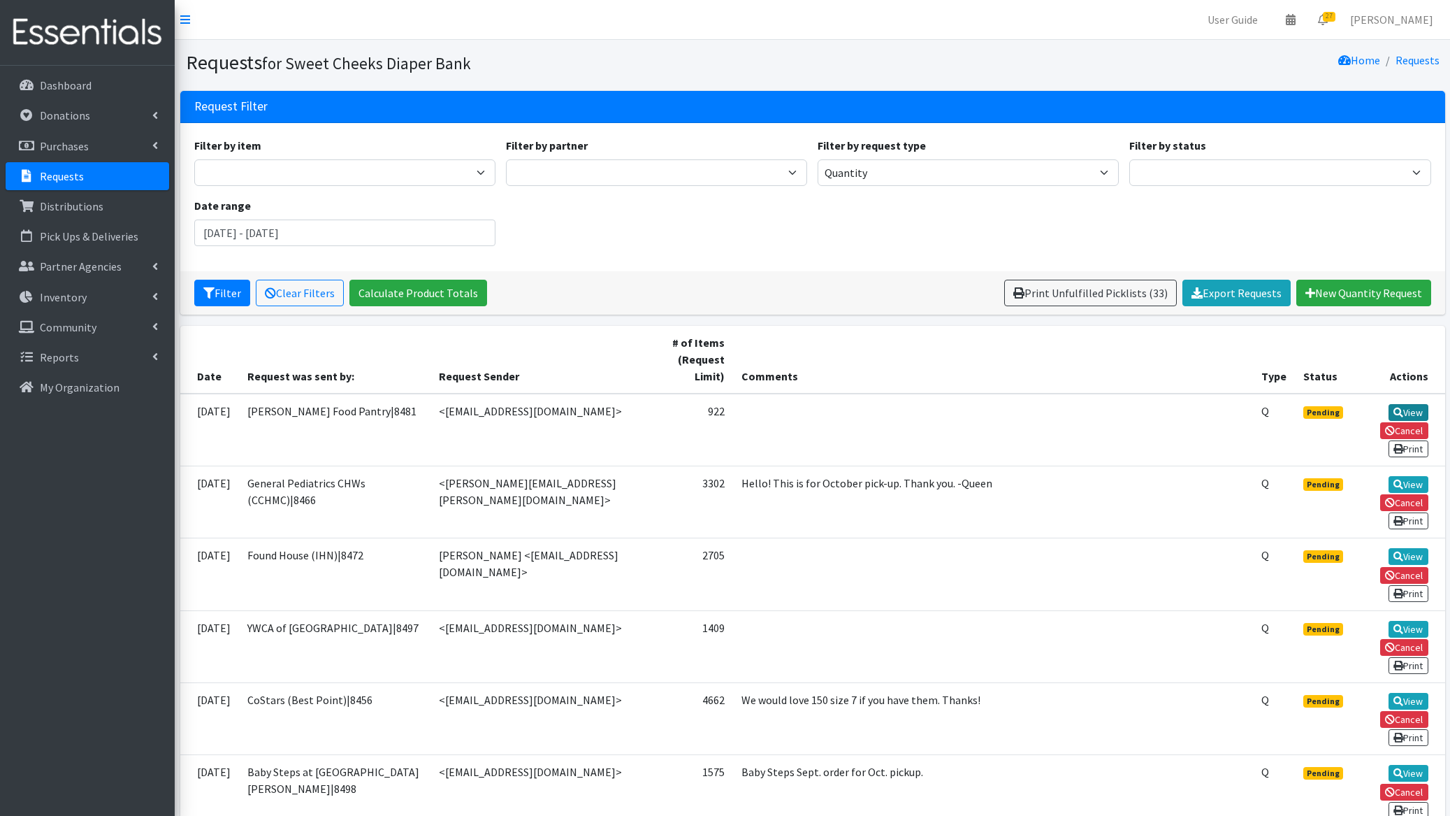
click at [1413, 407] on link "View" at bounding box center [1409, 412] width 40 height 17
click at [402, 178] on select "Adult Briefs - Generic Large Adult Briefs - Generic Medium Adult Briefs - Men S…" at bounding box center [344, 172] width 301 height 27
select select "1411"
click at [194, 159] on select "Adult Briefs - Generic Large Adult Briefs - Generic Medium Adult Briefs - Men S…" at bounding box center [344, 172] width 301 height 27
click at [226, 294] on button "Filter" at bounding box center [222, 293] width 56 height 27
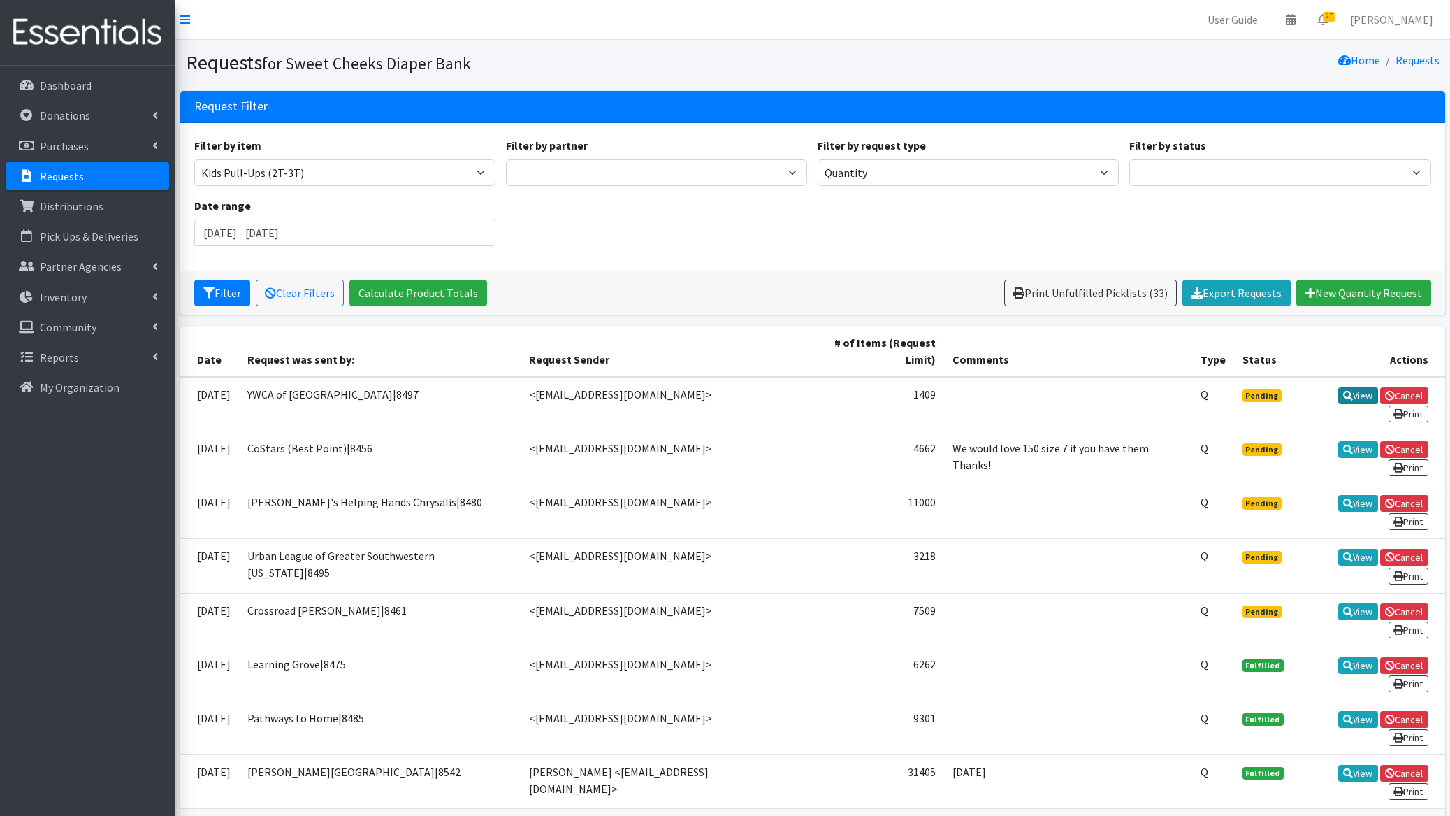
click at [1338, 387] on link "View" at bounding box center [1358, 395] width 40 height 17
click at [1338, 549] on link "View" at bounding box center [1358, 557] width 40 height 17
click at [1338, 603] on link "View" at bounding box center [1358, 611] width 40 height 17
click at [1338, 495] on link "View" at bounding box center [1358, 503] width 40 height 17
click at [913, 173] on select "Quantity Individual Child" at bounding box center [968, 172] width 301 height 27
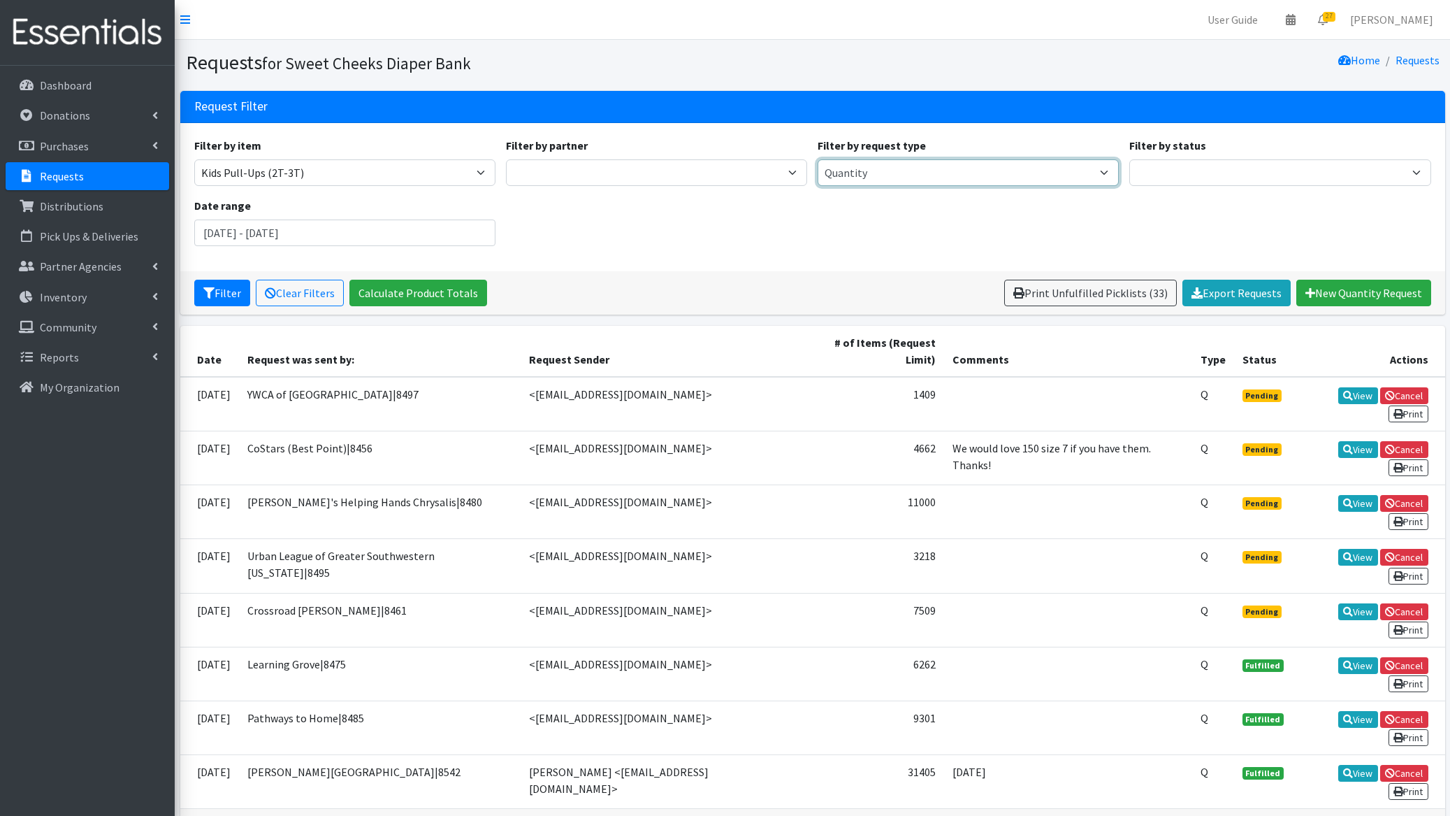
select select "individual"
click at [818, 159] on select "Quantity Individual Child" at bounding box center [968, 172] width 301 height 27
click at [219, 294] on button "Filter" at bounding box center [222, 293] width 56 height 27
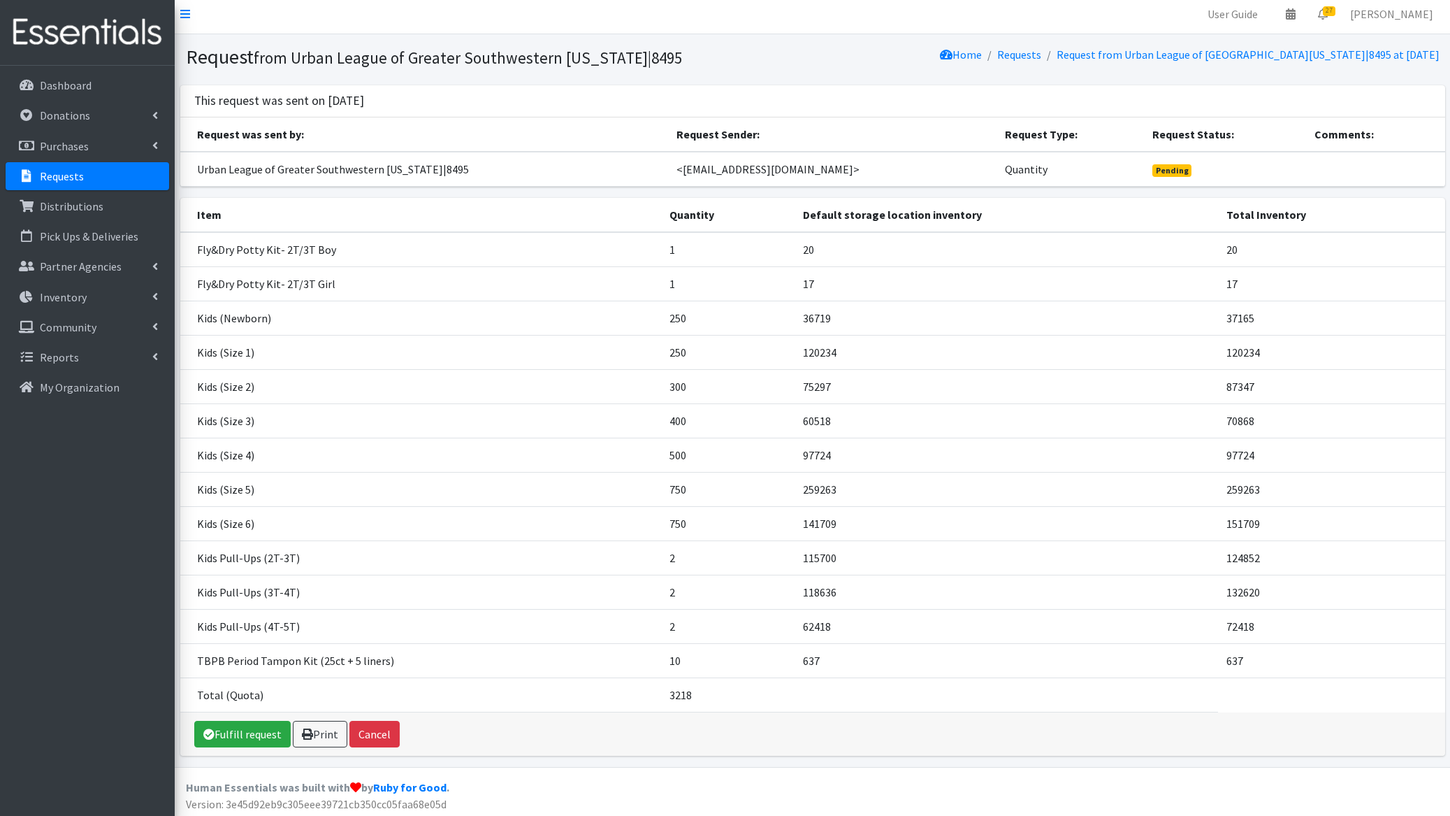
scroll to position [10, 0]
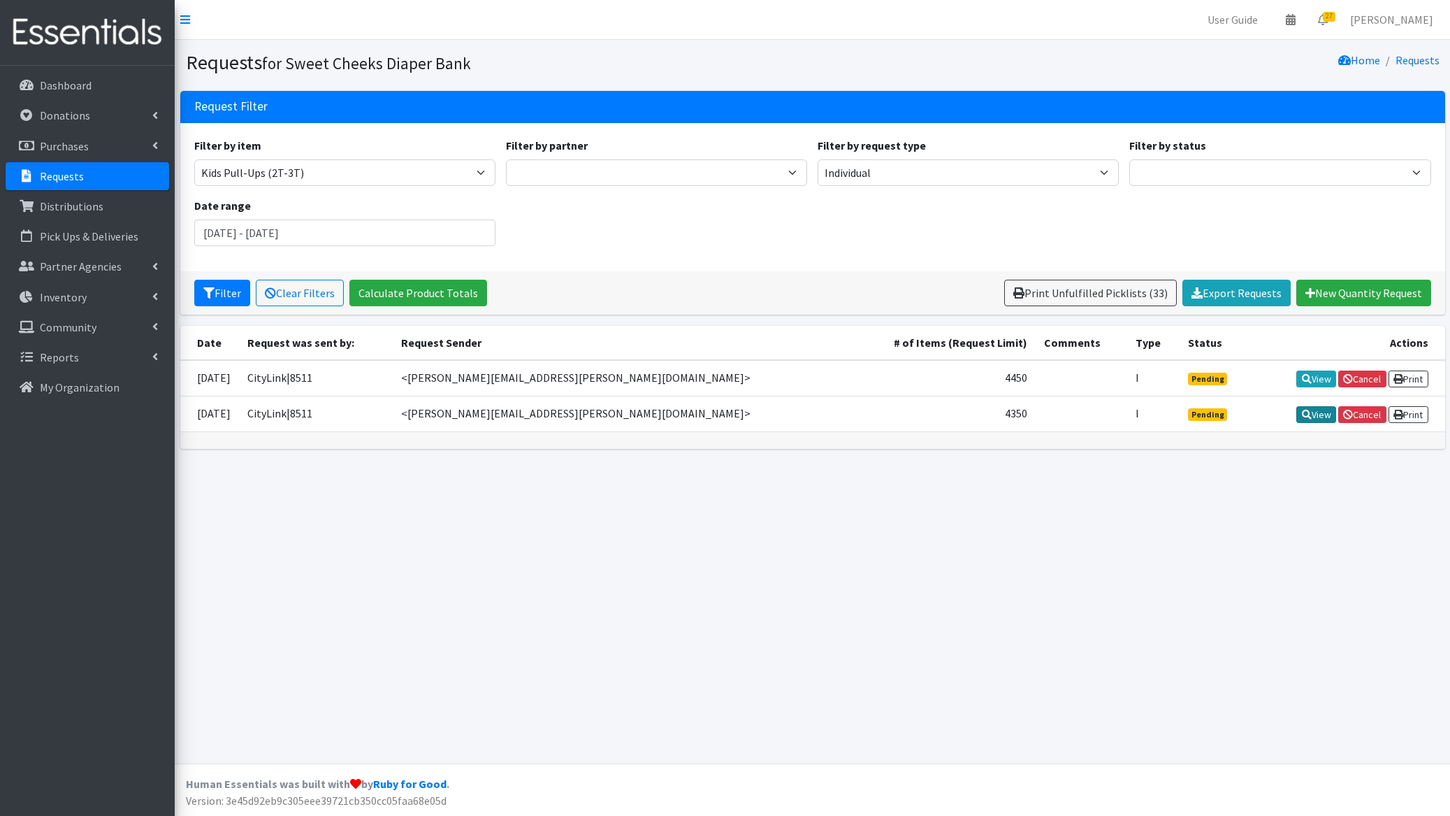
click at [1302, 418] on icon at bounding box center [1307, 415] width 10 height 10
click at [1359, 414] on link "Cancel" at bounding box center [1362, 414] width 48 height 17
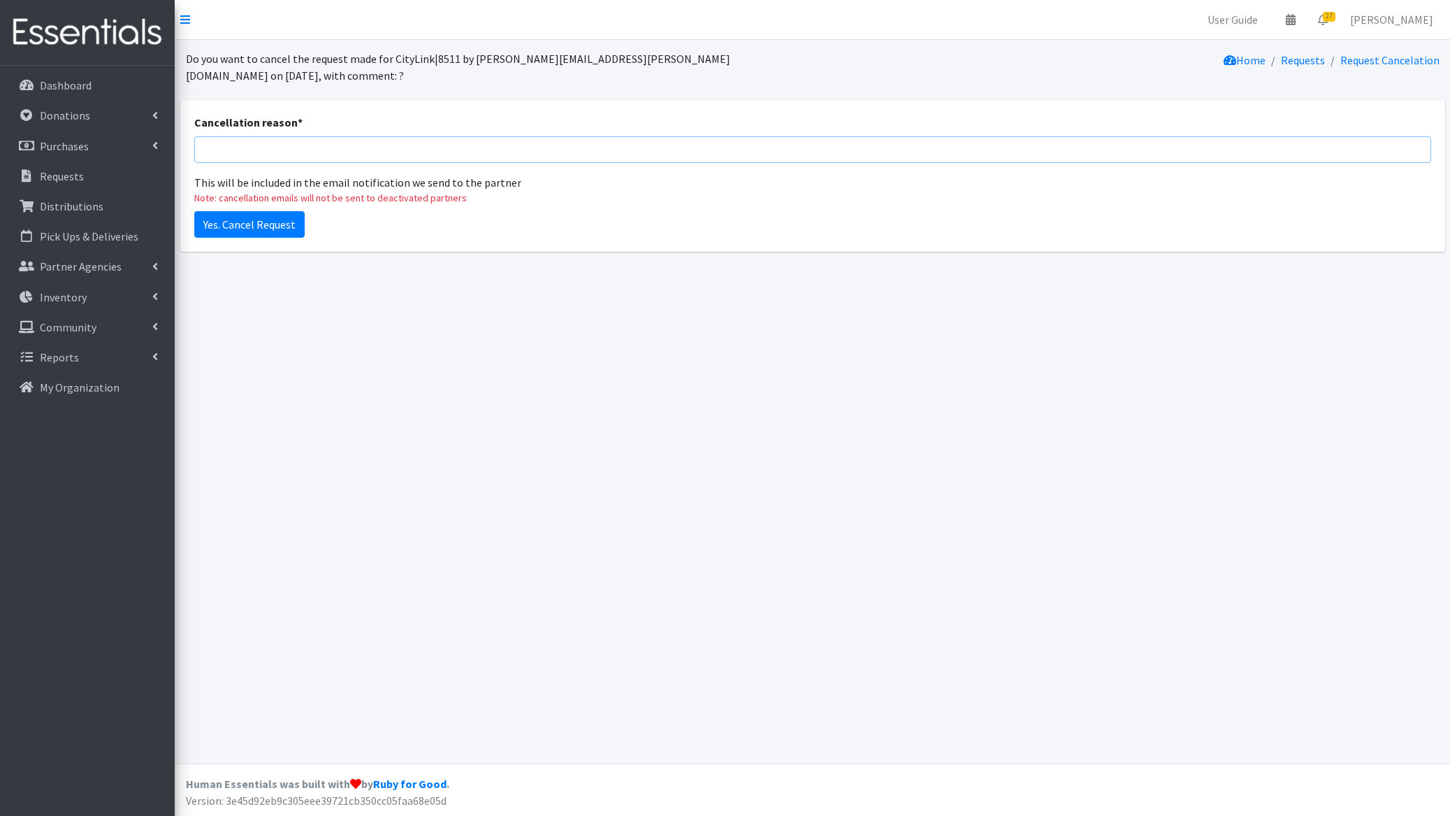
click at [417, 149] on input "Cancellation reason *" at bounding box center [812, 149] width 1237 height 27
type input "cancel extra order. Thanks!"
click at [253, 228] on input "Yes. Cancel Request" at bounding box center [249, 224] width 110 height 27
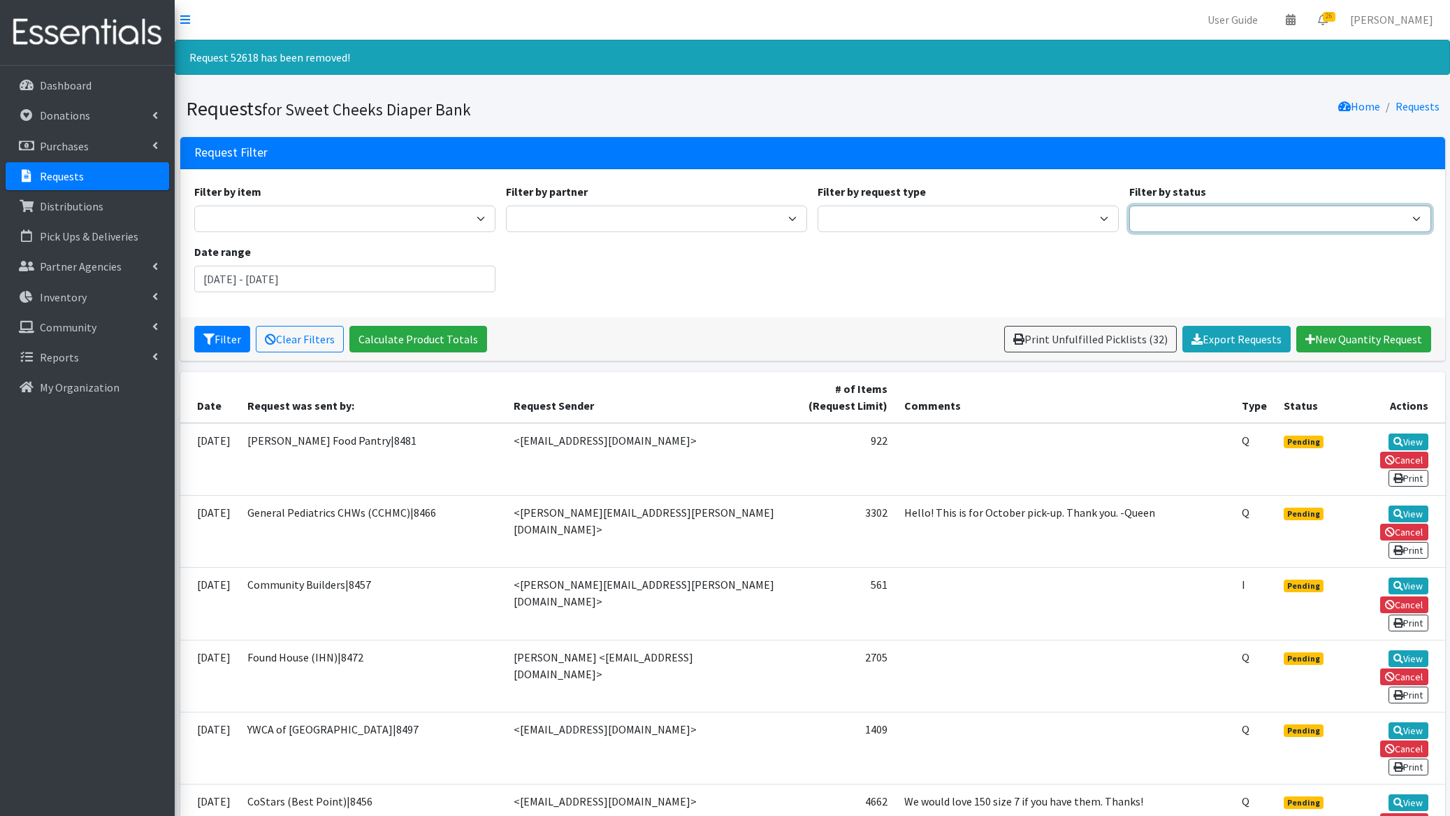
click at [1300, 223] on select "Pending Started Fulfilled Discarded" at bounding box center [1279, 218] width 301 height 27
click at [1282, 222] on select "Pending Started Fulfilled Discarded" at bounding box center [1279, 218] width 301 height 27
select select "3"
click at [1129, 205] on select "Pending Started Fulfilled Discarded" at bounding box center [1279, 218] width 301 height 27
click at [210, 333] on icon "submit" at bounding box center [208, 338] width 11 height 11
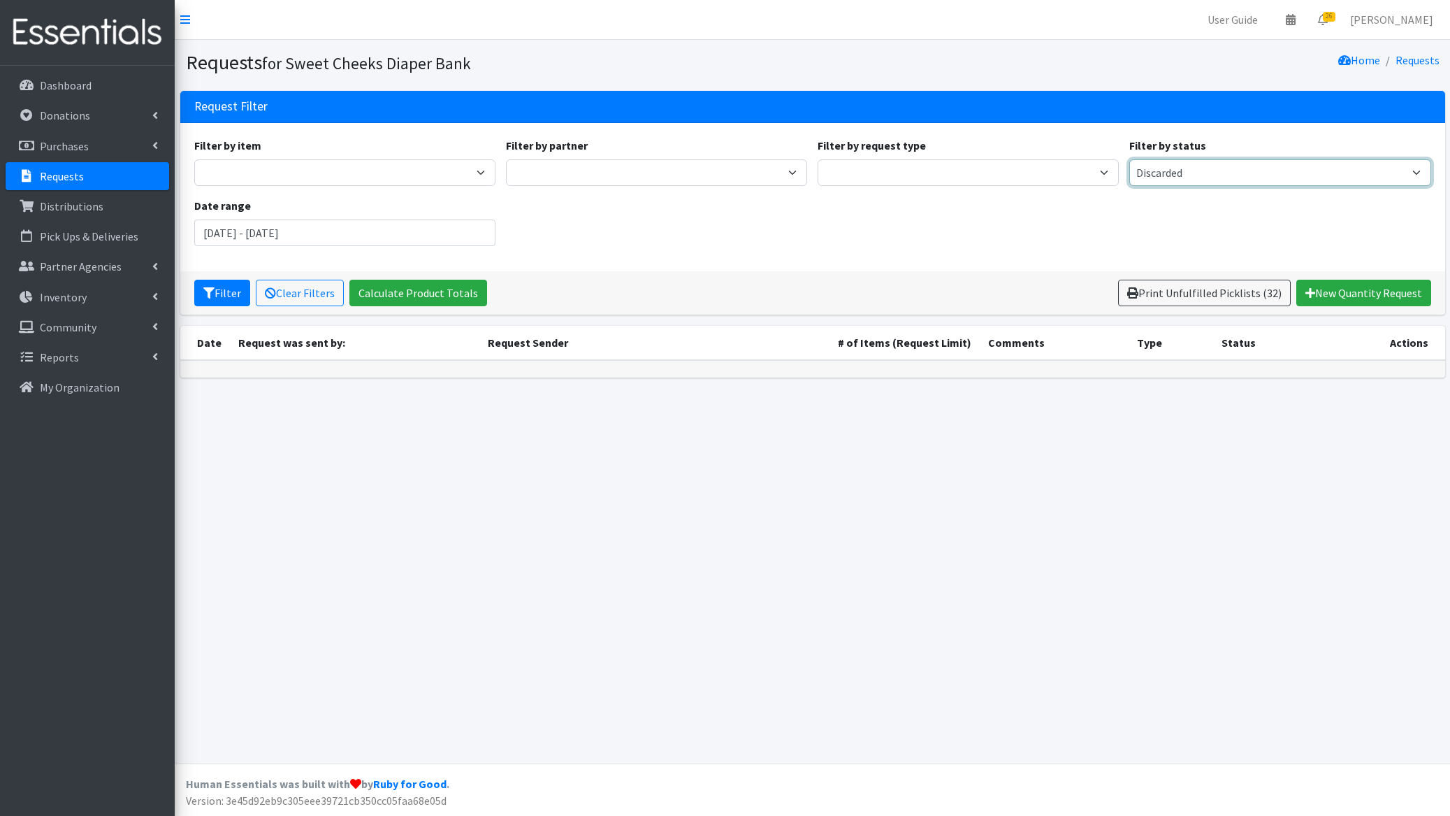
click at [1273, 175] on select "Pending Started Fulfilled Discarded" at bounding box center [1279, 172] width 301 height 27
select select
click at [1129, 159] on select "Pending Started Fulfilled Discarded" at bounding box center [1279, 172] width 301 height 27
click at [209, 289] on icon "submit" at bounding box center [208, 292] width 11 height 11
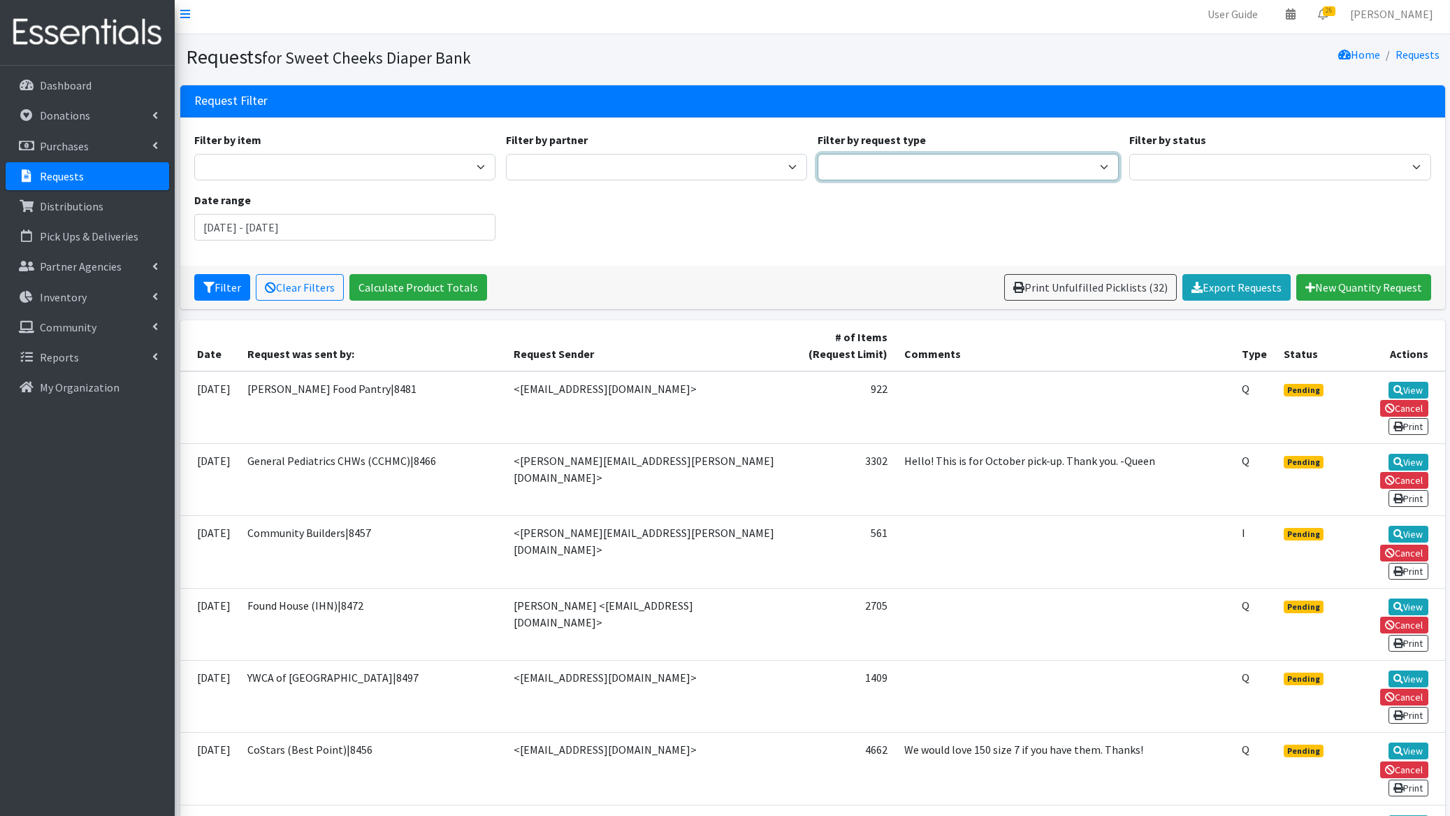
click at [936, 171] on select "Quantity Individual Child" at bounding box center [968, 167] width 301 height 27
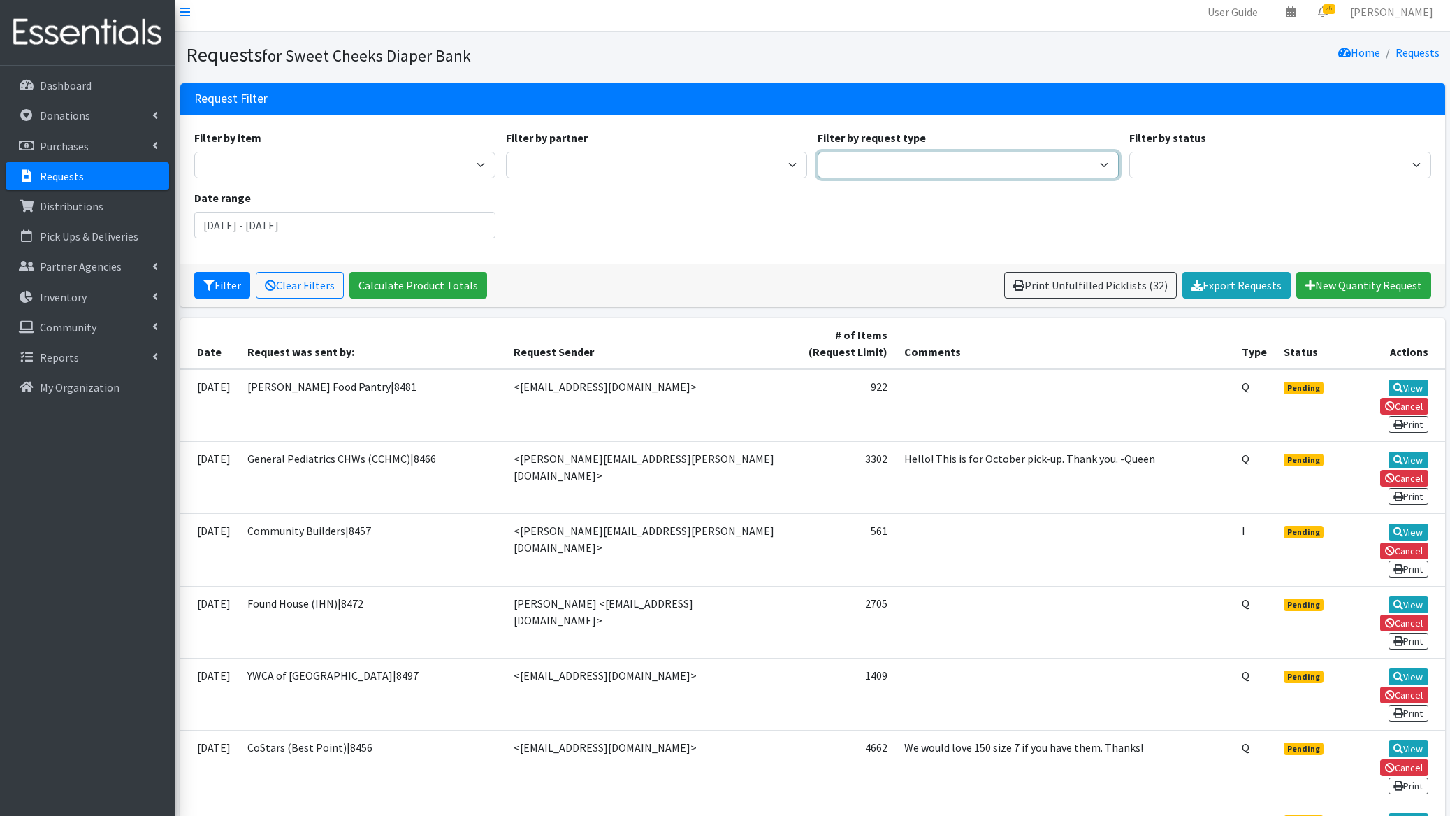
select select "individual"
click at [818, 152] on select "Quantity Individual Child" at bounding box center [968, 165] width 301 height 27
click at [217, 289] on button "Filter" at bounding box center [222, 285] width 56 height 27
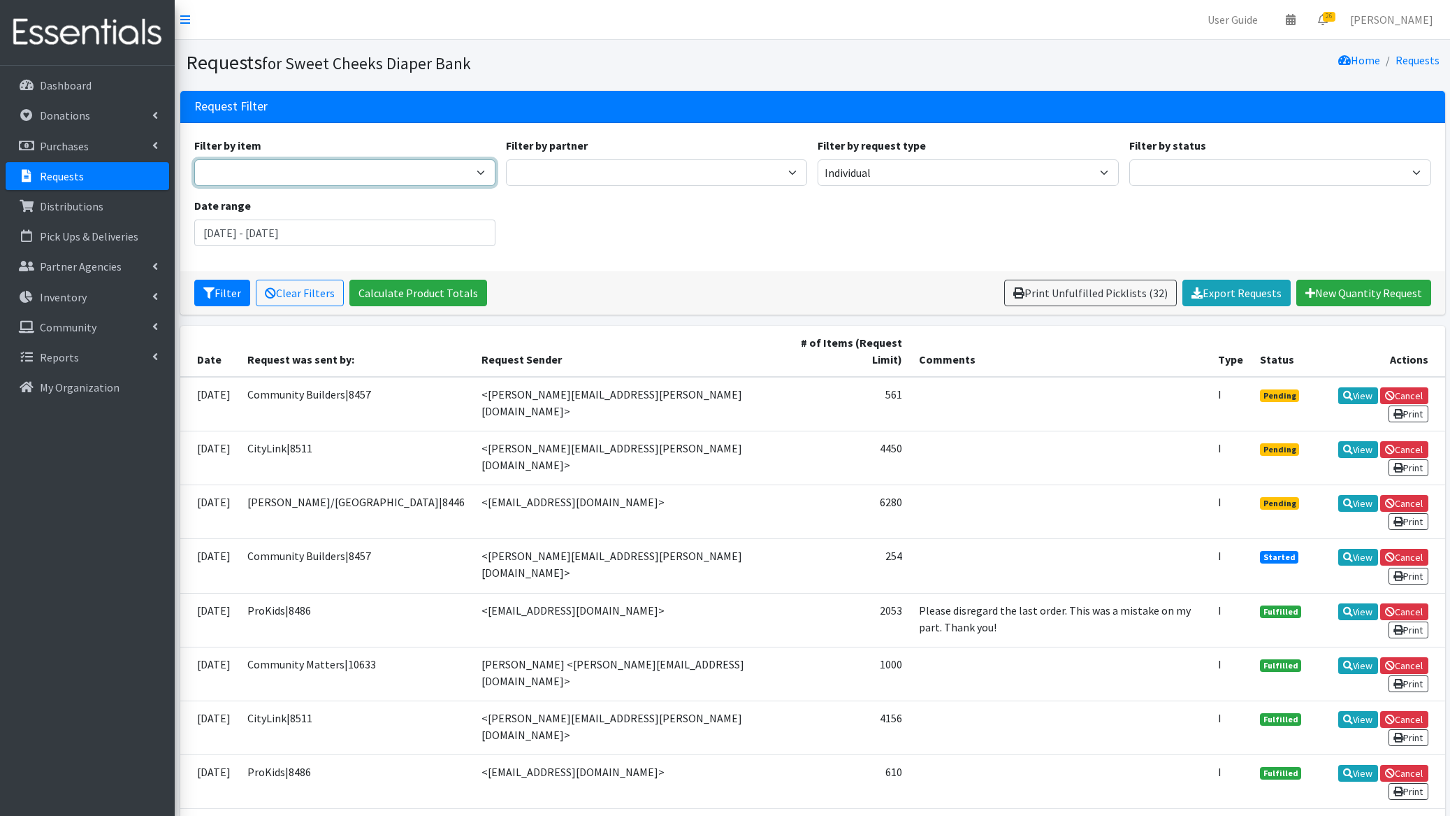
click at [414, 178] on select "Adult Briefs - Generic Large Adult Briefs - Generic Medium Adult Briefs - Men S…" at bounding box center [344, 172] width 301 height 27
click at [1338, 549] on link "View" at bounding box center [1358, 557] width 40 height 17
click at [1338, 441] on link "View" at bounding box center [1358, 449] width 40 height 17
